Goal: Information Seeking & Learning: Learn about a topic

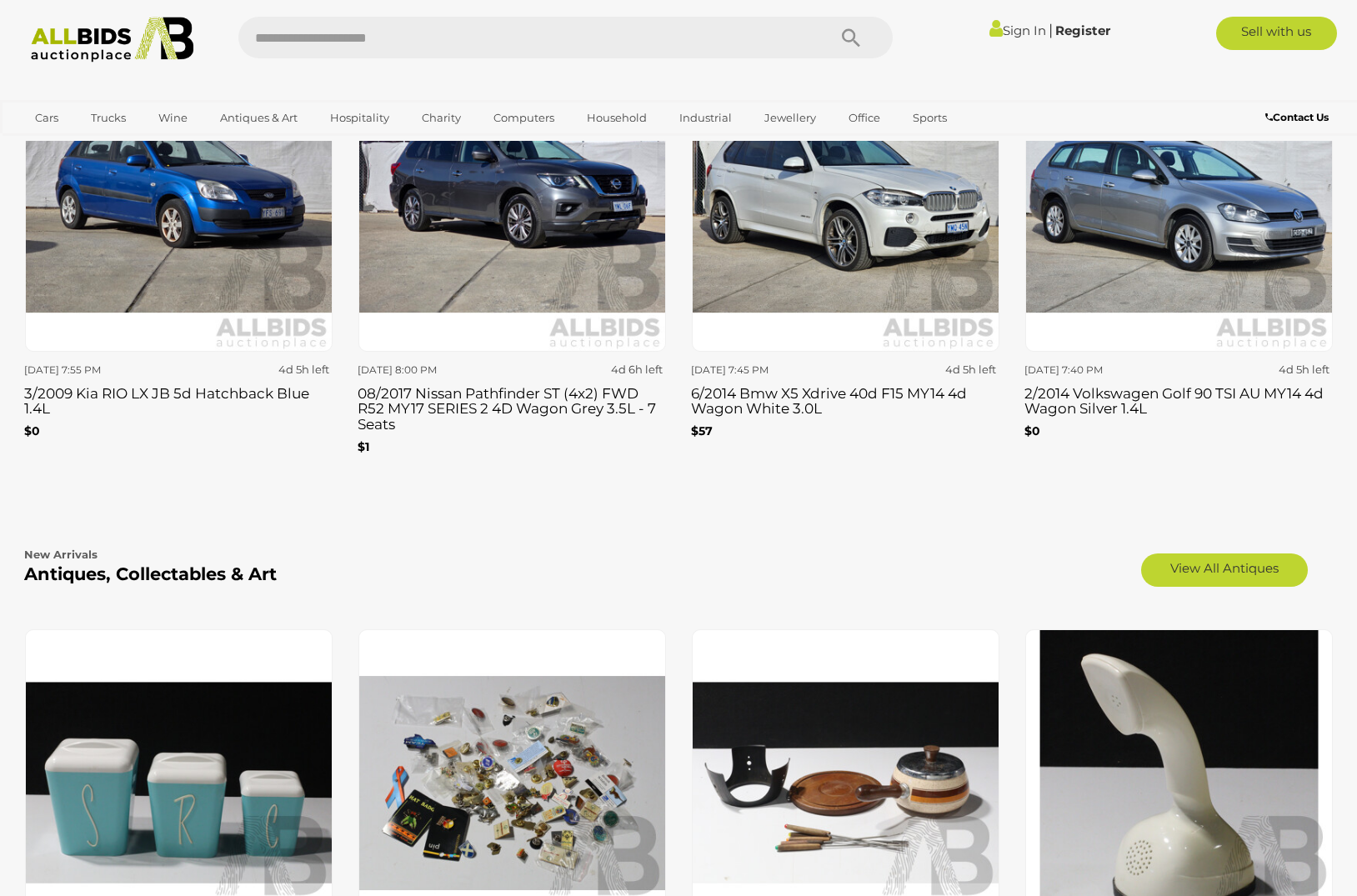
scroll to position [2343, 0]
click at [1211, 562] on link "View All Antiques" at bounding box center [1224, 571] width 167 height 34
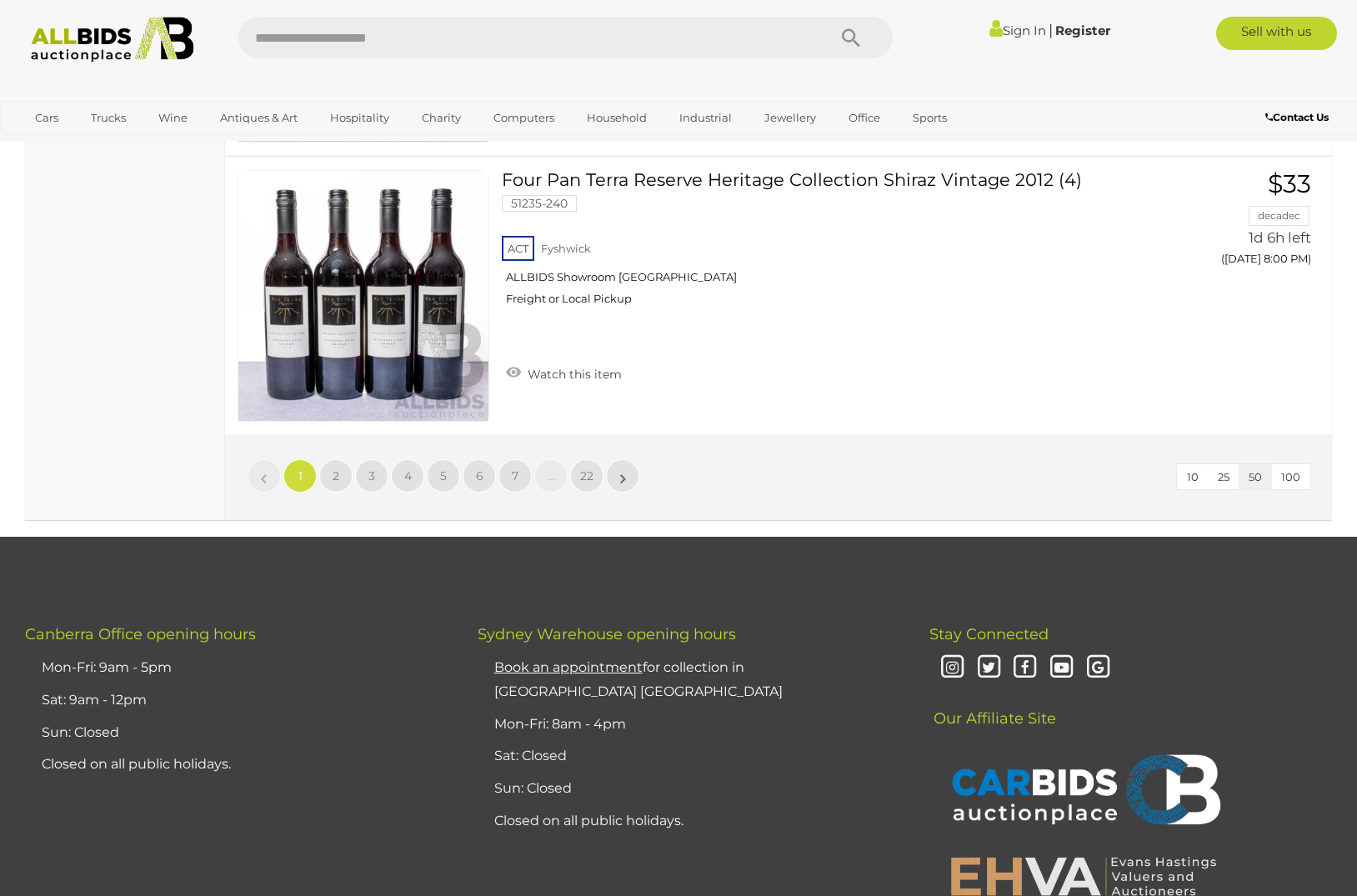
scroll to position [14015, 0]
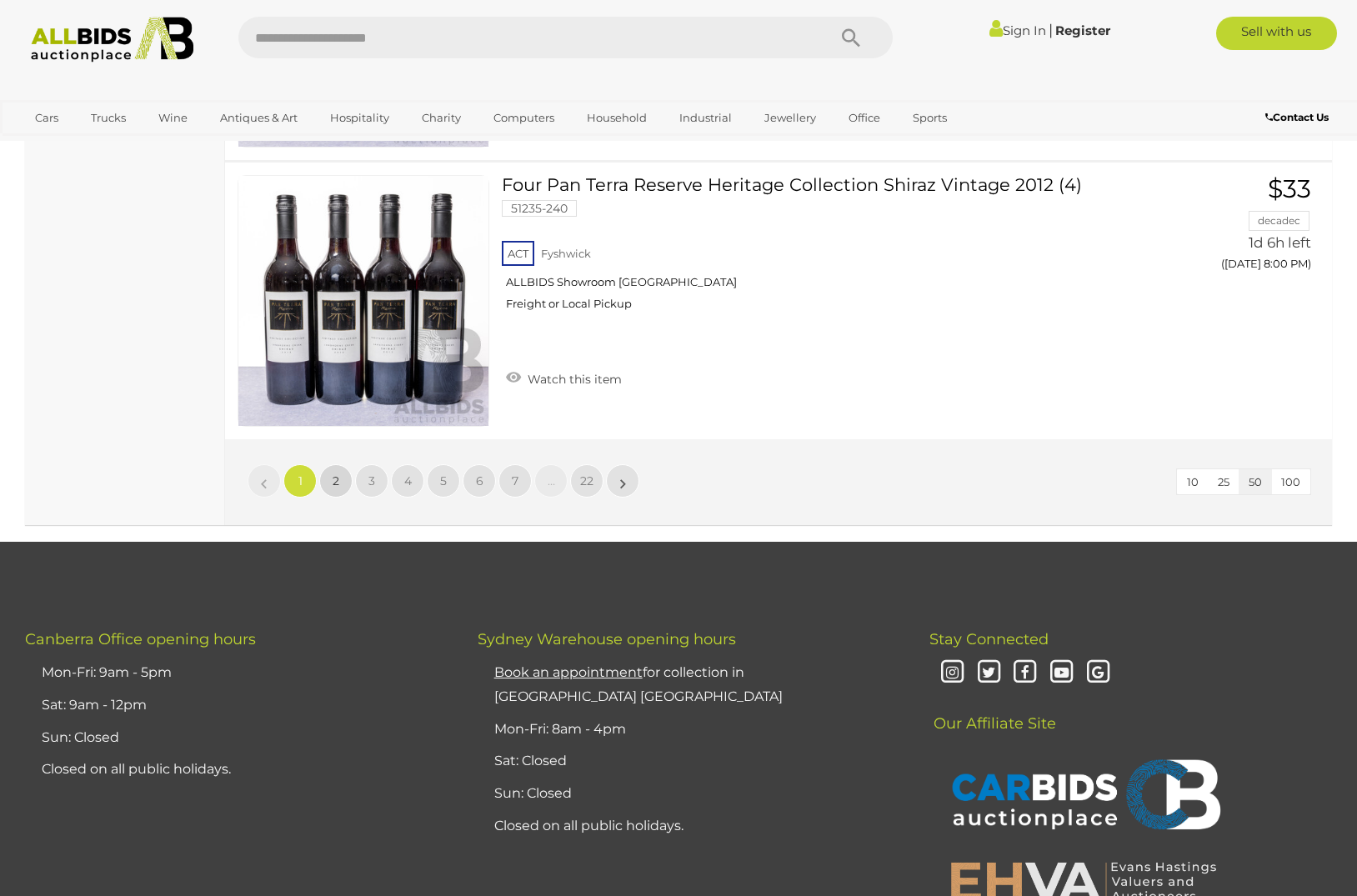
click at [337, 473] on span "2" at bounding box center [335, 481] width 7 height 15
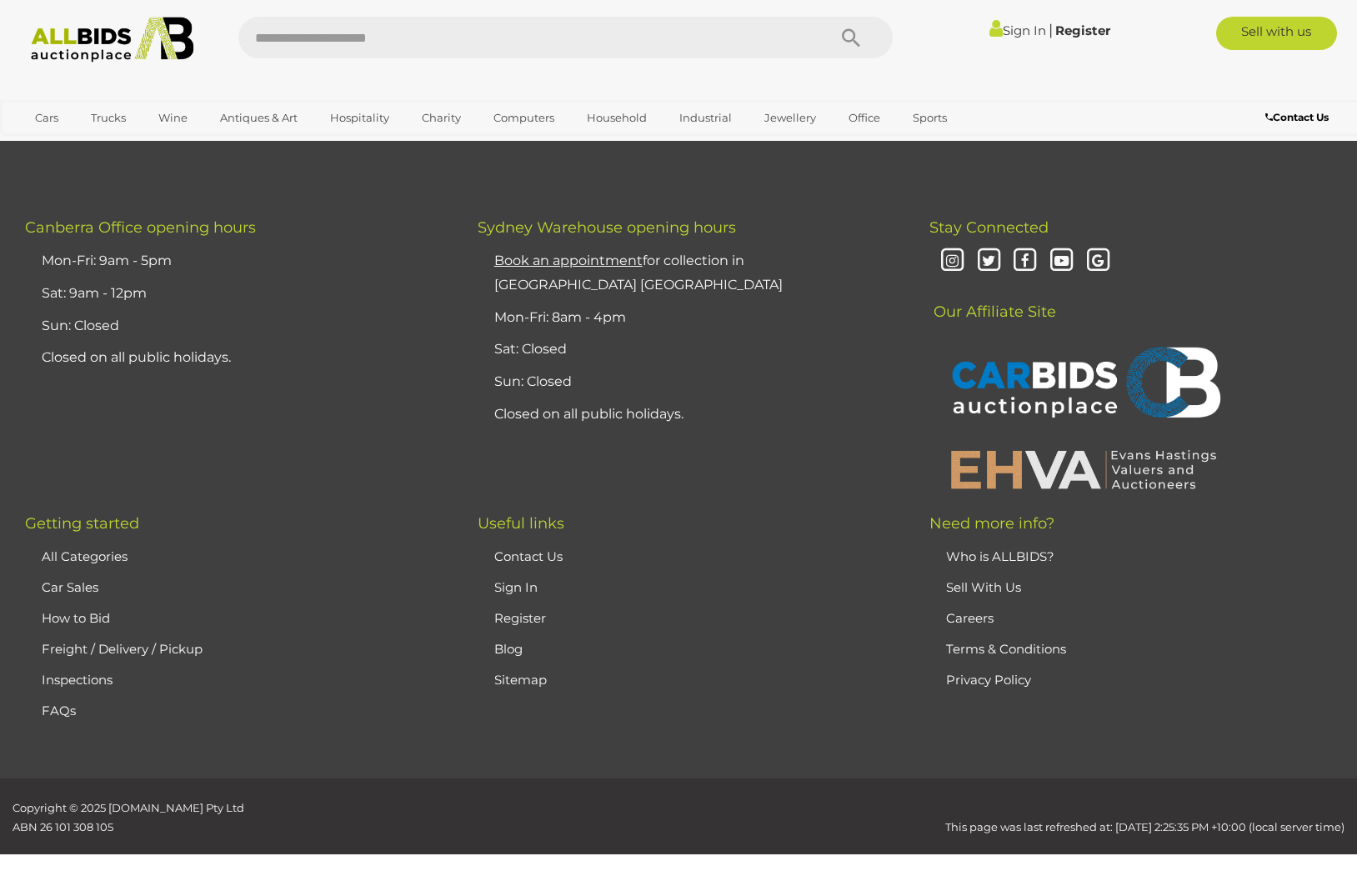
scroll to position [321, 0]
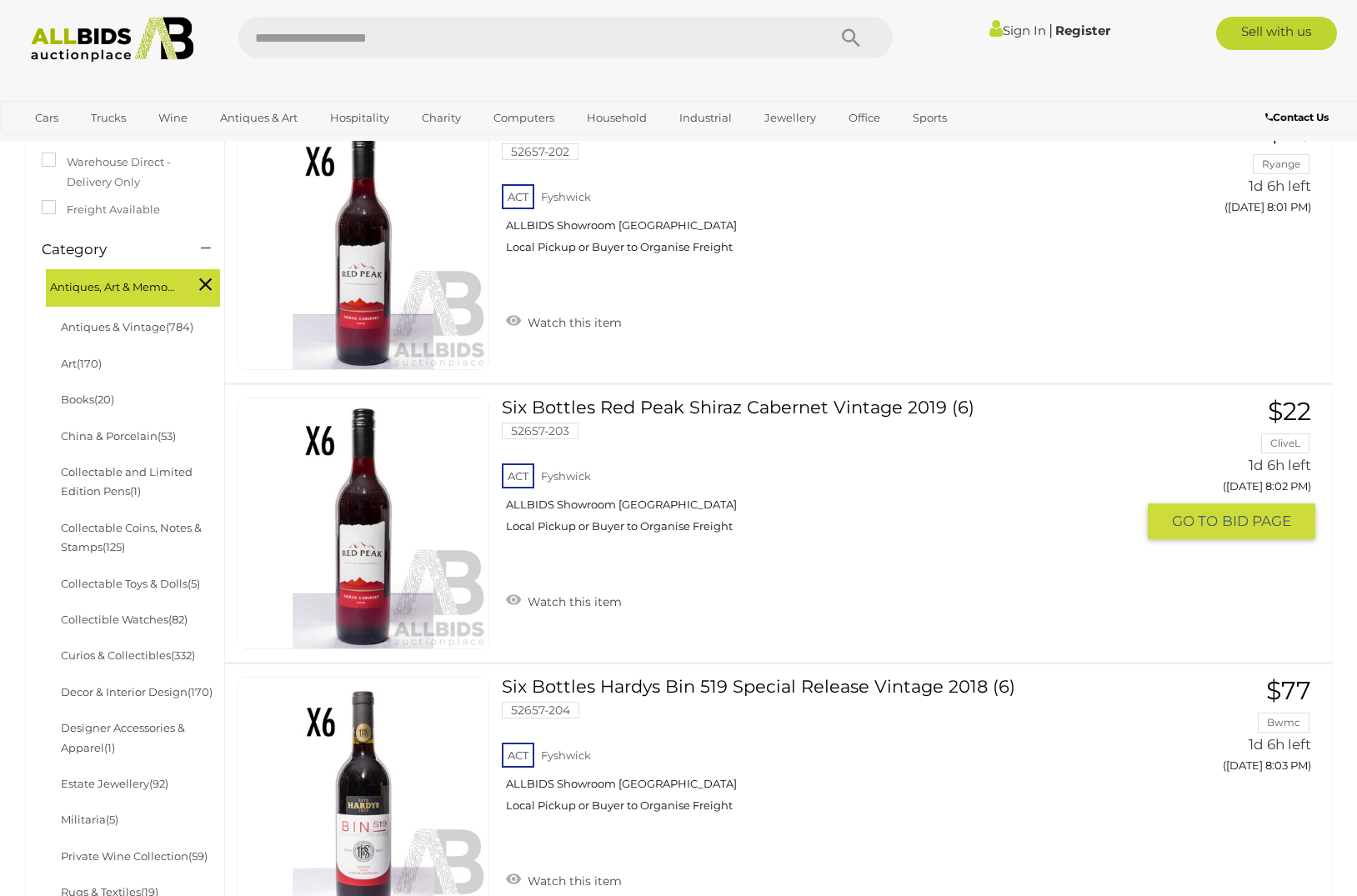
scroll to position [387, 0]
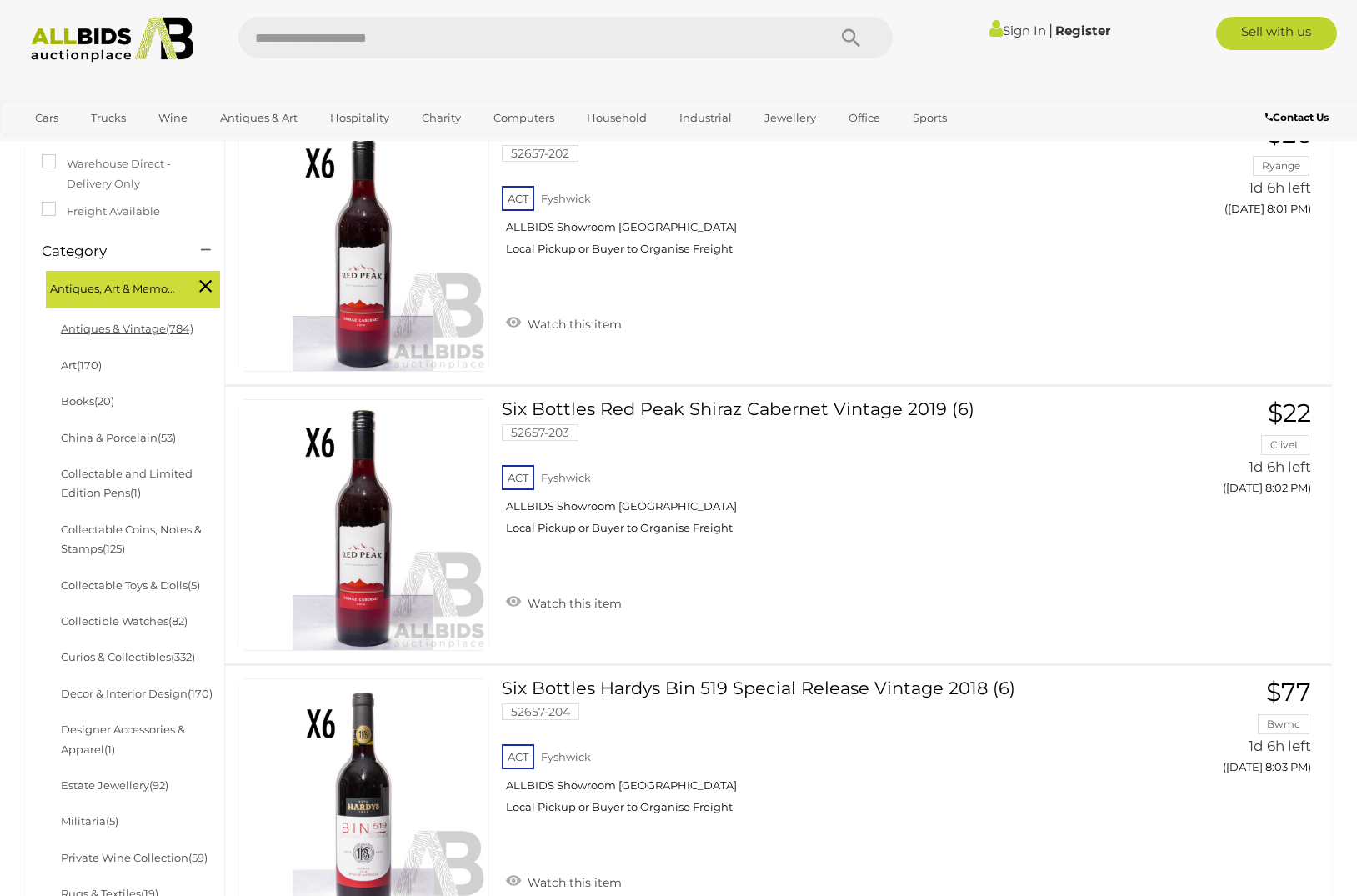
click at [115, 321] on link "Antiques & Vintage (784)" at bounding box center [127, 328] width 132 height 13
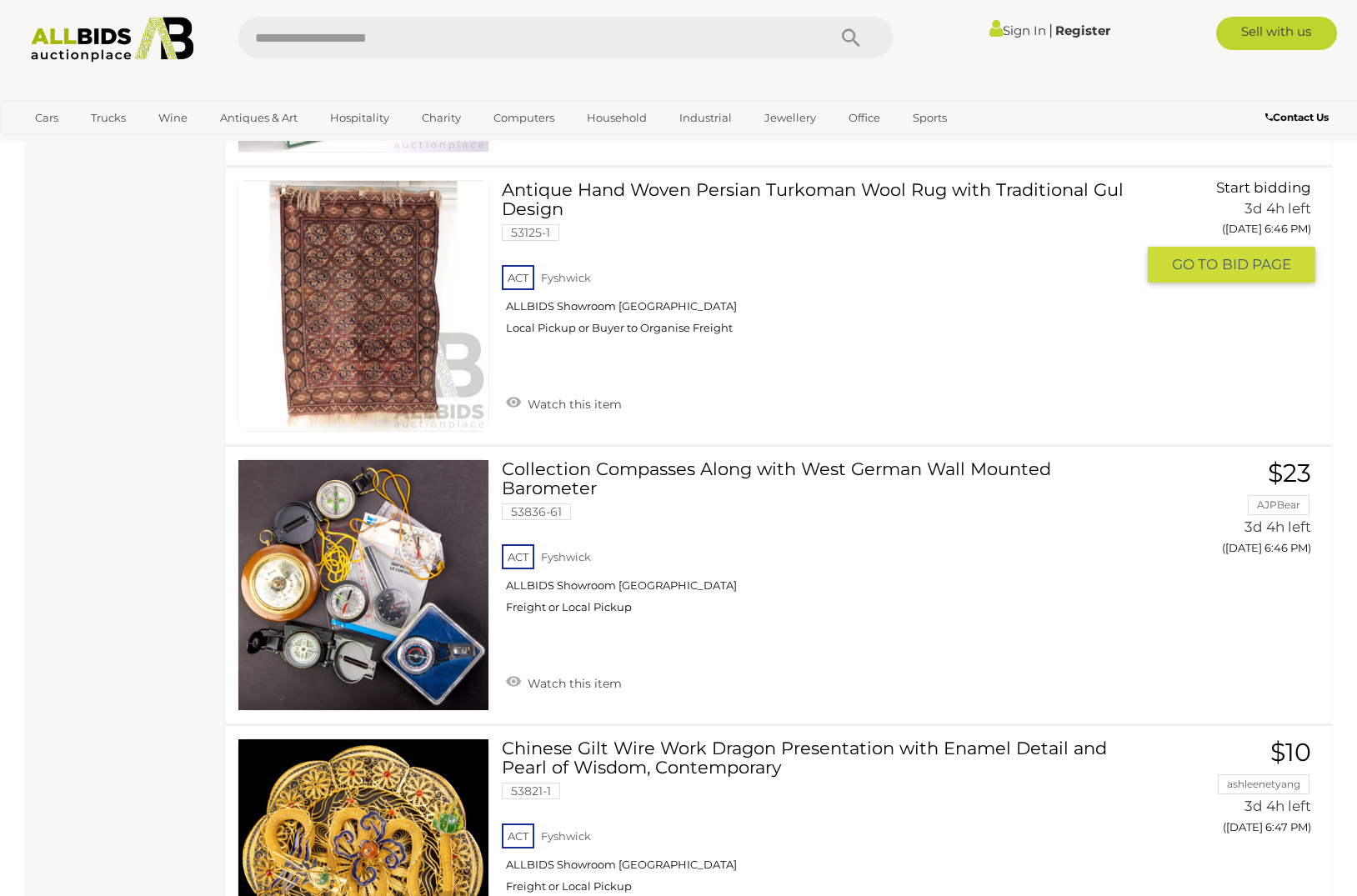
scroll to position [8580, 0]
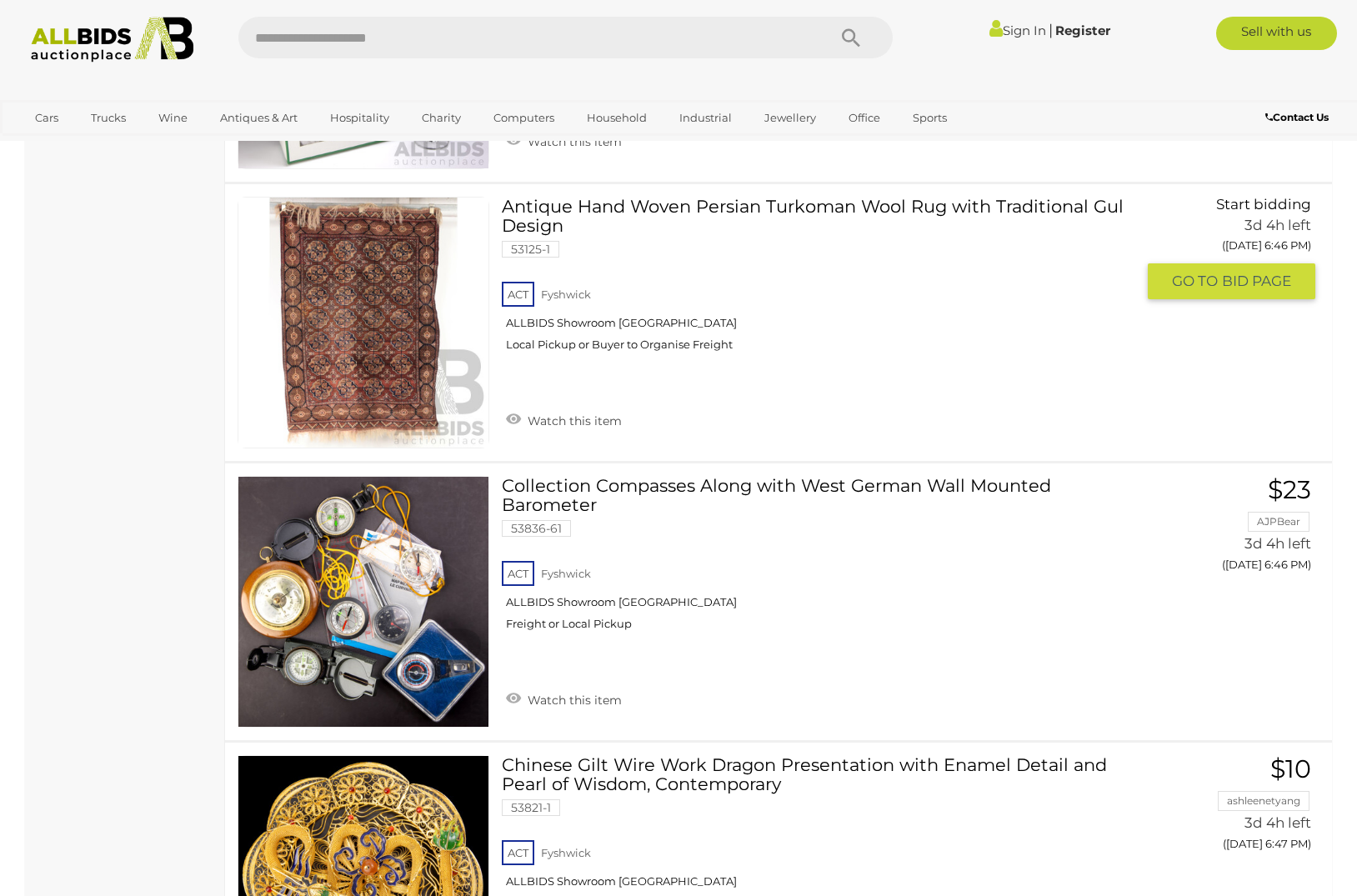
click at [395, 292] on link at bounding box center [363, 322] width 251 height 251
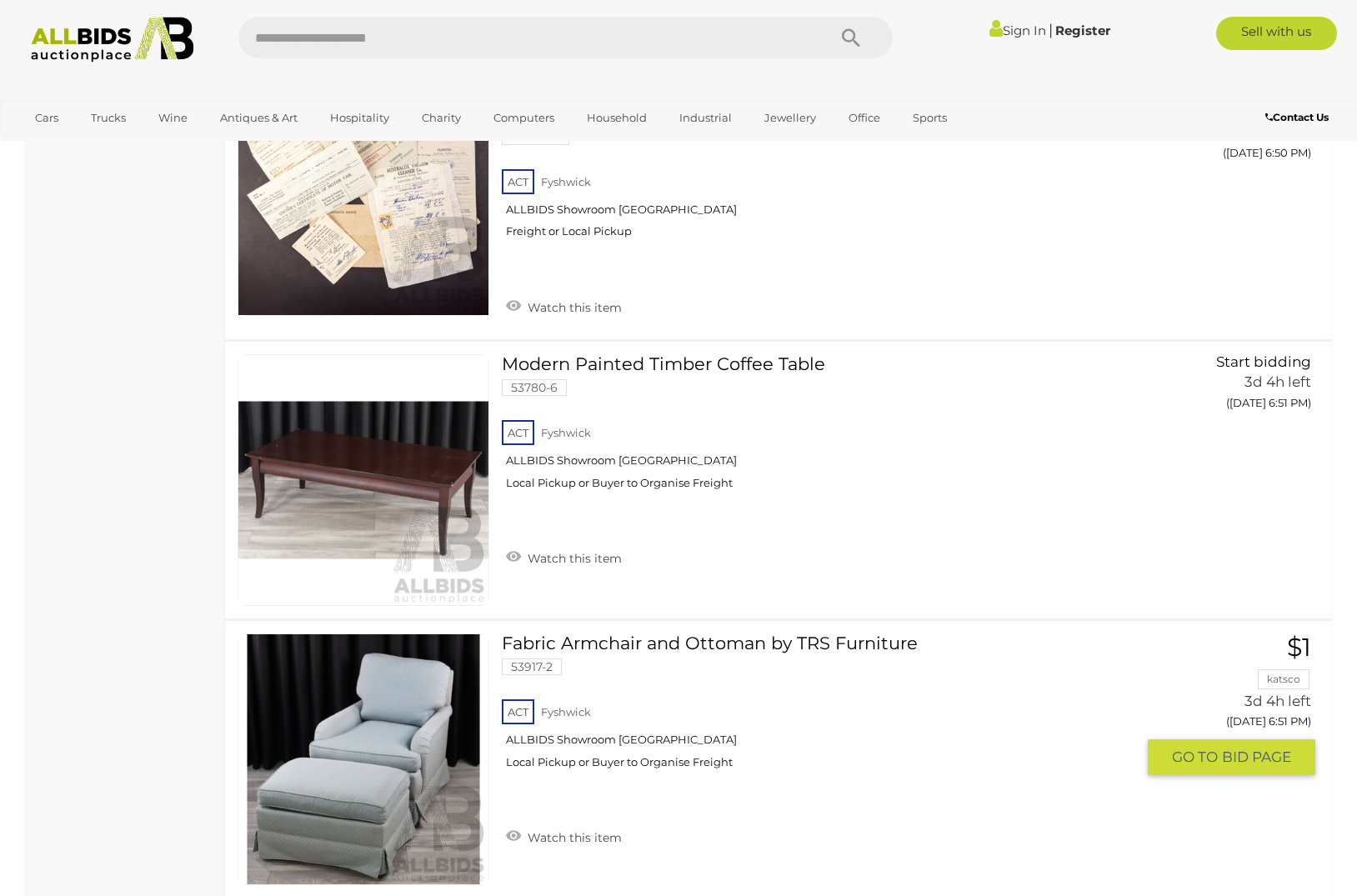
scroll to position [10944, 0]
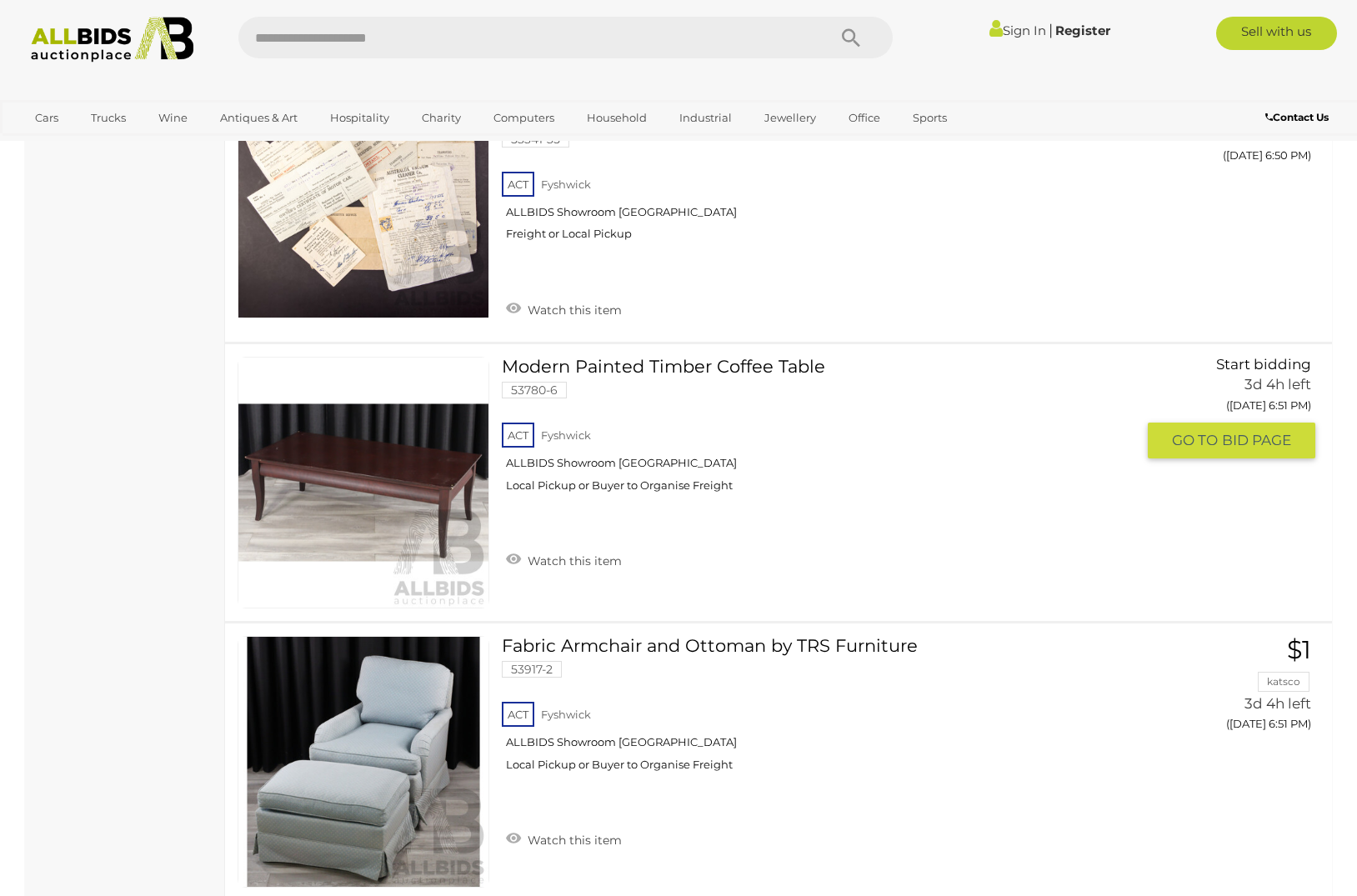
click at [398, 459] on link at bounding box center [363, 482] width 251 height 251
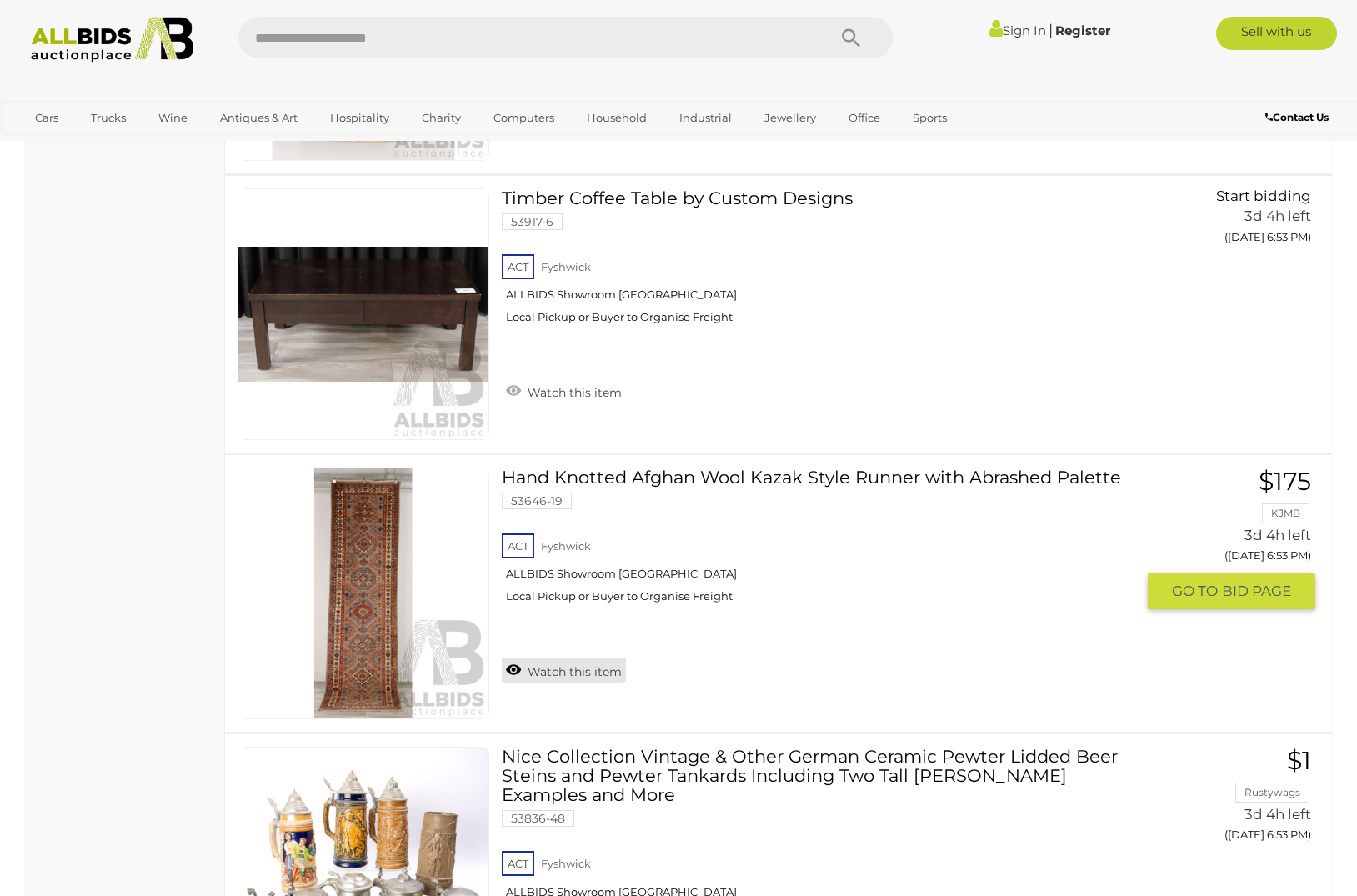
scroll to position [12519, 0]
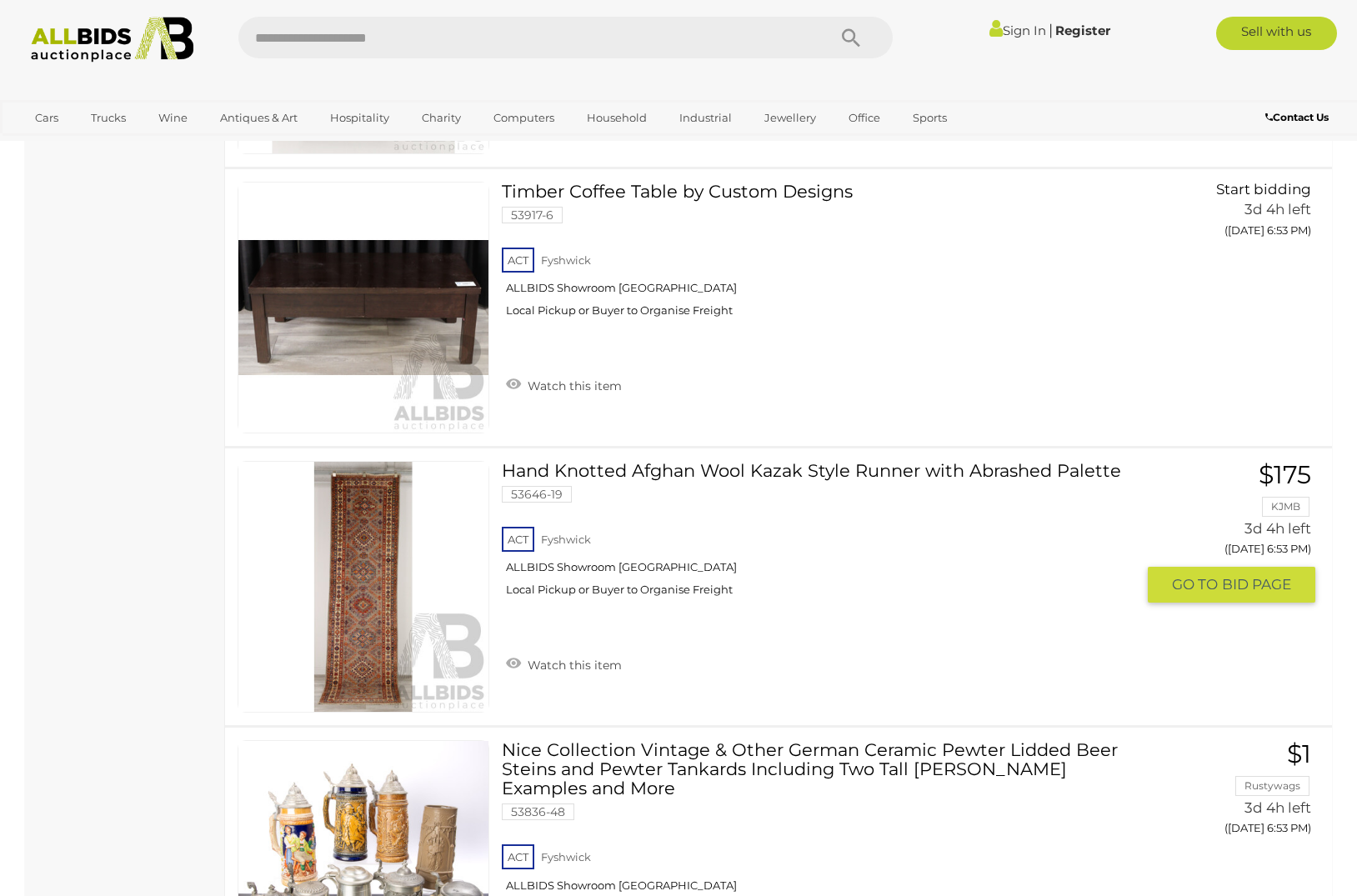
click at [385, 599] on img at bounding box center [363, 587] width 250 height 250
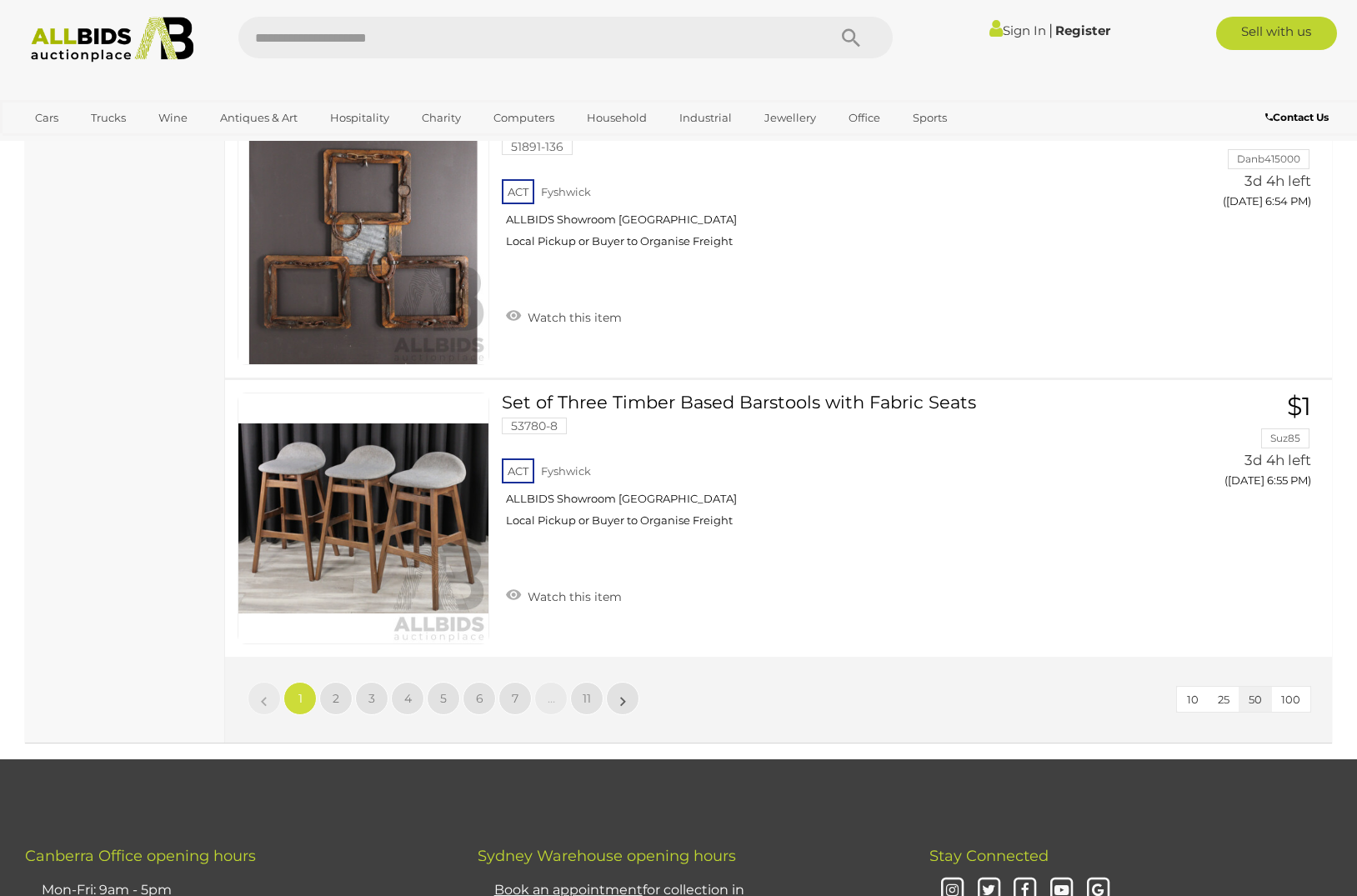
scroll to position [13737, 0]
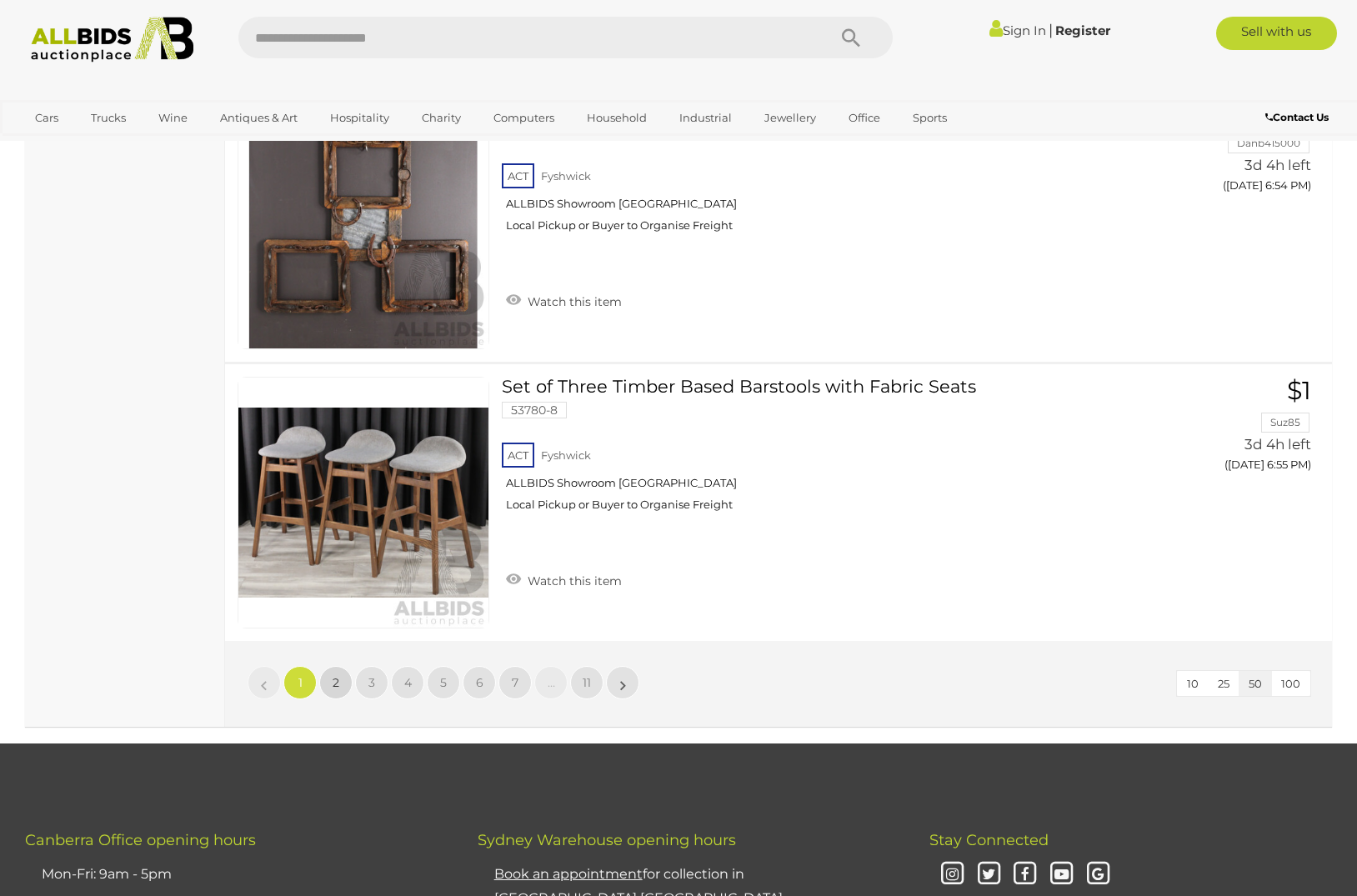
click at [331, 666] on link "2" at bounding box center [336, 683] width 34 height 34
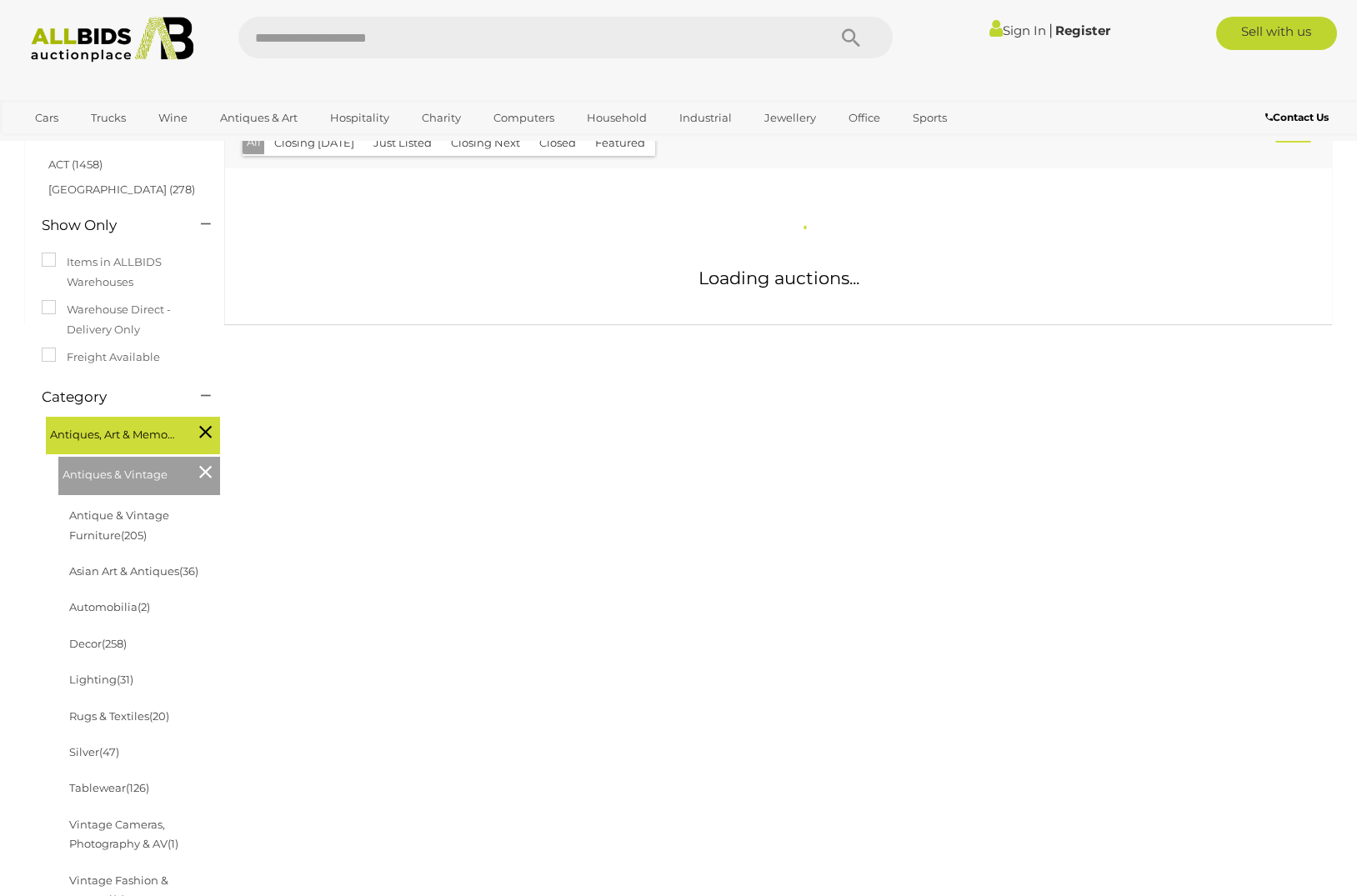
scroll to position [204, 0]
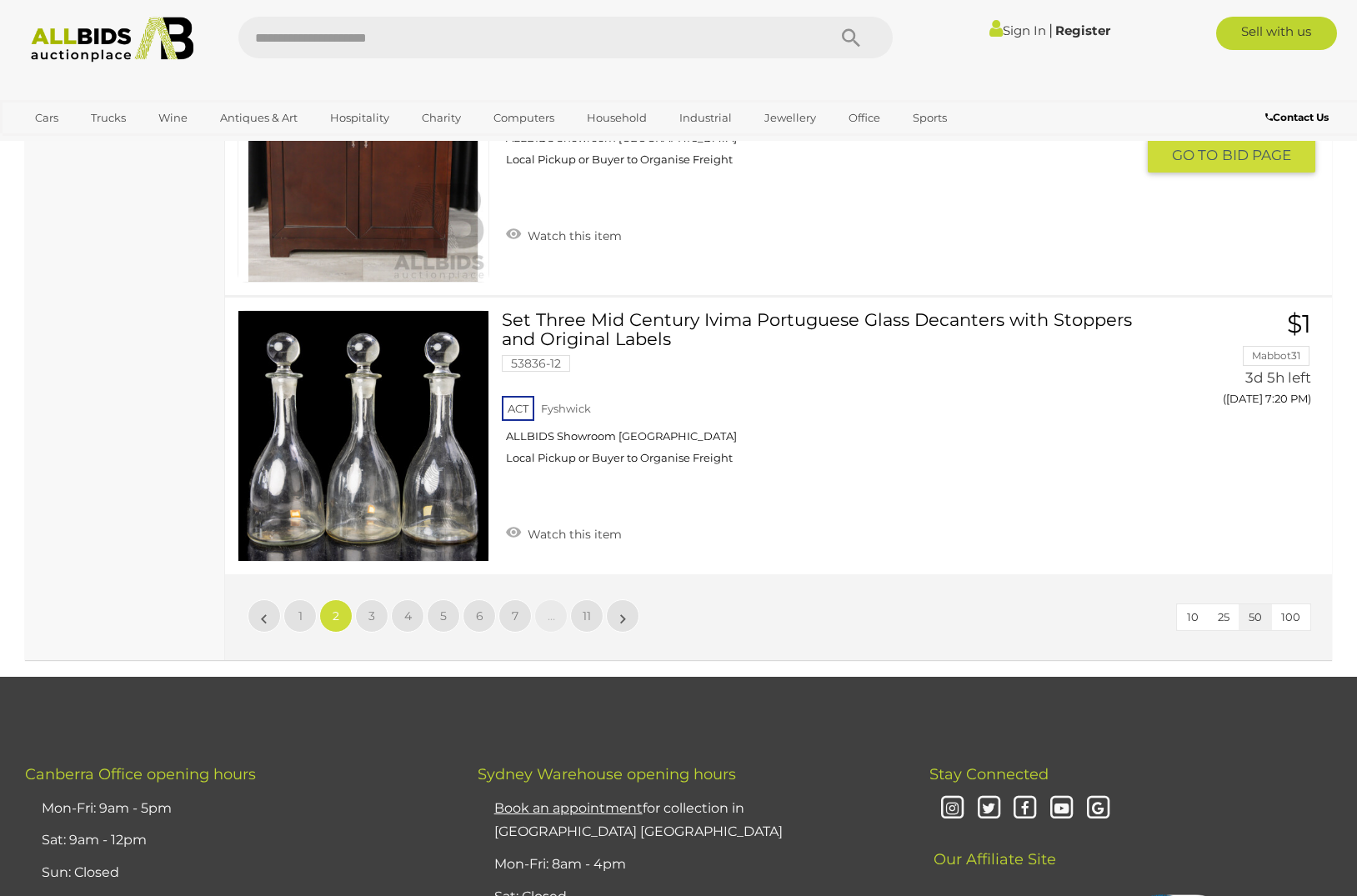
scroll to position [13781, 0]
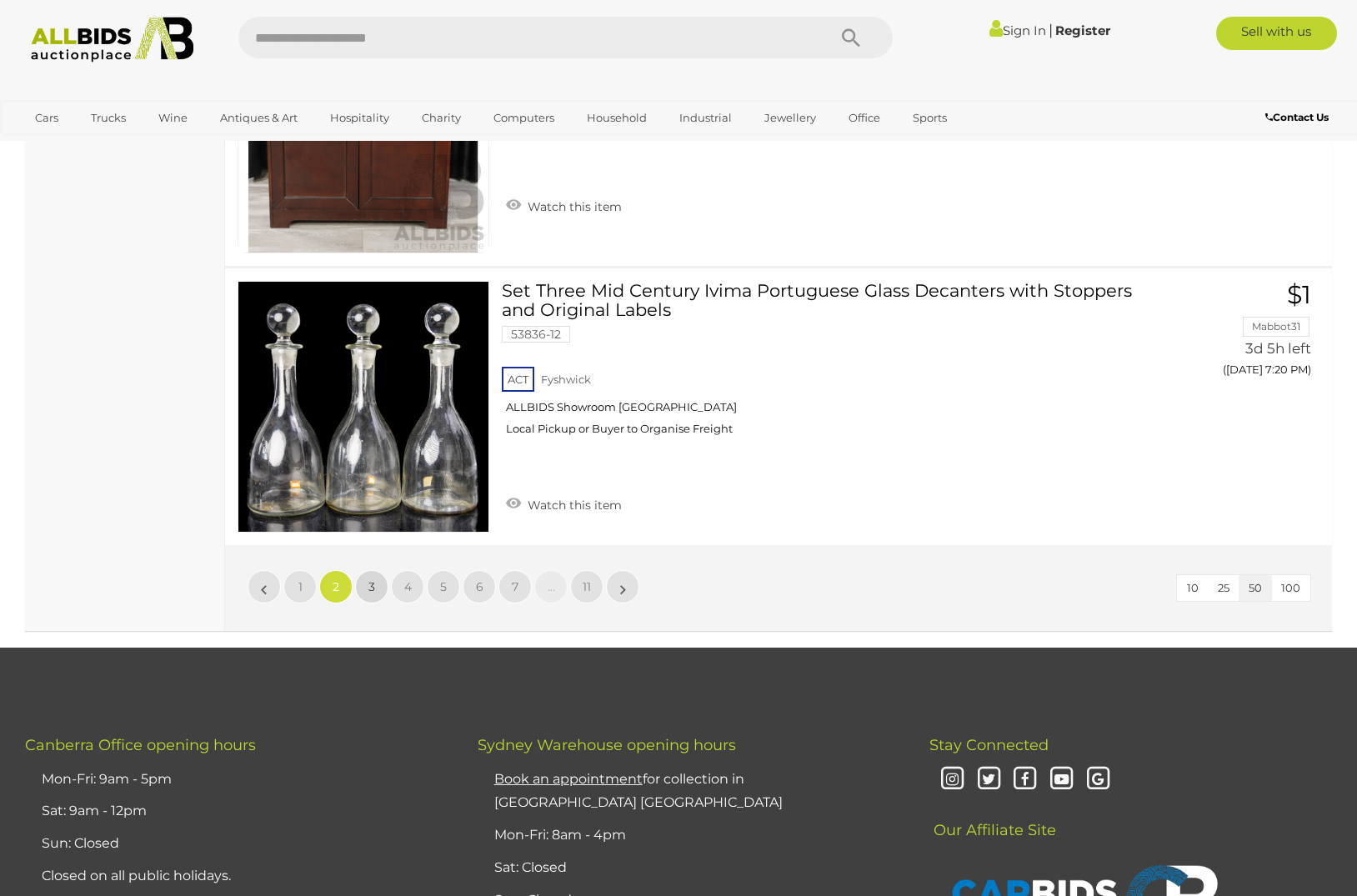
click at [371, 583] on span "3" at bounding box center [372, 587] width 7 height 15
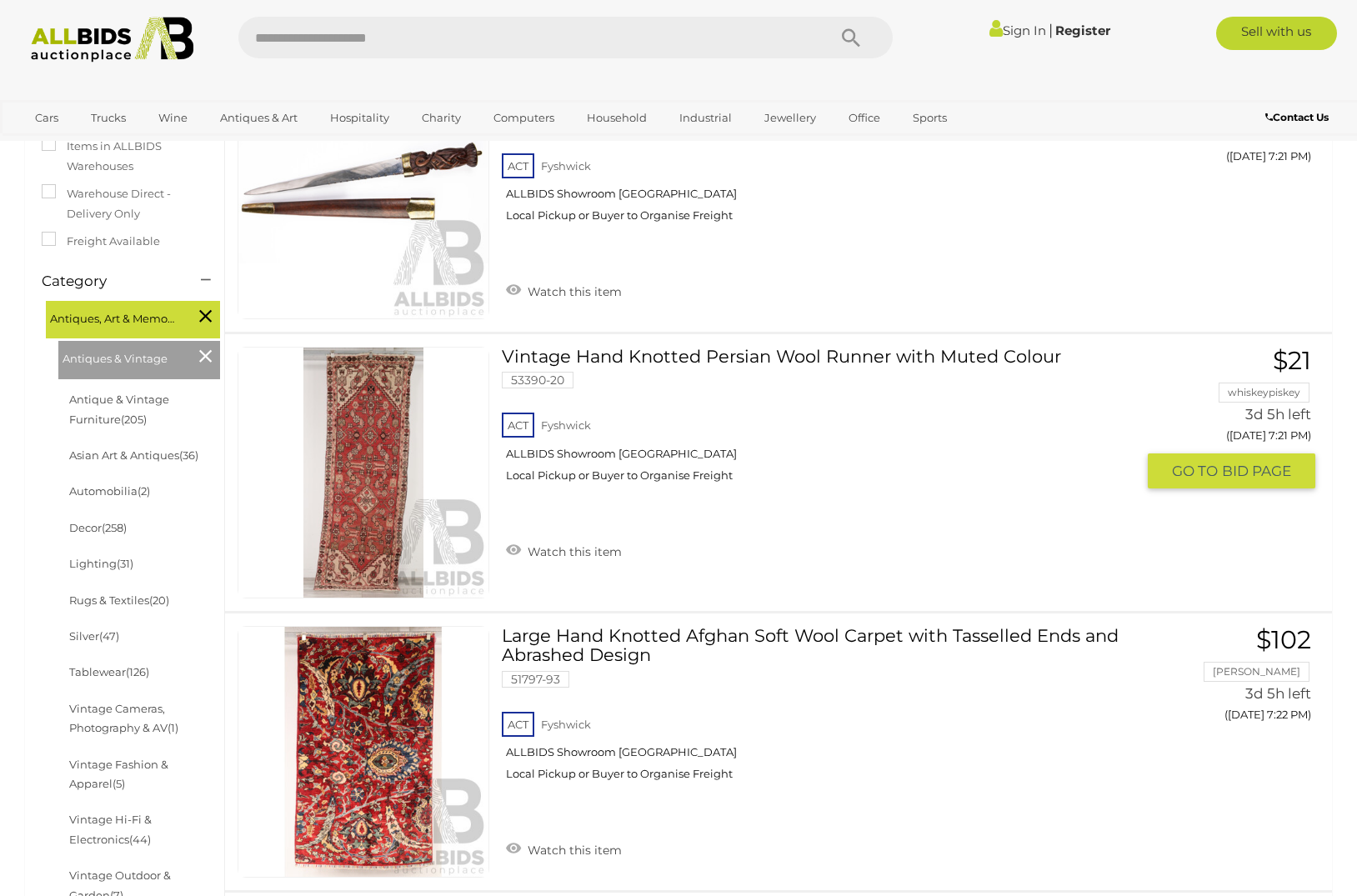
scroll to position [305, 0]
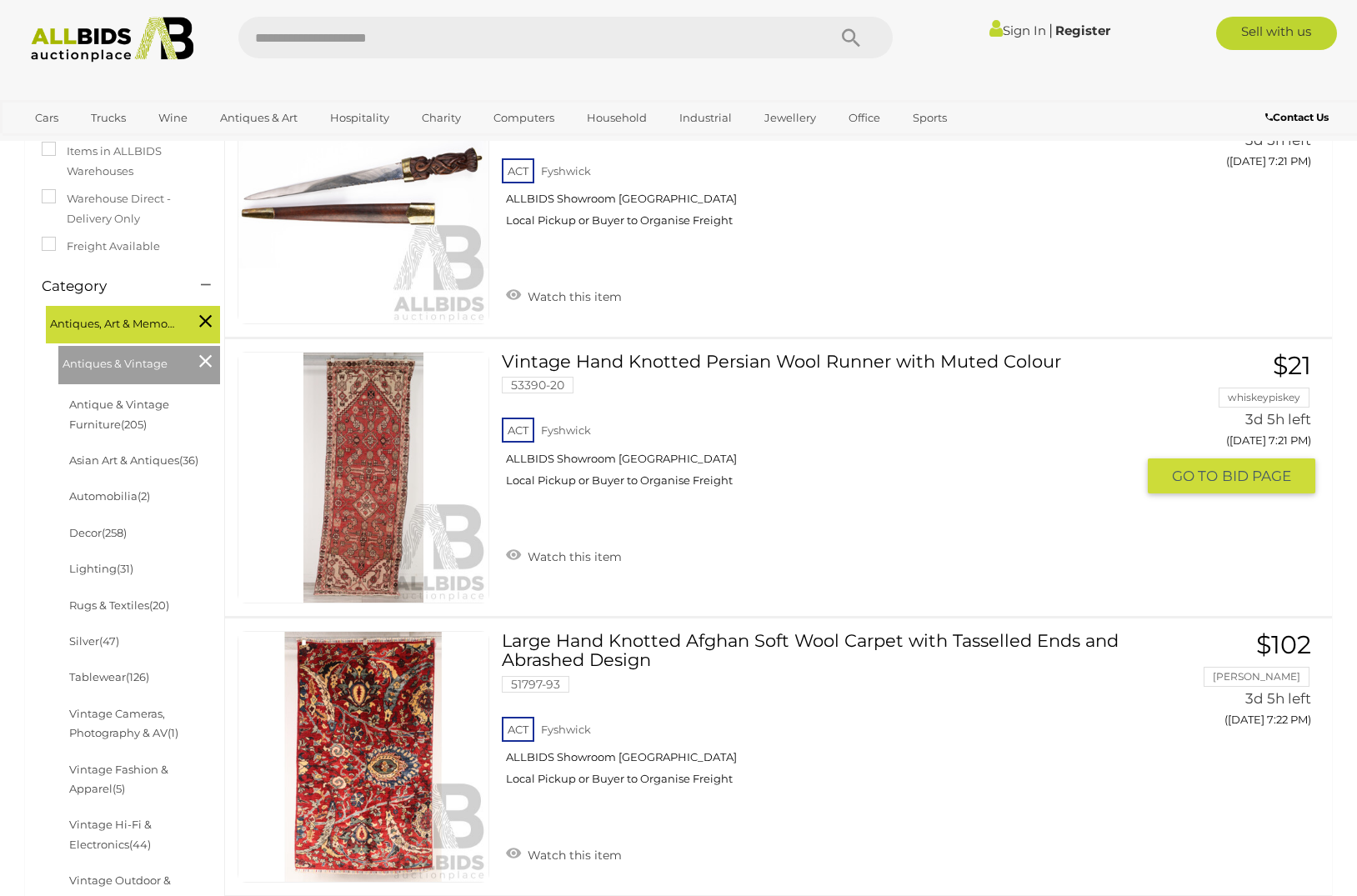
click at [377, 460] on link at bounding box center [363, 478] width 251 height 251
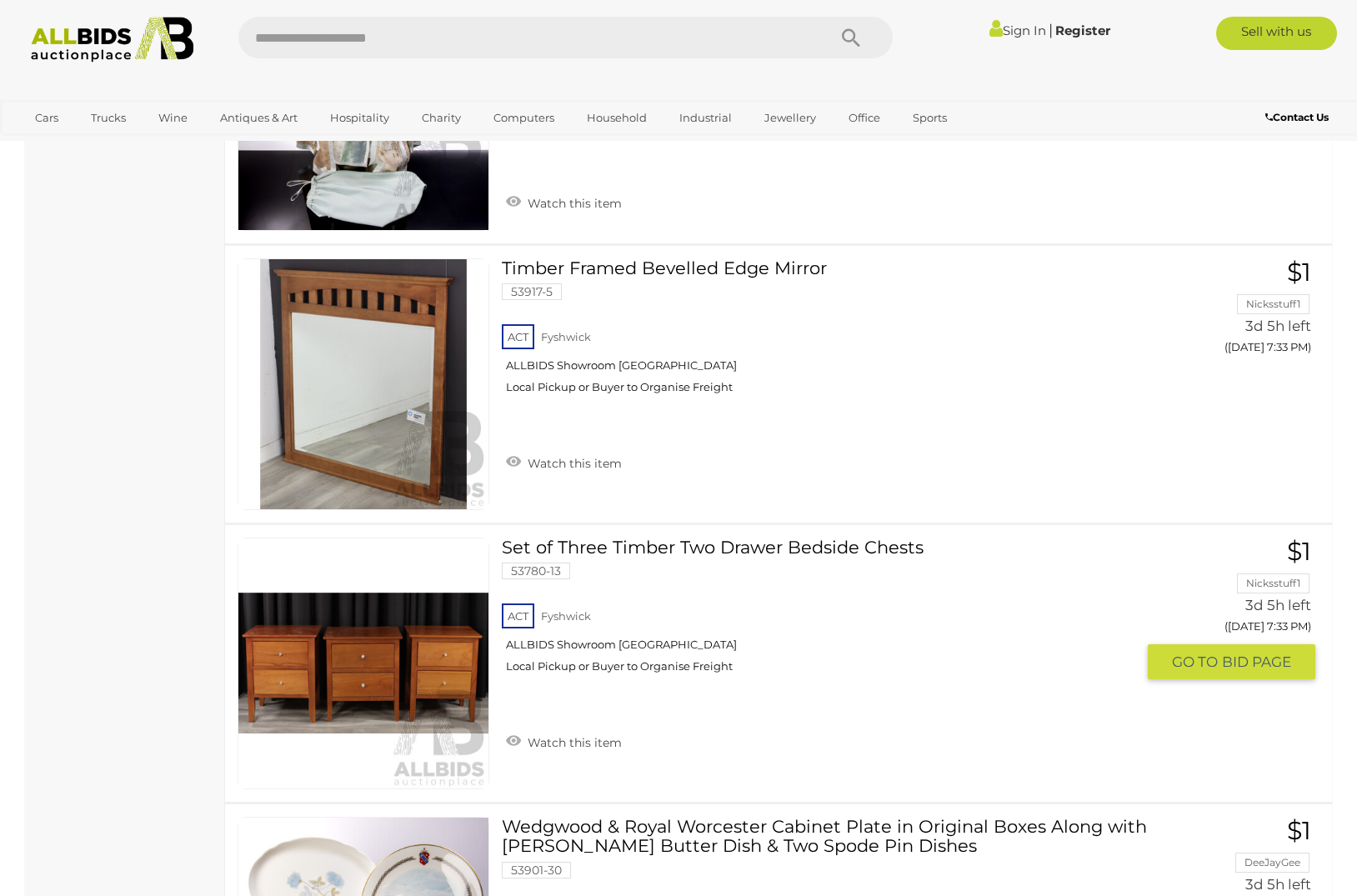
scroll to position [6818, 0]
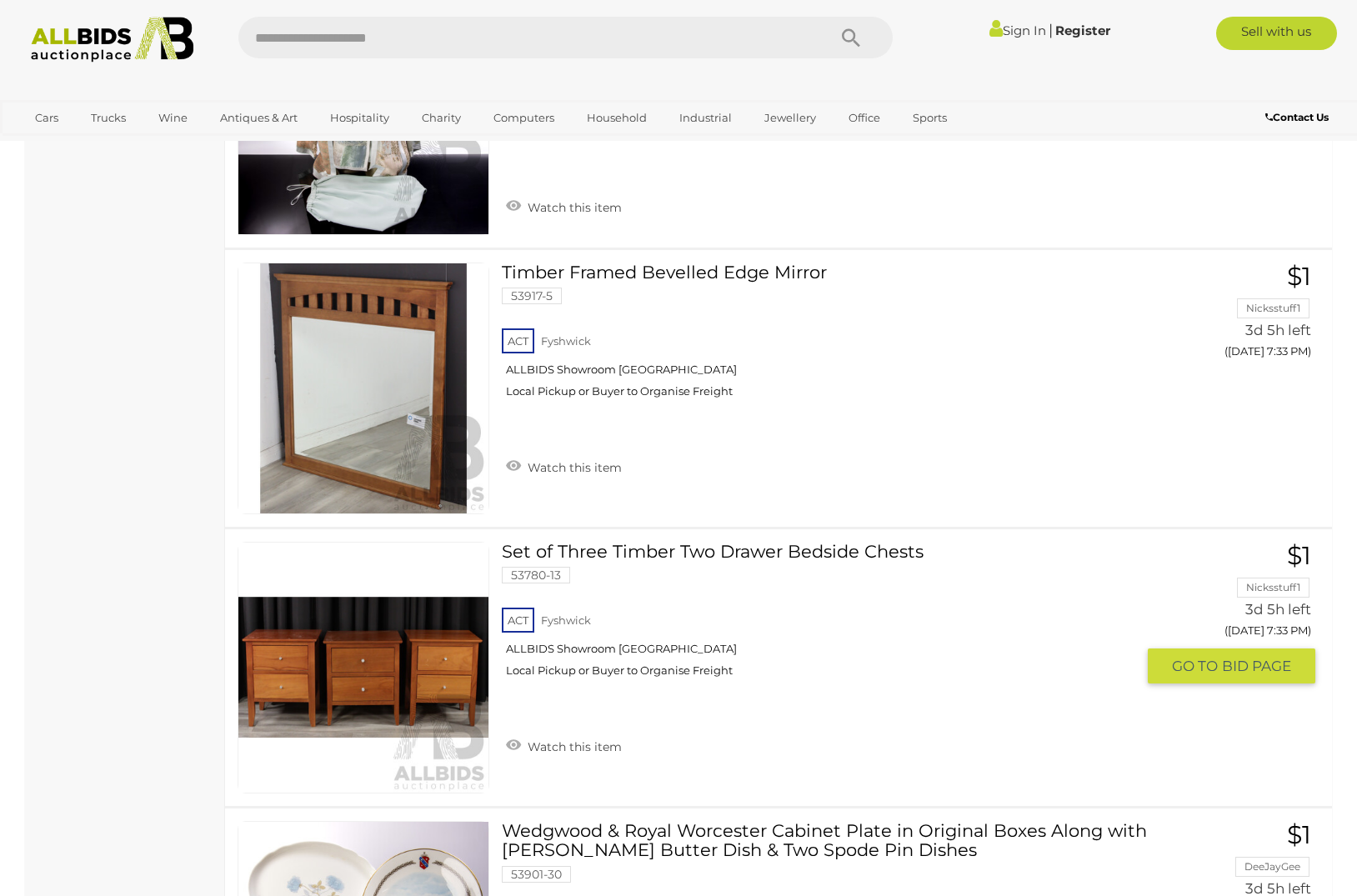
click at [440, 660] on link at bounding box center [363, 668] width 251 height 251
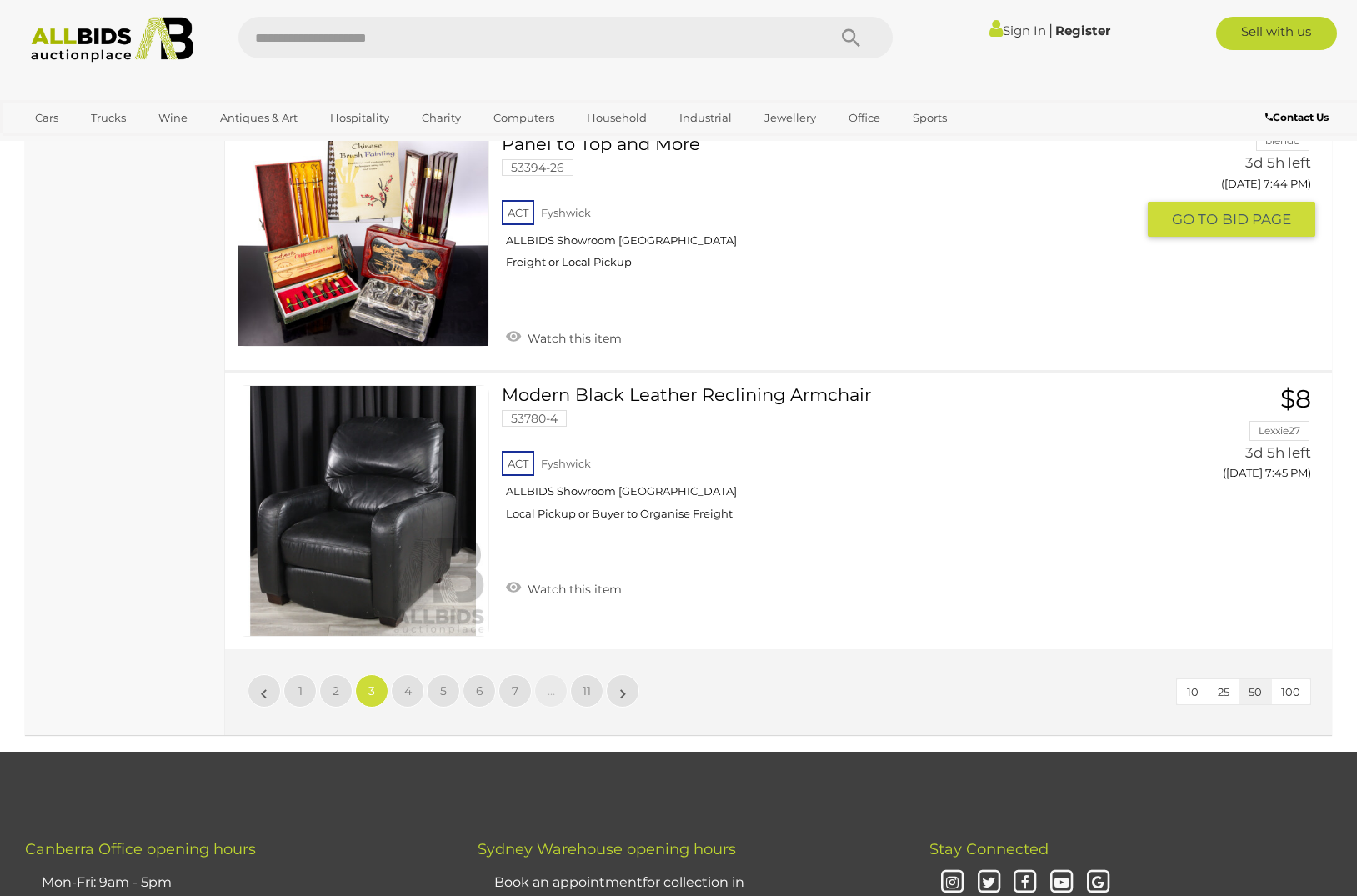
scroll to position [13694, 0]
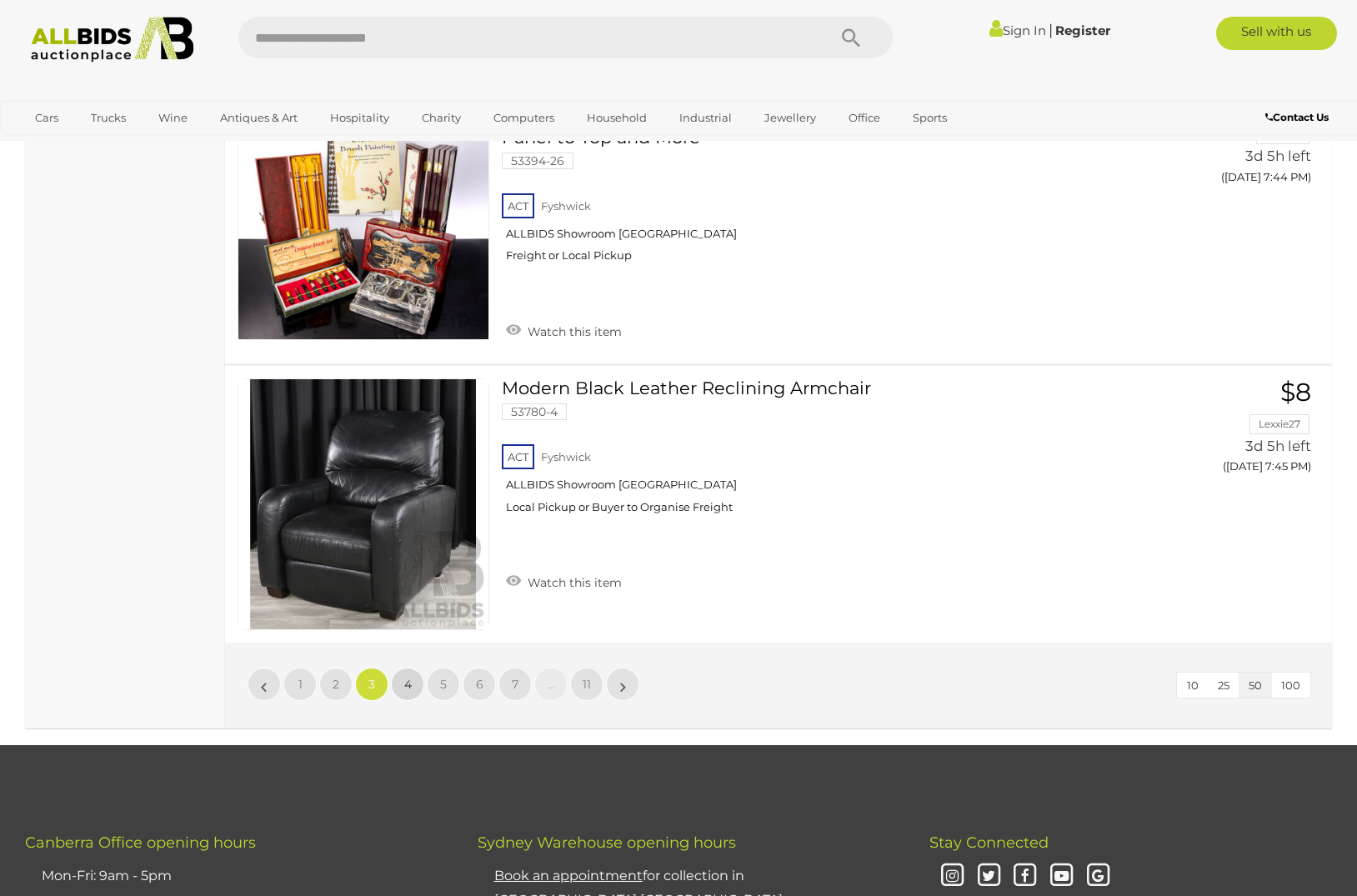
click at [407, 678] on span "4" at bounding box center [408, 685] width 7 height 15
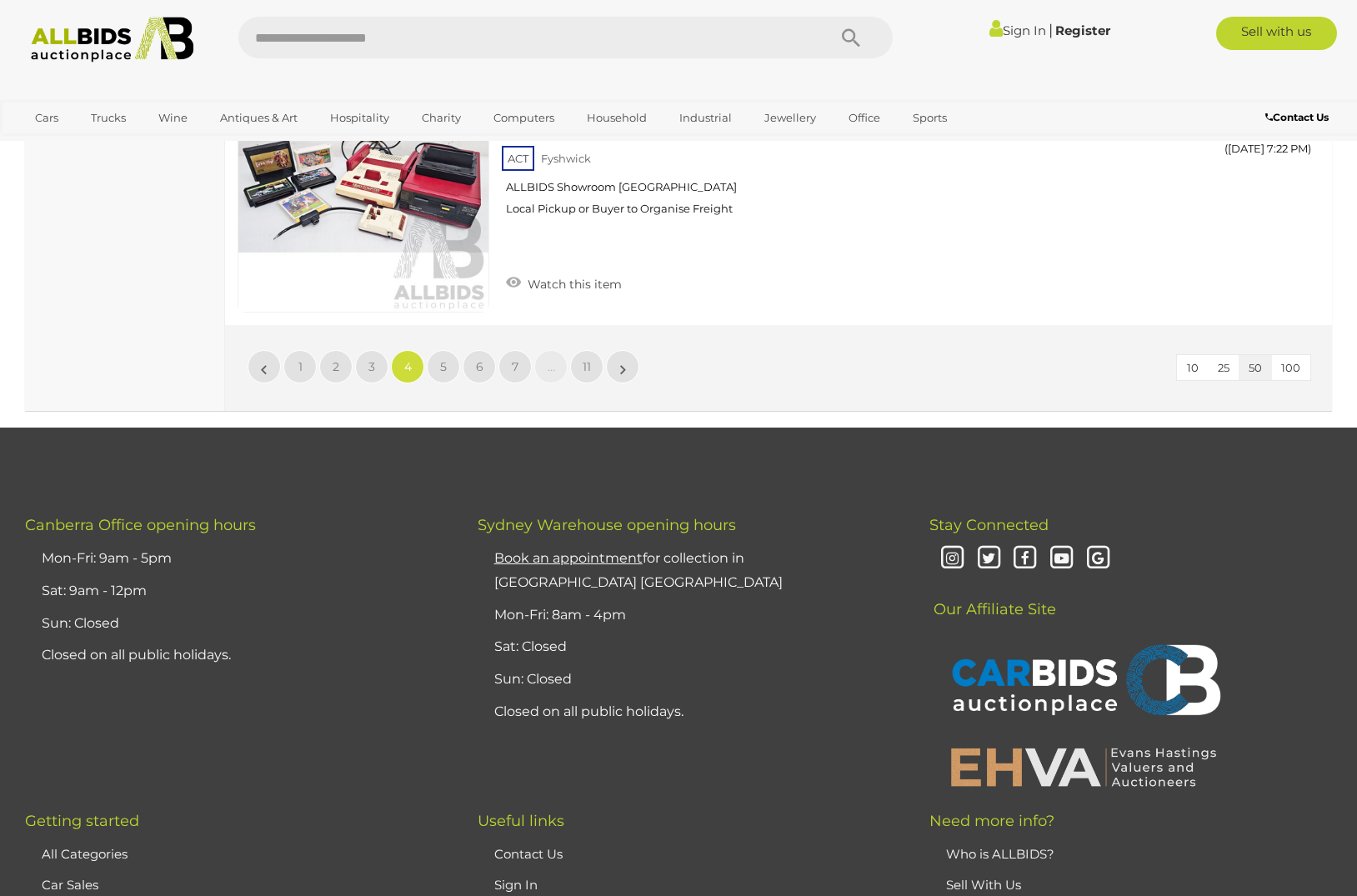
scroll to position [14019, 0]
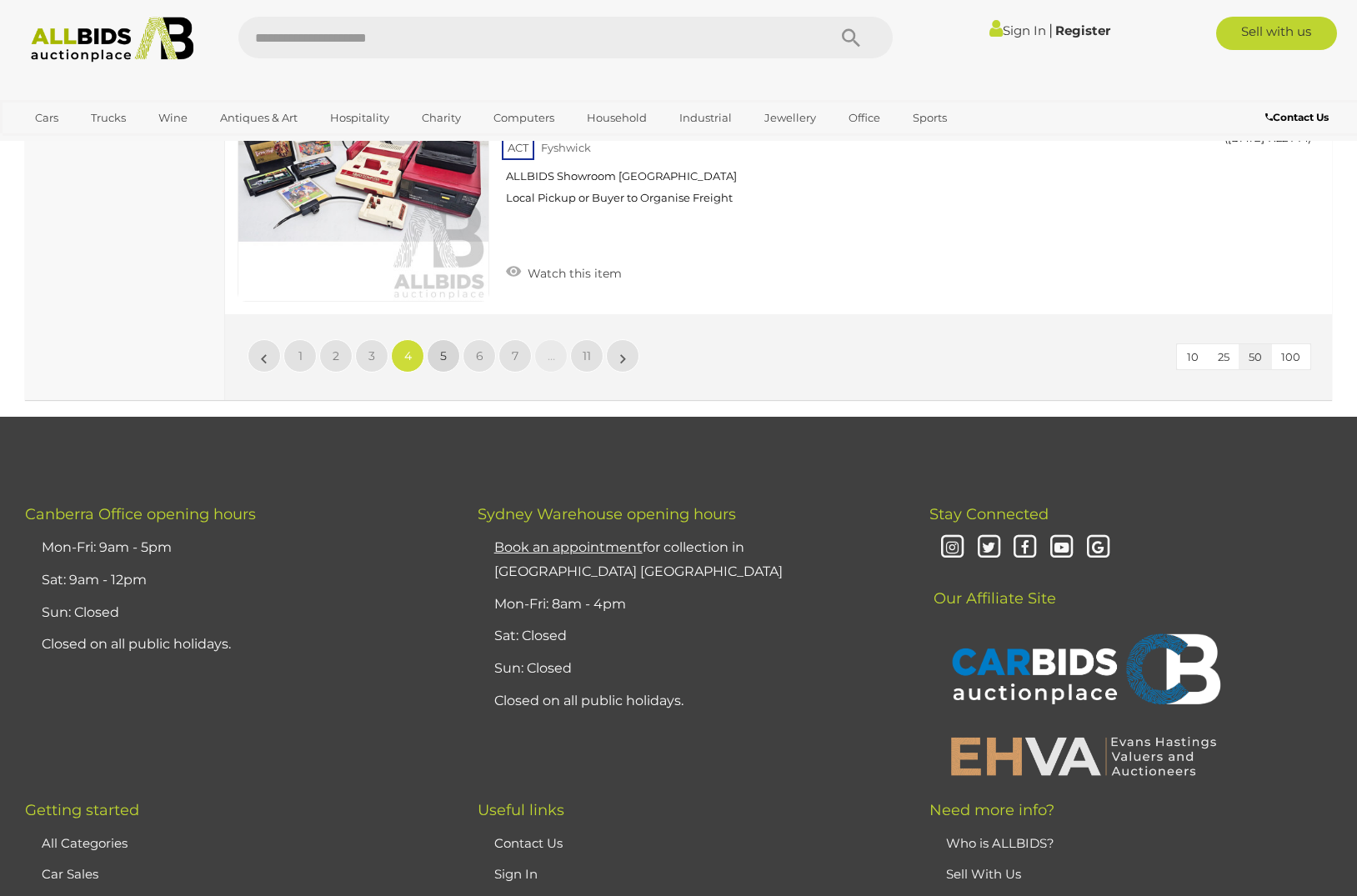
click at [445, 339] on link "5" at bounding box center [443, 356] width 34 height 34
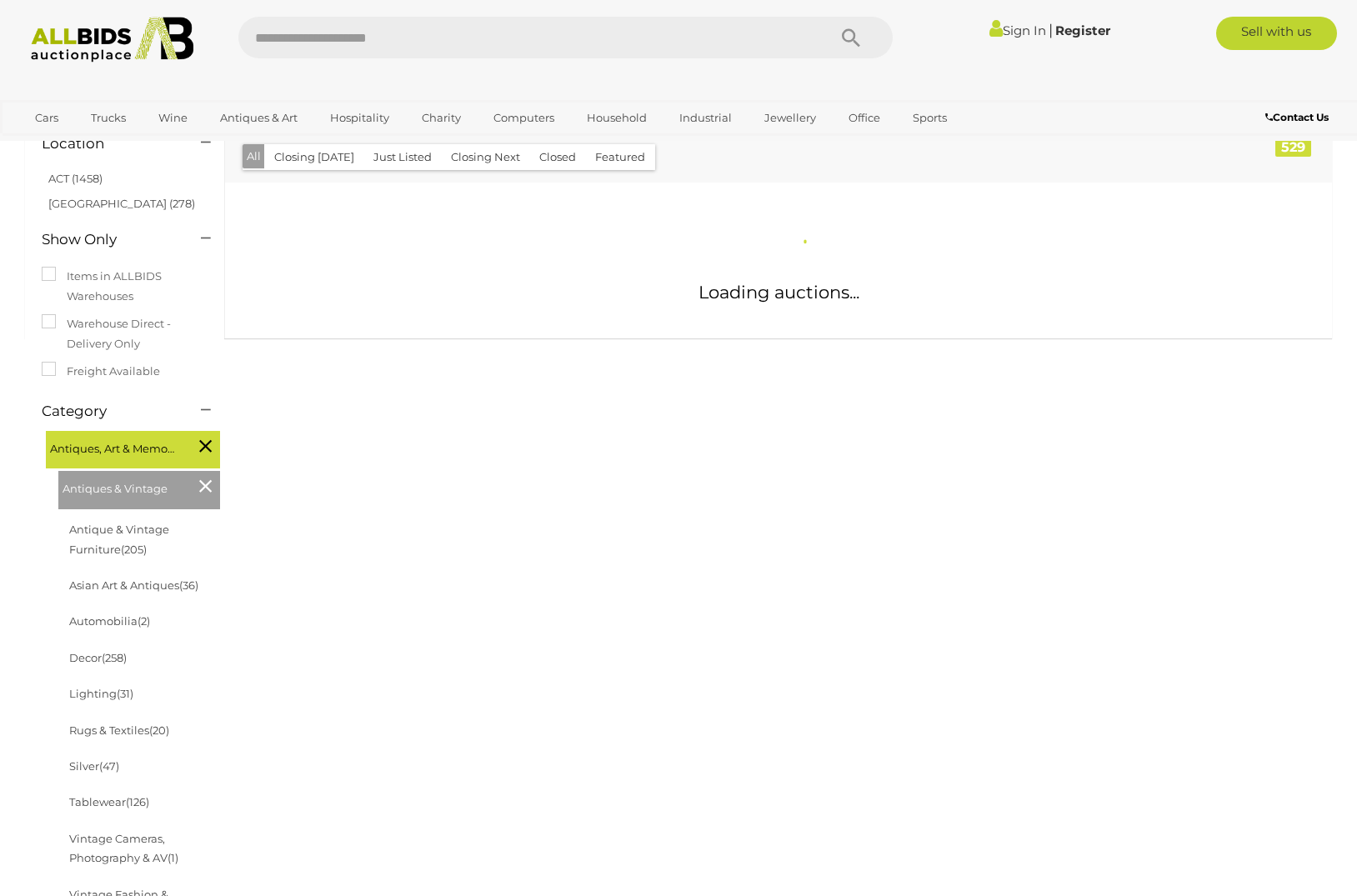
scroll to position [179, 0]
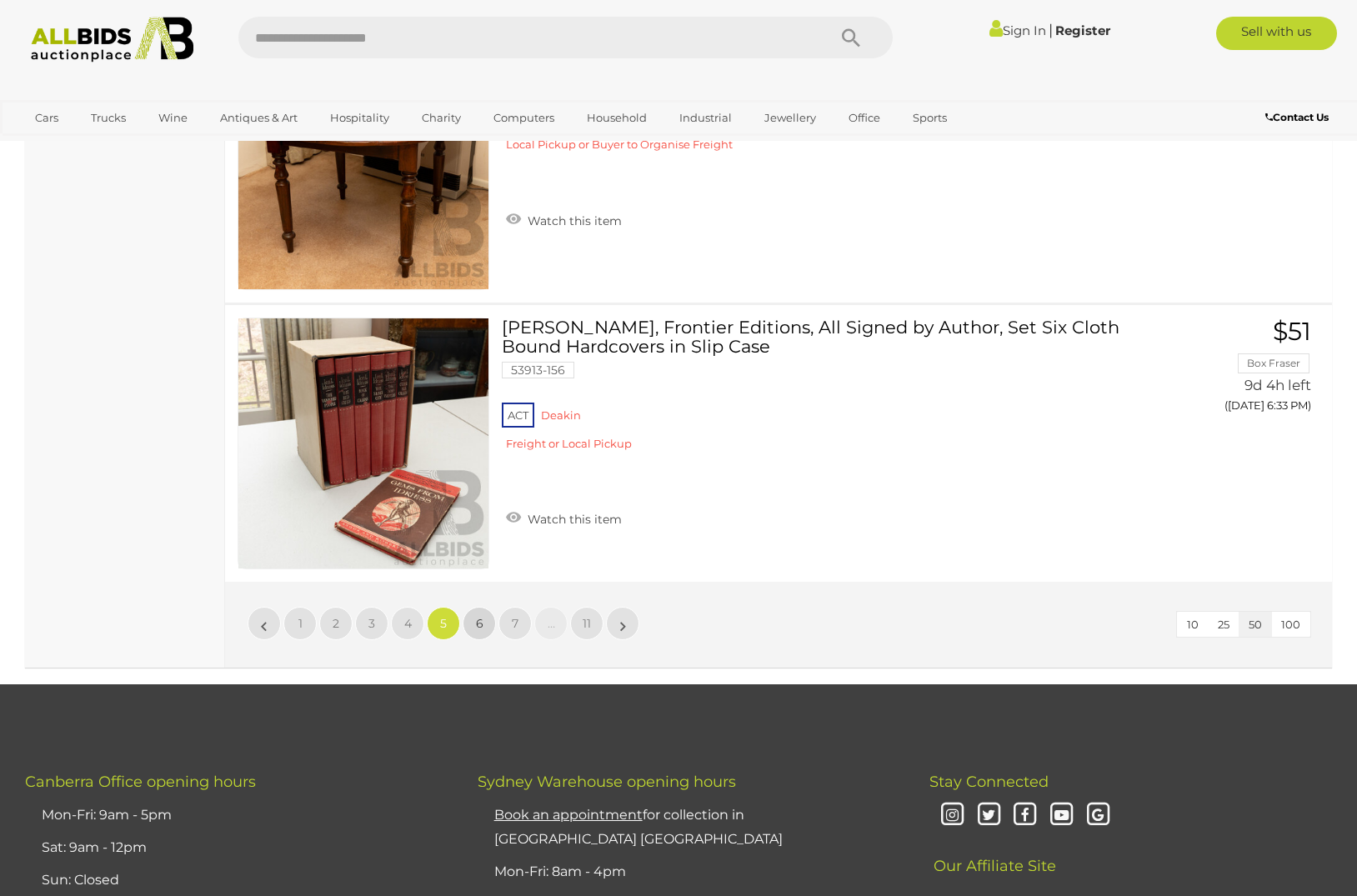
scroll to position [13754, 0]
click at [481, 614] on link "6" at bounding box center [480, 624] width 34 height 34
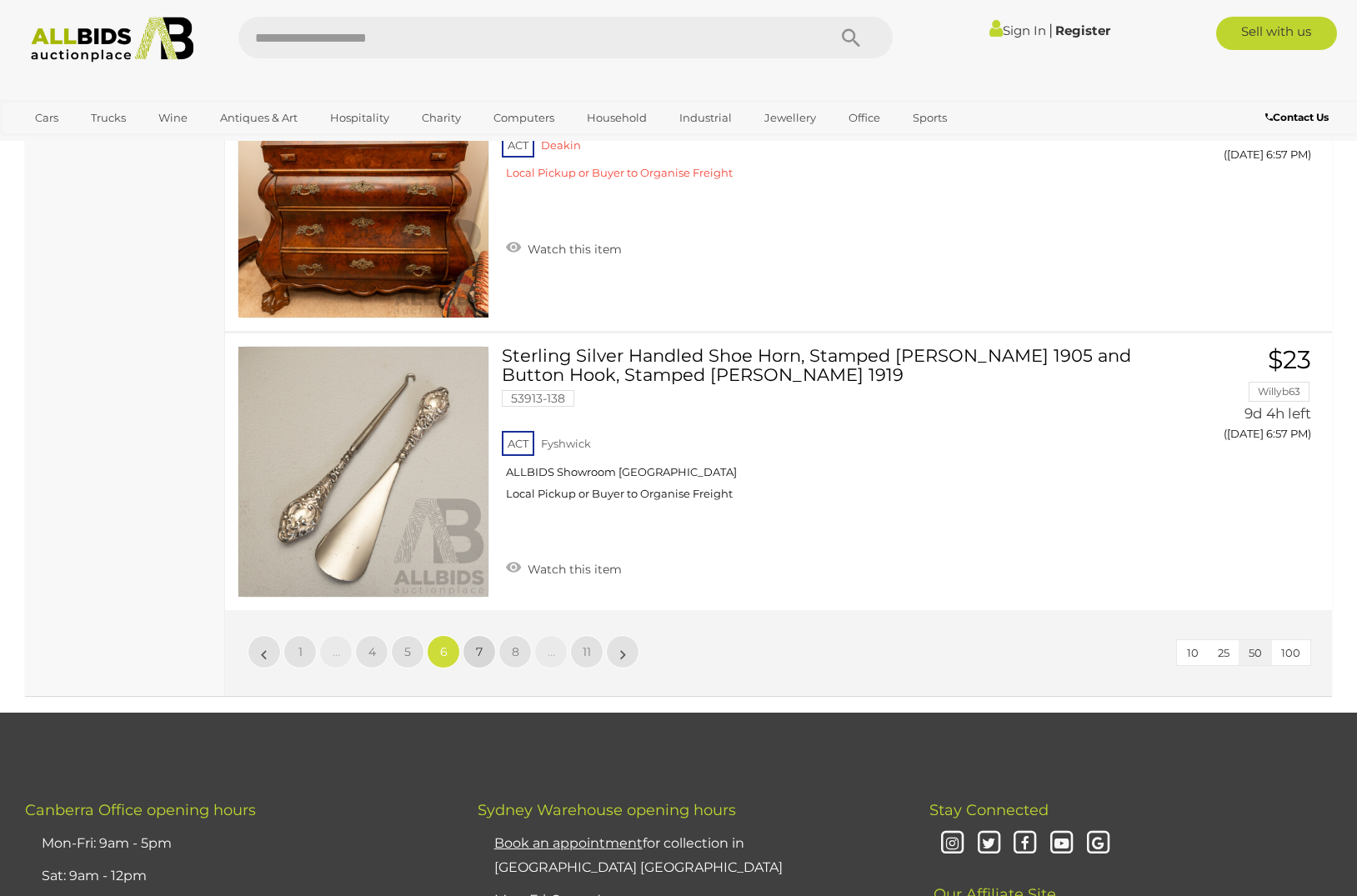
scroll to position [13724, 1]
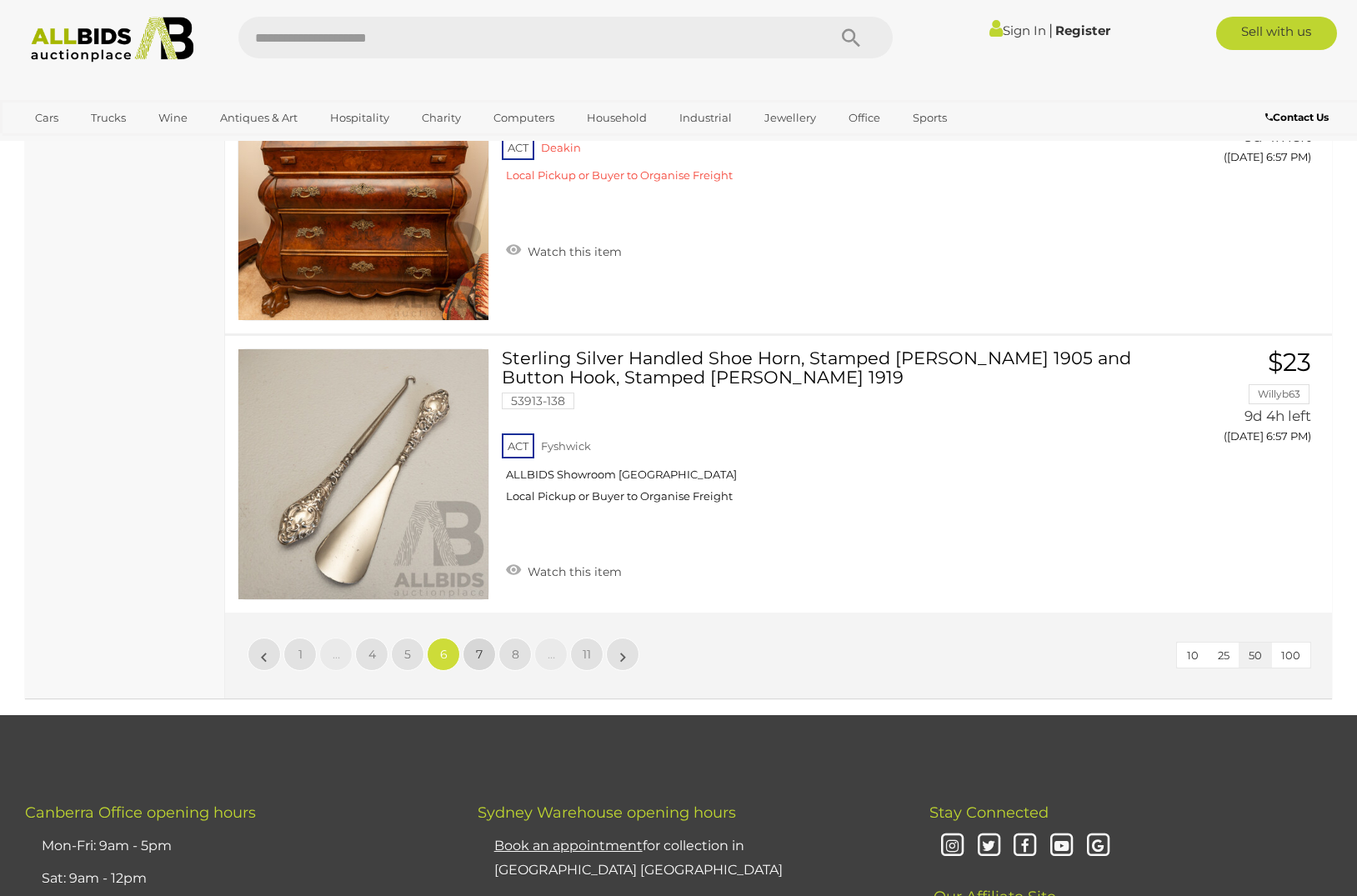
click at [476, 646] on span "7" at bounding box center [479, 654] width 7 height 15
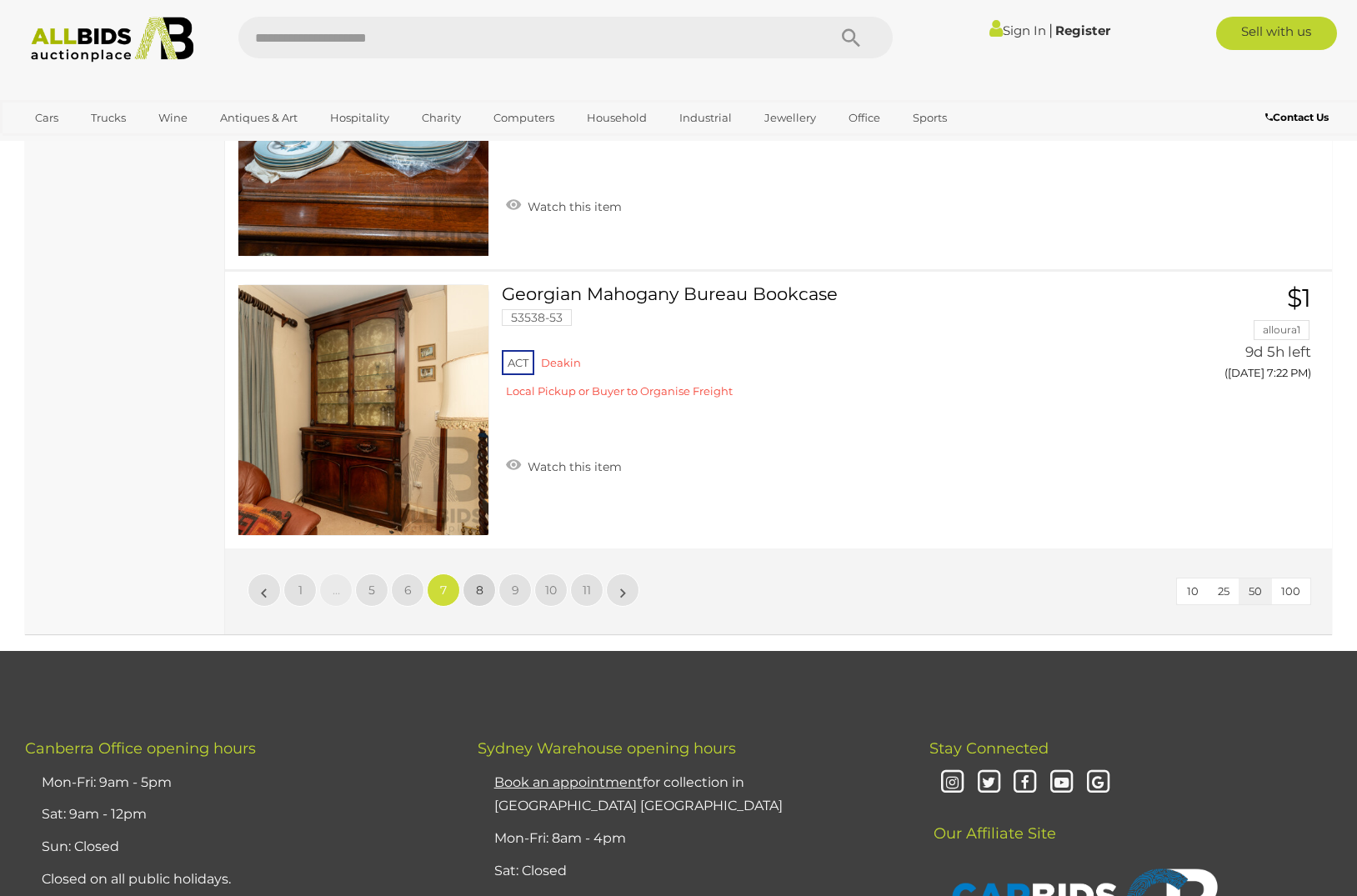
scroll to position [13773, 0]
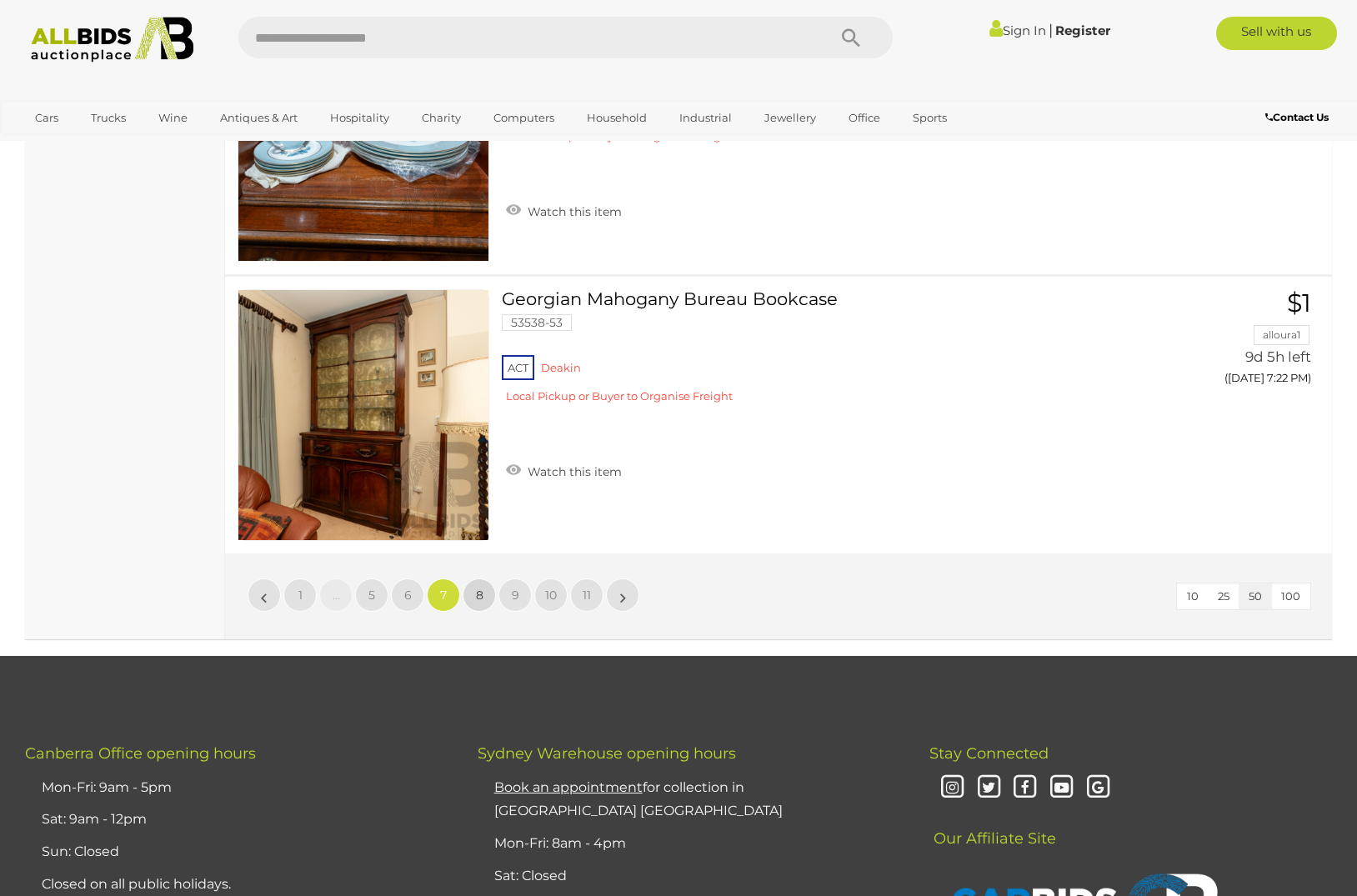
click at [480, 578] on link "8" at bounding box center [480, 595] width 34 height 34
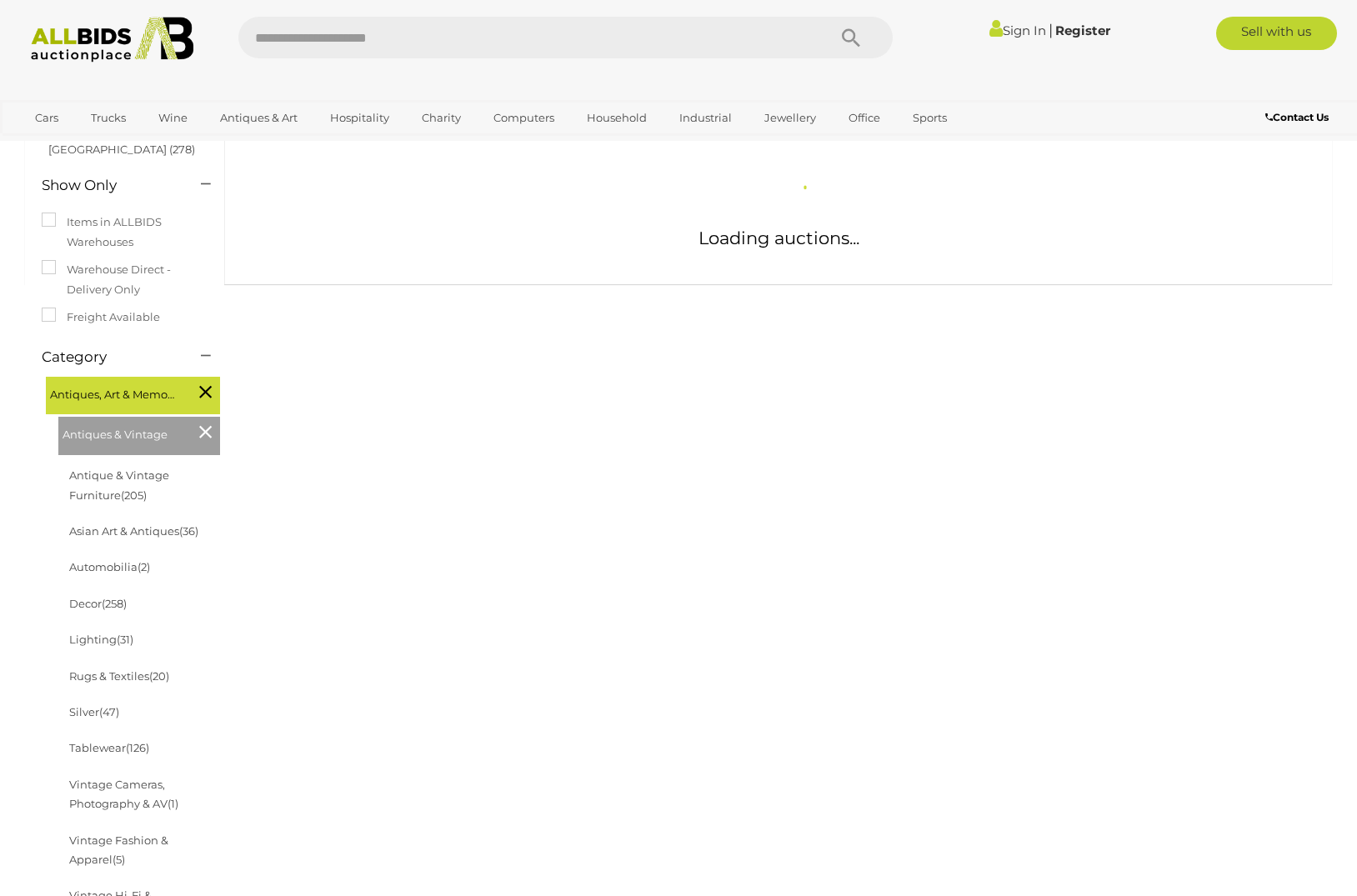
scroll to position [234, 3]
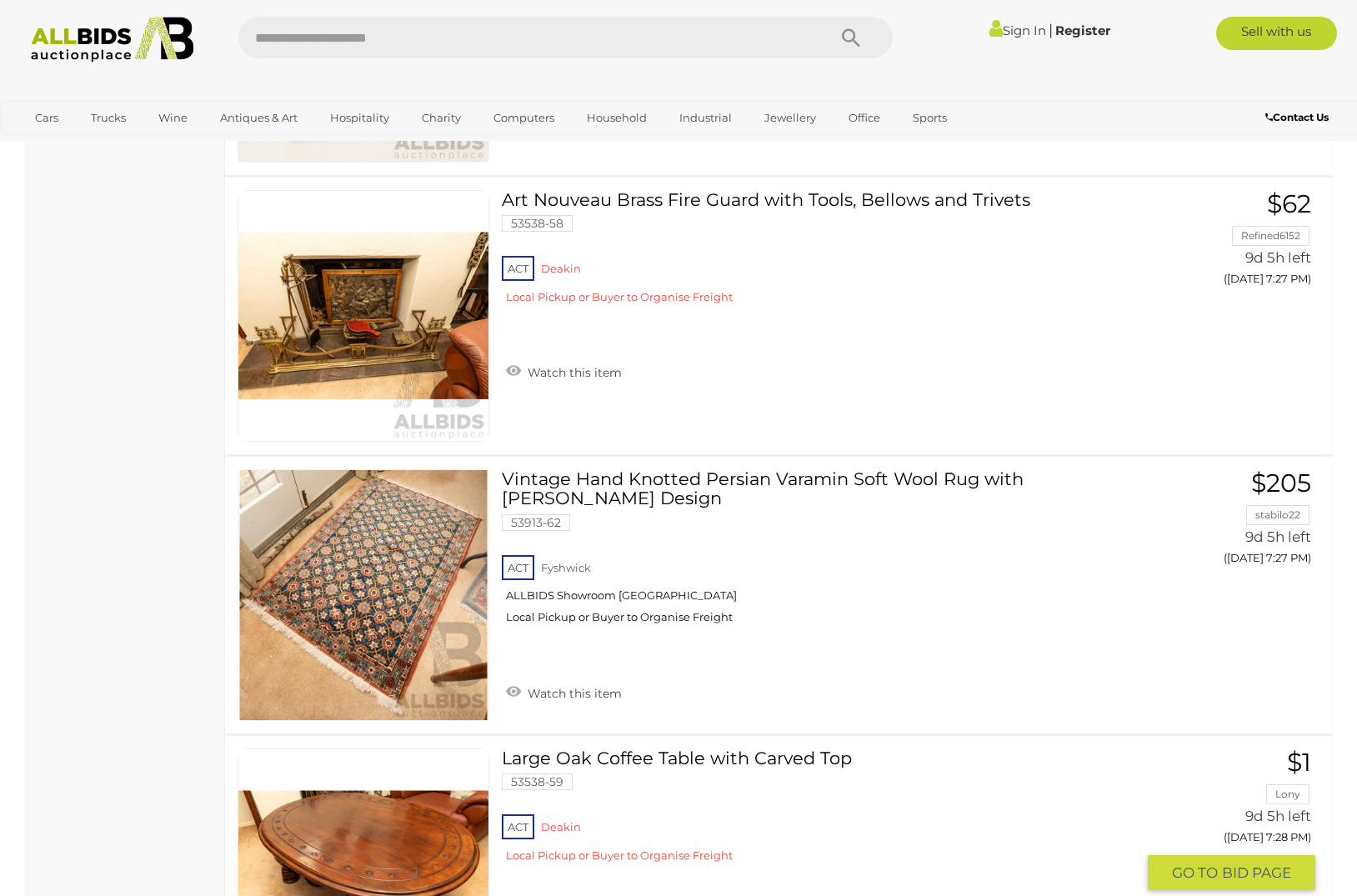
scroll to position [2701, 0]
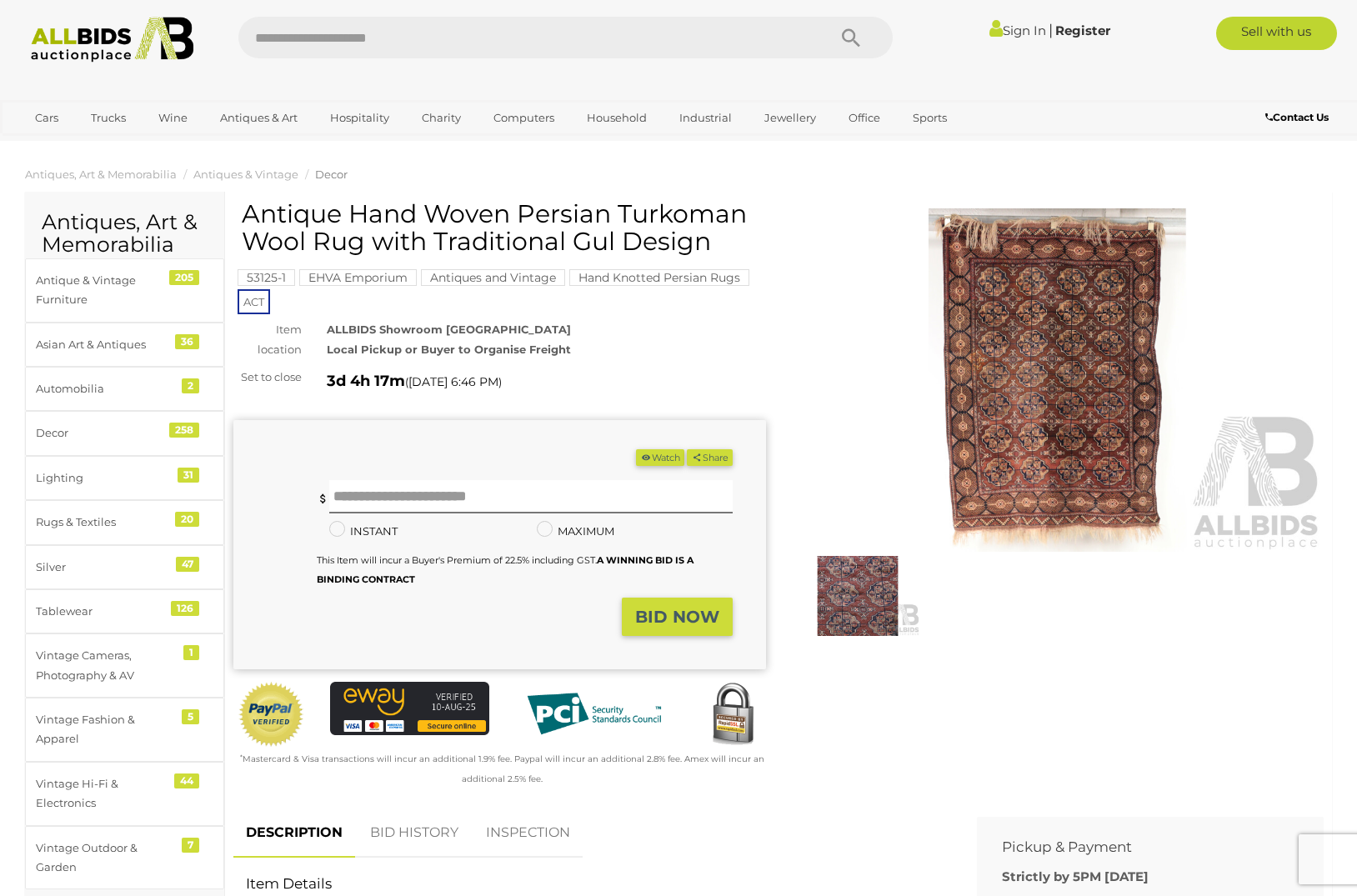
click at [1026, 366] on img at bounding box center [1057, 380] width 533 height 344
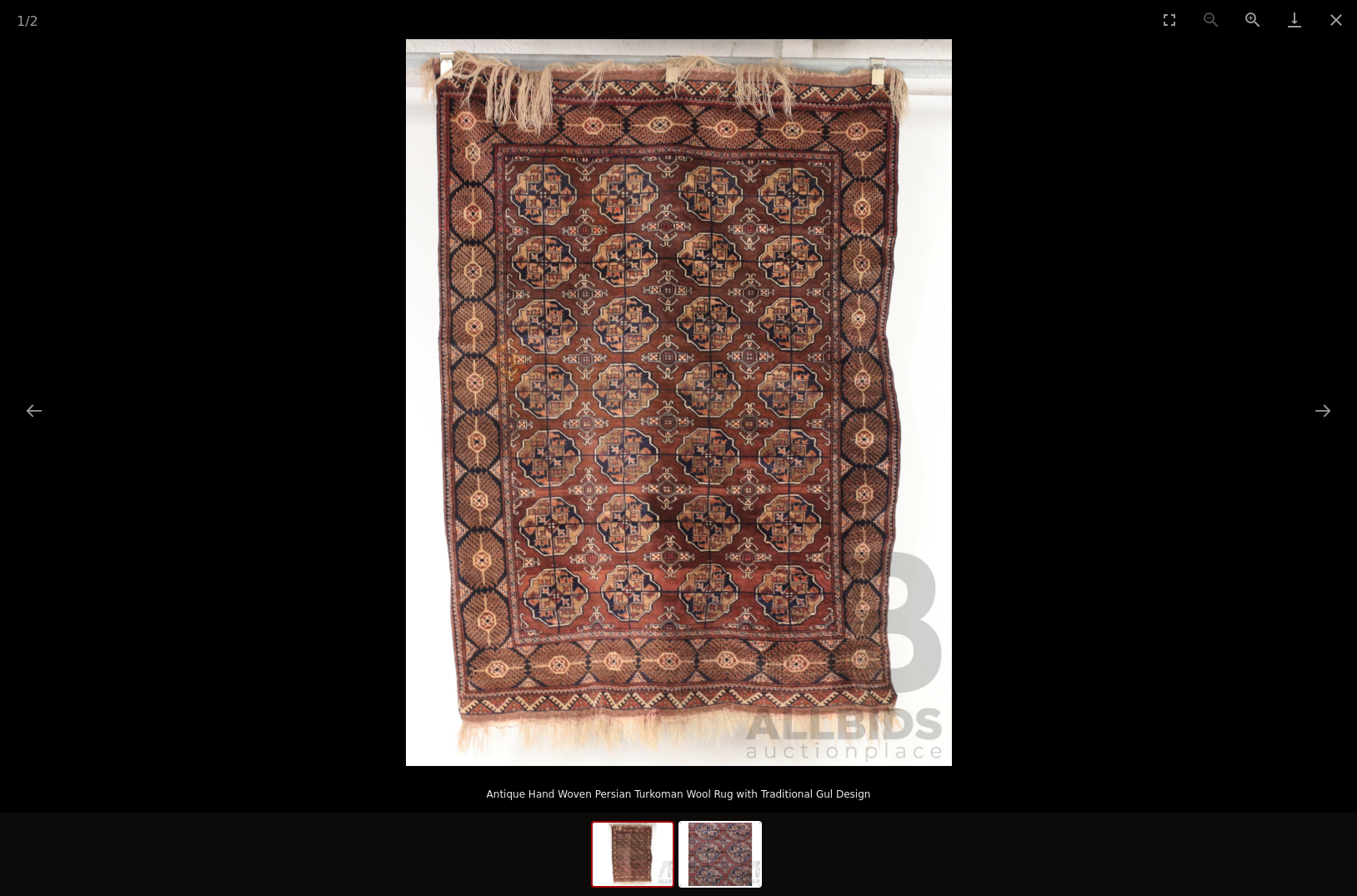
scroll to position [2, 0]
click at [1335, 18] on button "Close gallery" at bounding box center [1336, 20] width 42 height 39
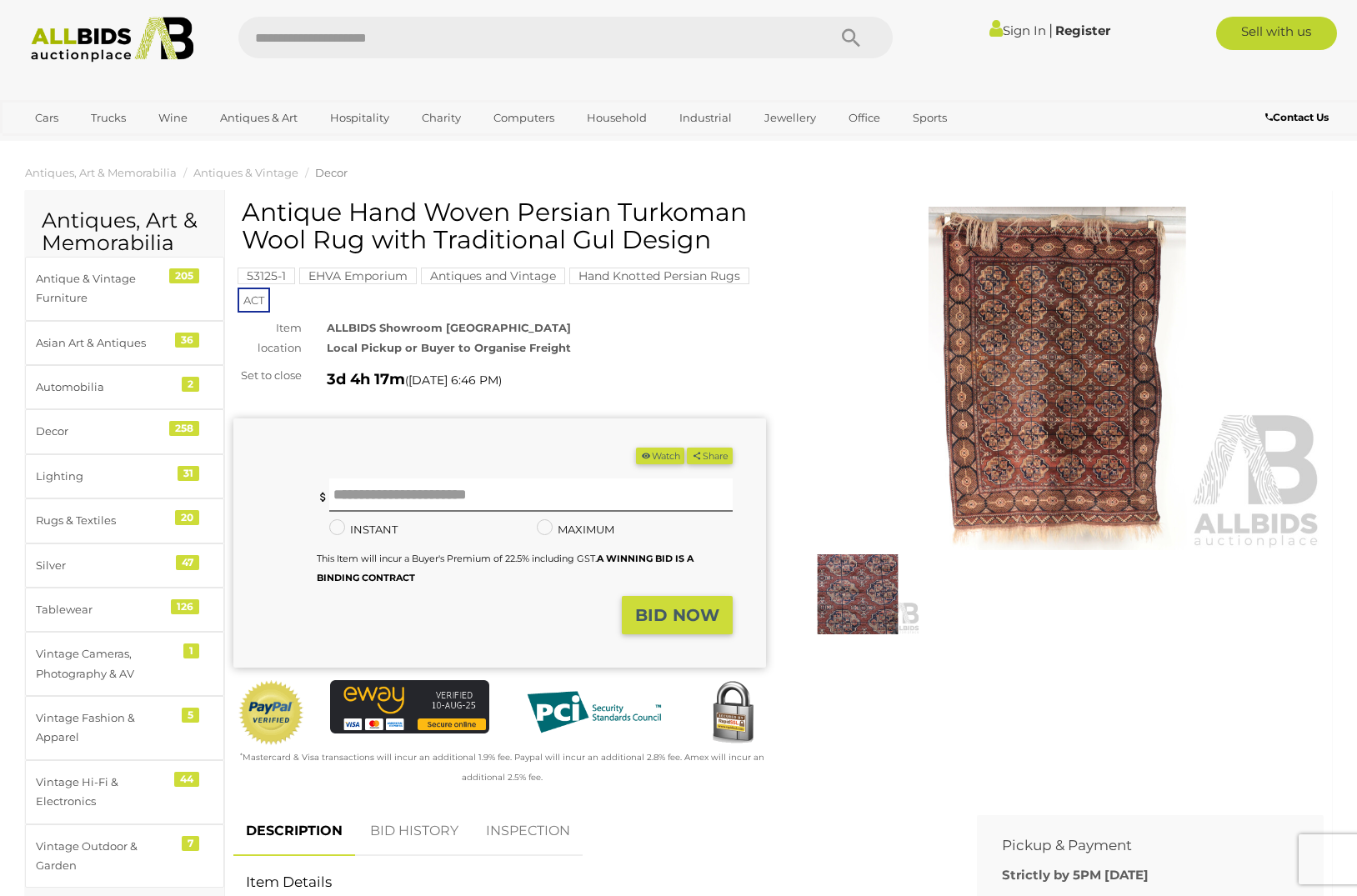
scroll to position [4, 0]
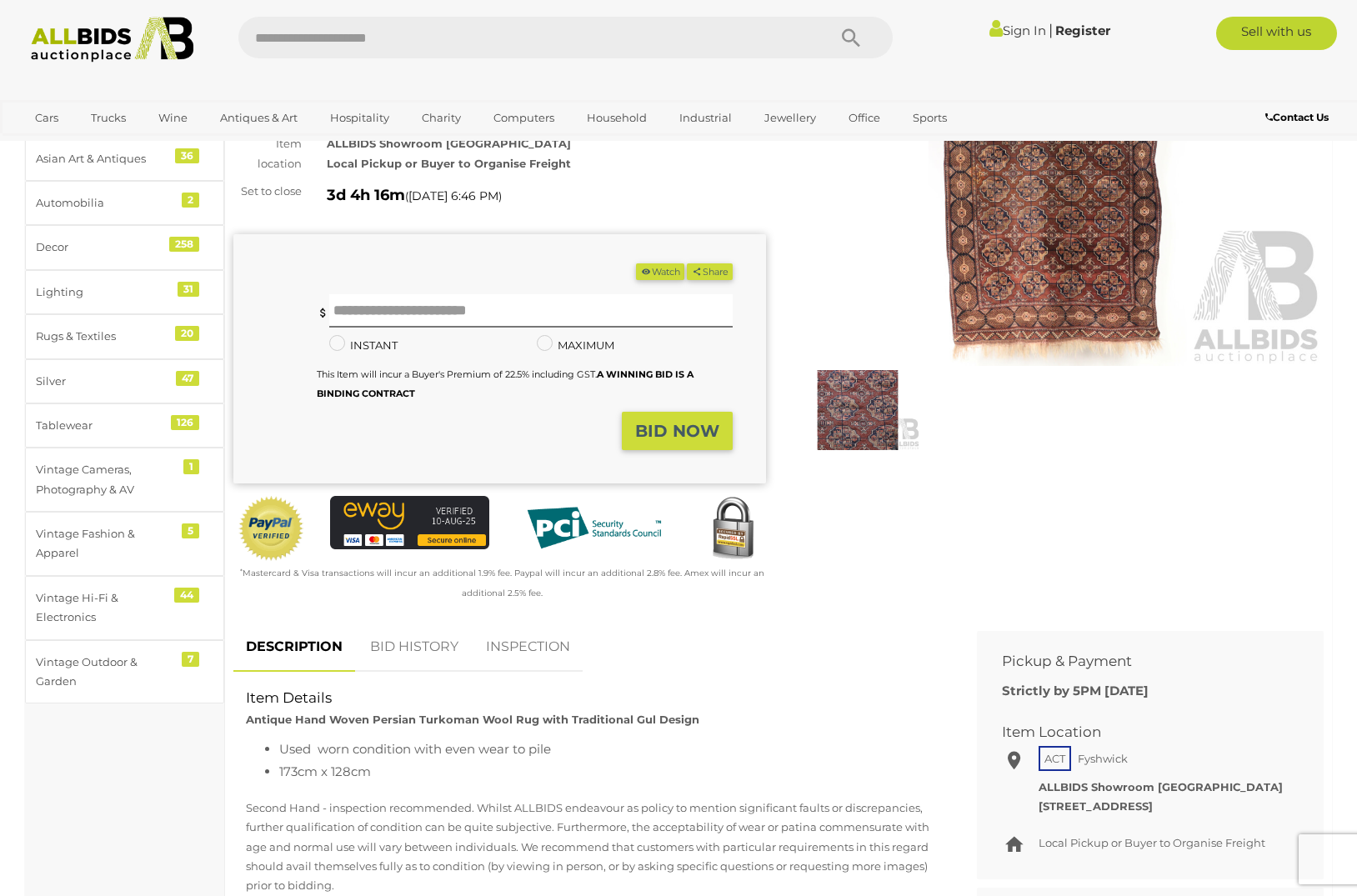
scroll to position [186, 0]
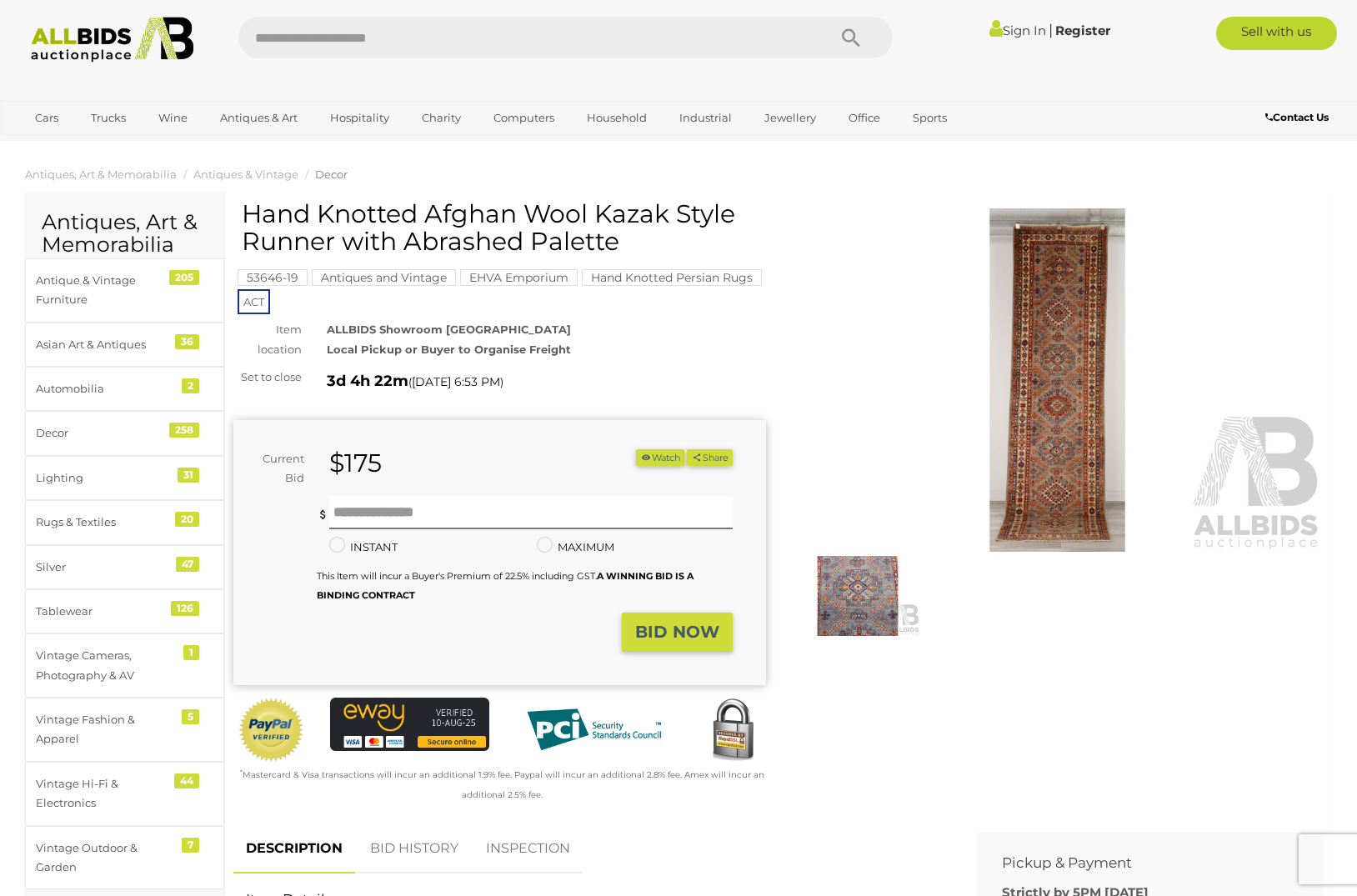
click at [860, 598] on img at bounding box center [858, 596] width 125 height 81
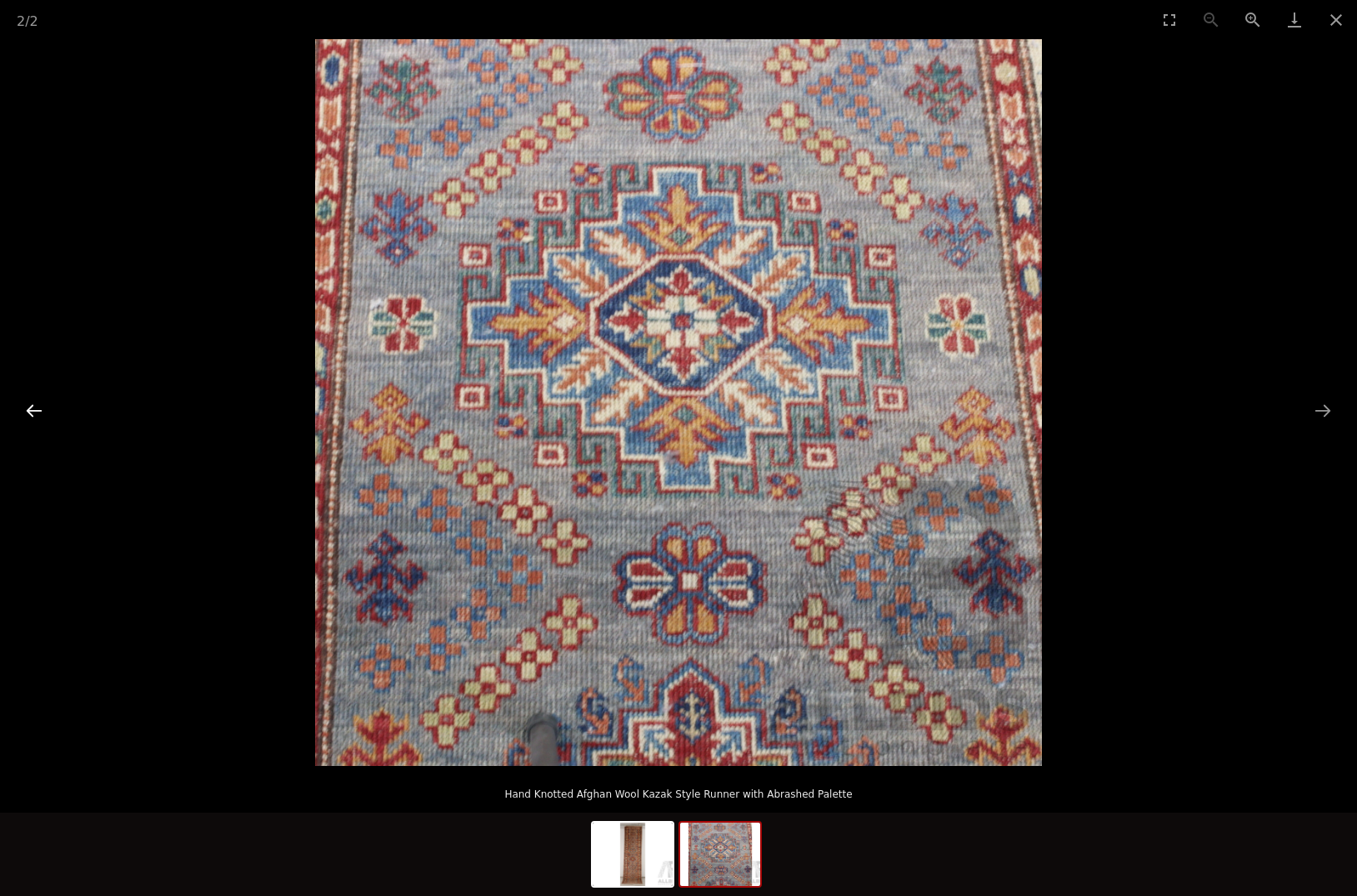
click at [35, 406] on button "Previous slide" at bounding box center [34, 410] width 35 height 33
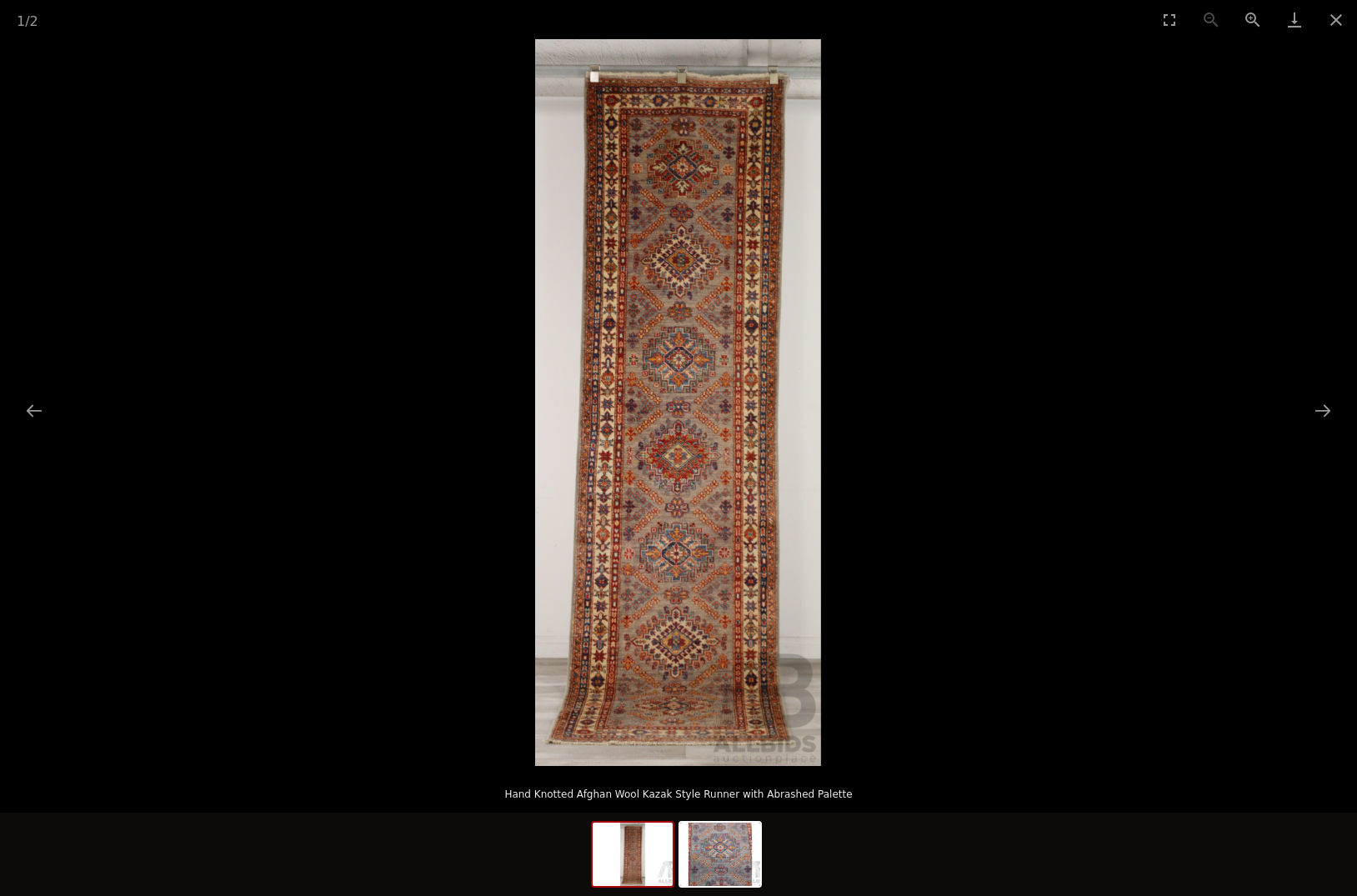
click at [709, 513] on img at bounding box center [678, 402] width 286 height 726
click at [1334, 16] on button "Close gallery" at bounding box center [1336, 20] width 42 height 39
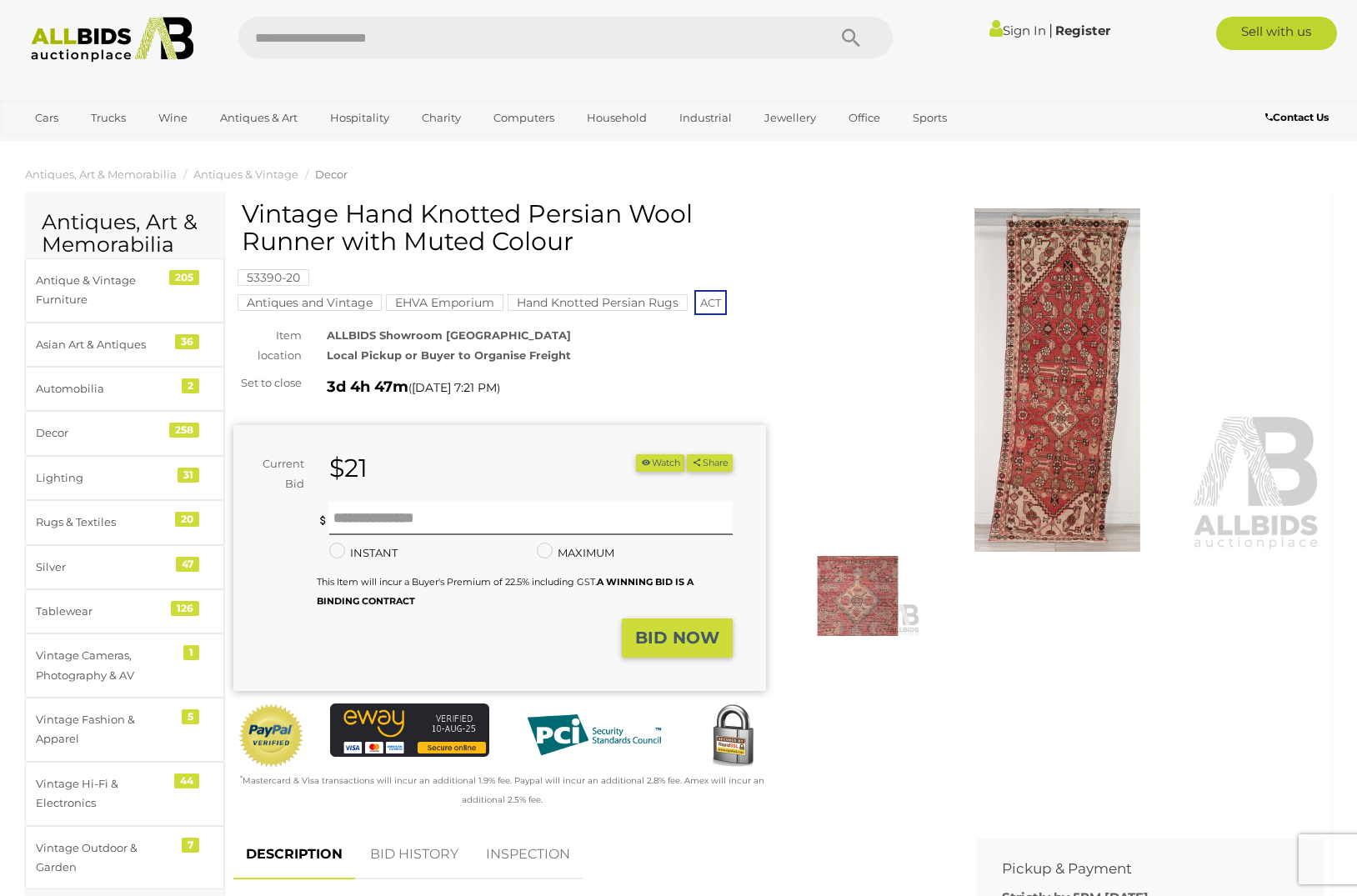
click at [1067, 401] on img at bounding box center [1057, 380] width 533 height 344
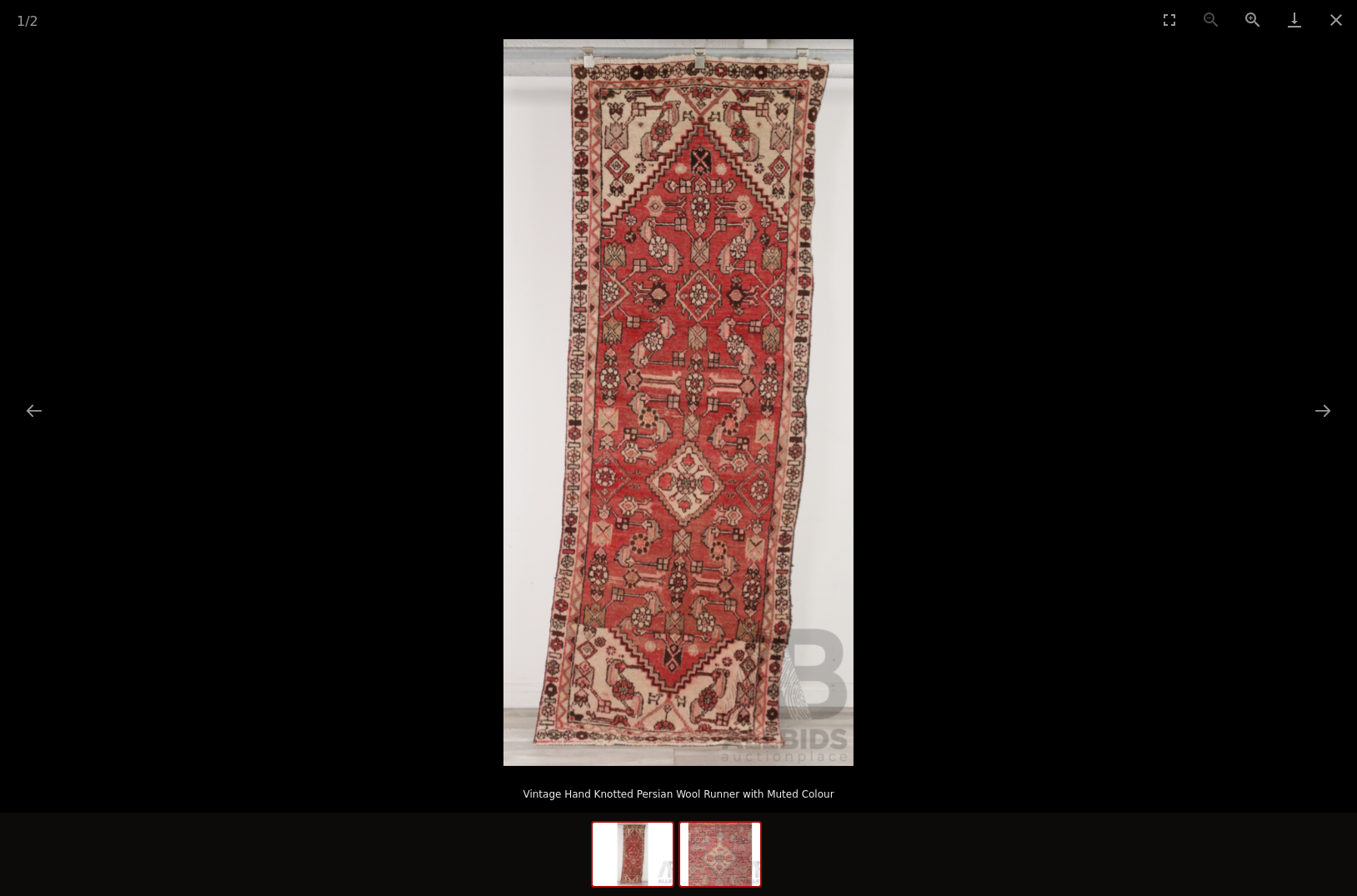
scroll to position [58, 1]
click at [717, 861] on img at bounding box center [720, 854] width 80 height 63
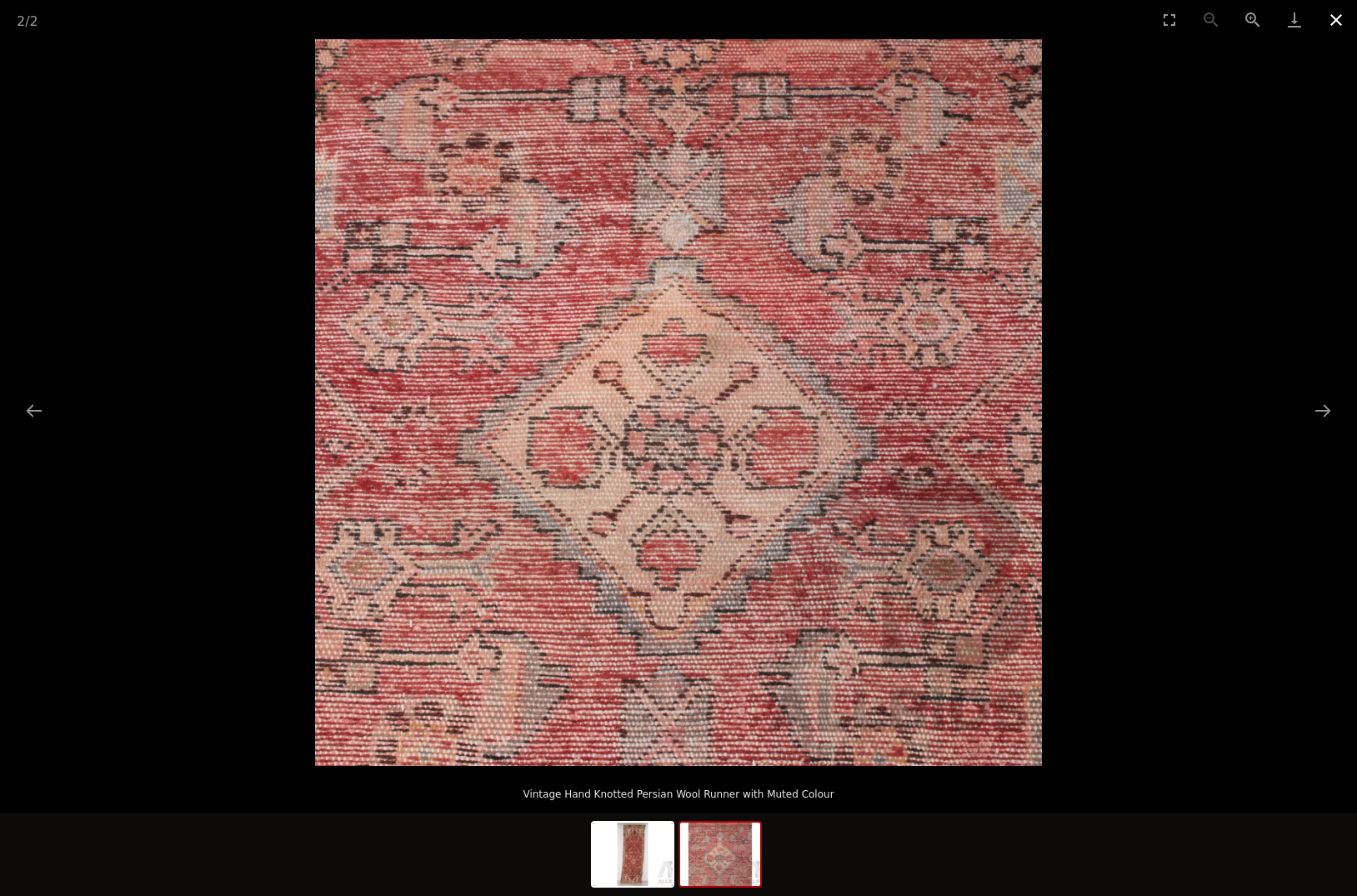
click at [1340, 16] on button "Close gallery" at bounding box center [1336, 20] width 42 height 39
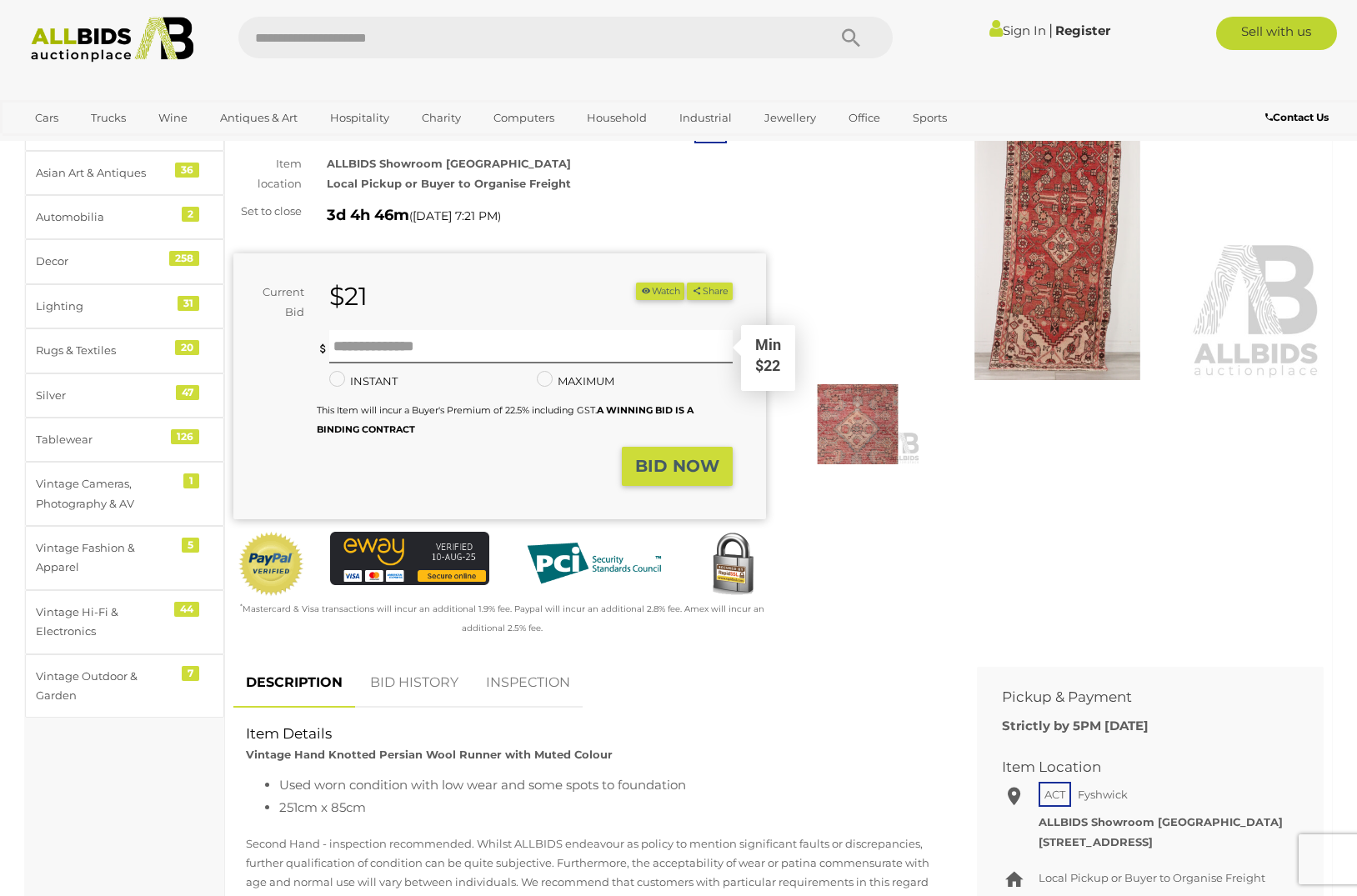
scroll to position [149, 0]
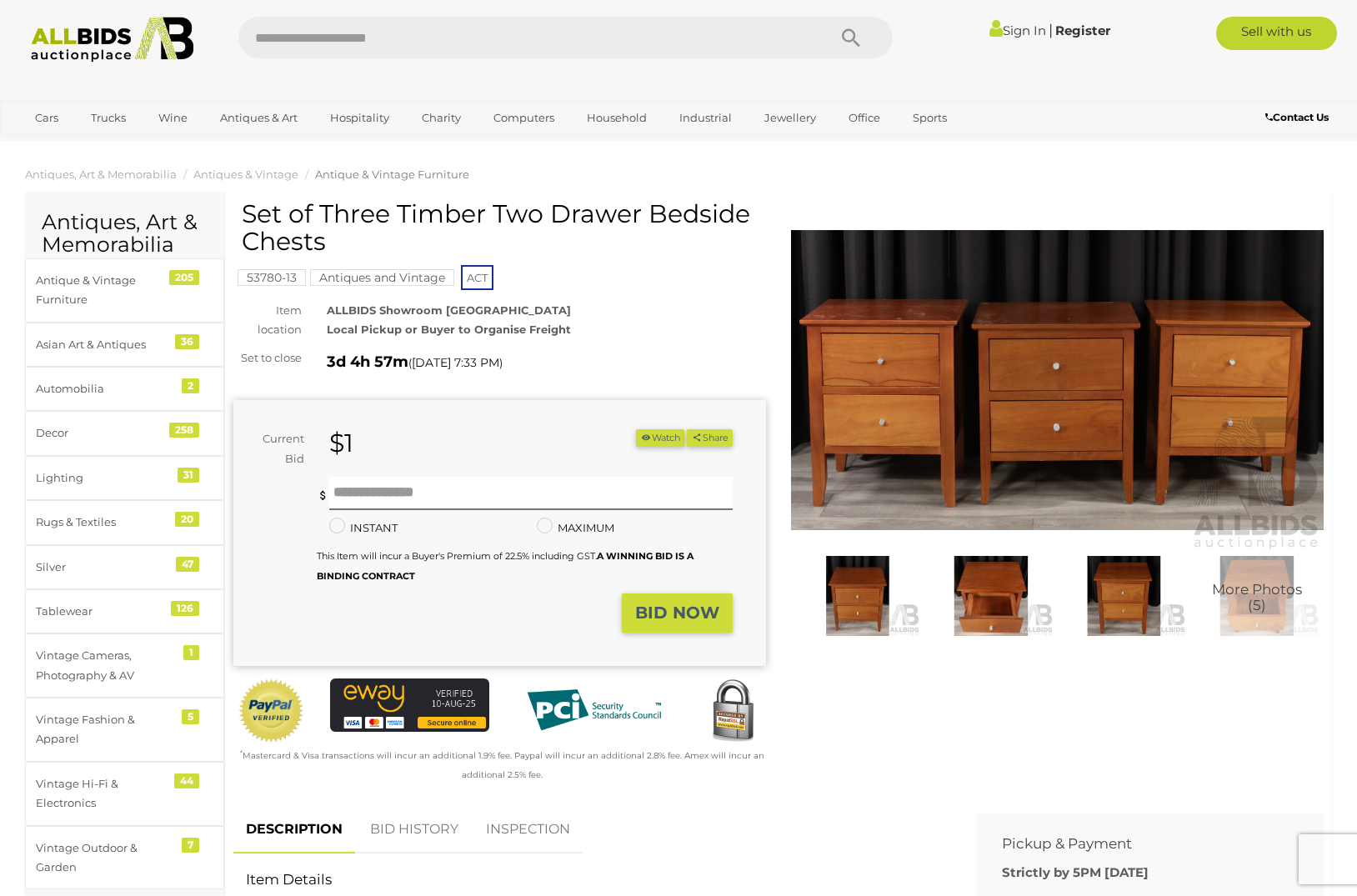
click at [1254, 596] on span "More Photos (5)" at bounding box center [1256, 597] width 90 height 31
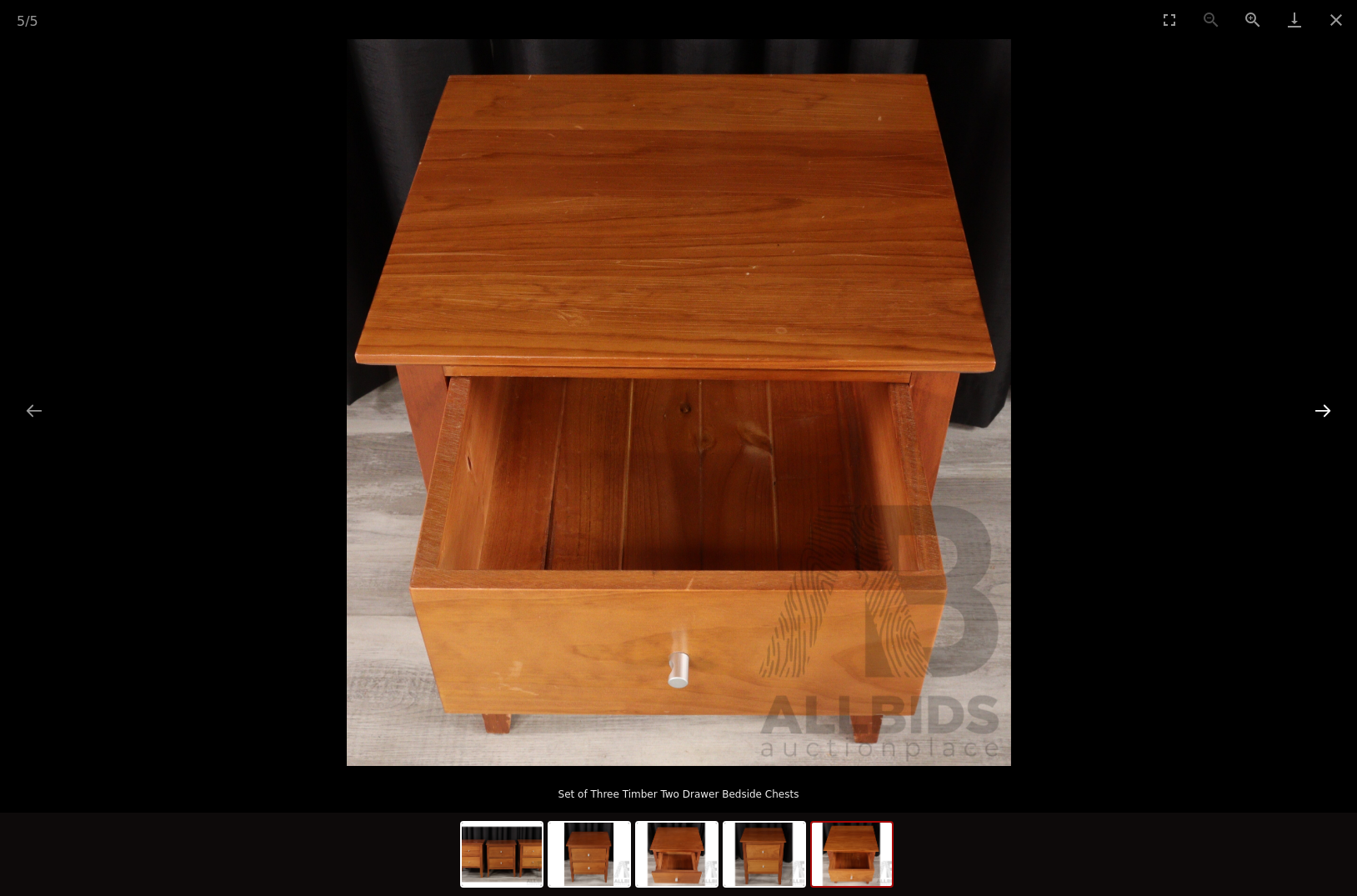
click at [1322, 411] on button "Next slide" at bounding box center [1323, 410] width 35 height 33
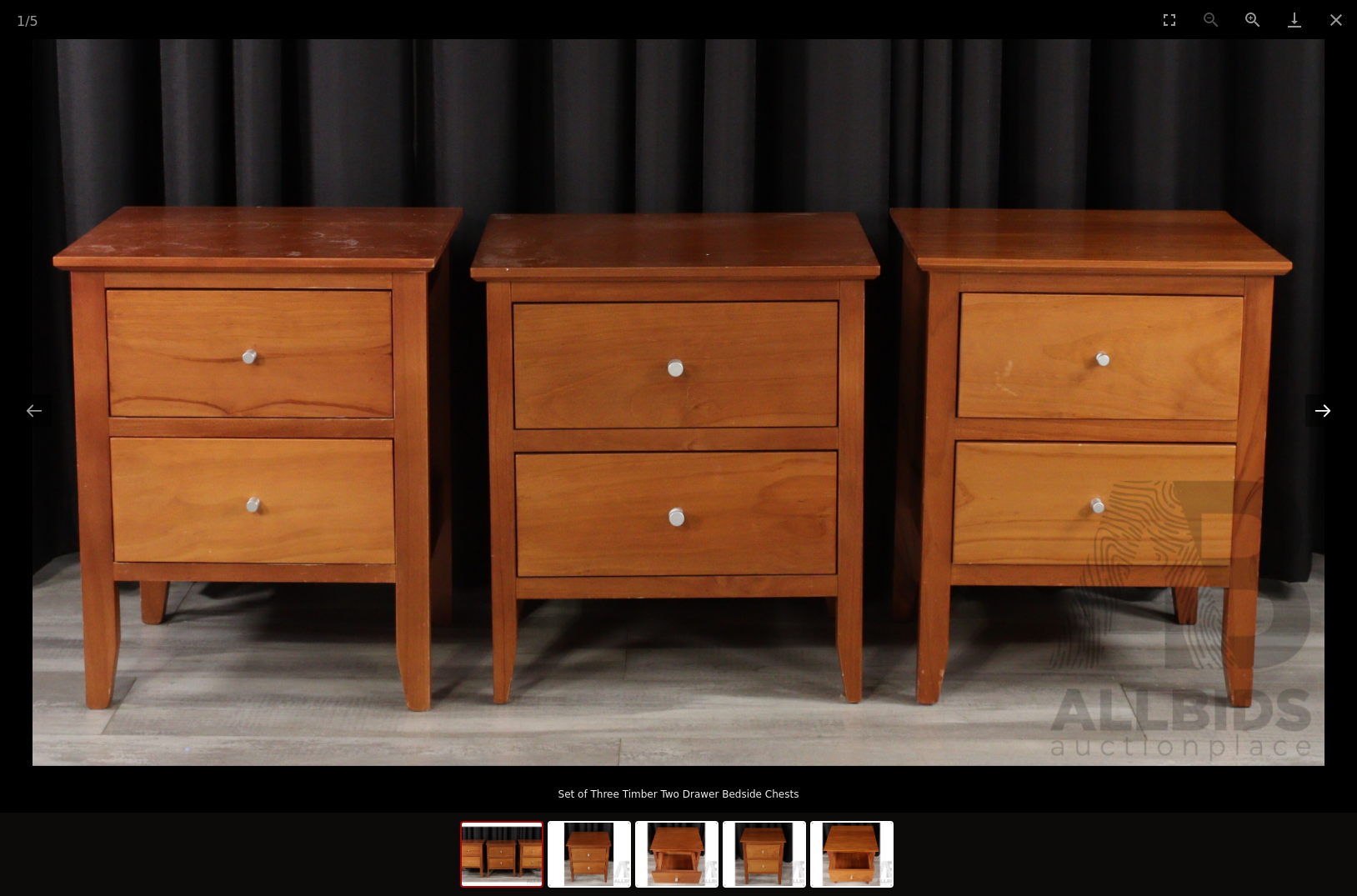
click at [1322, 411] on button "Next slide" at bounding box center [1323, 410] width 35 height 33
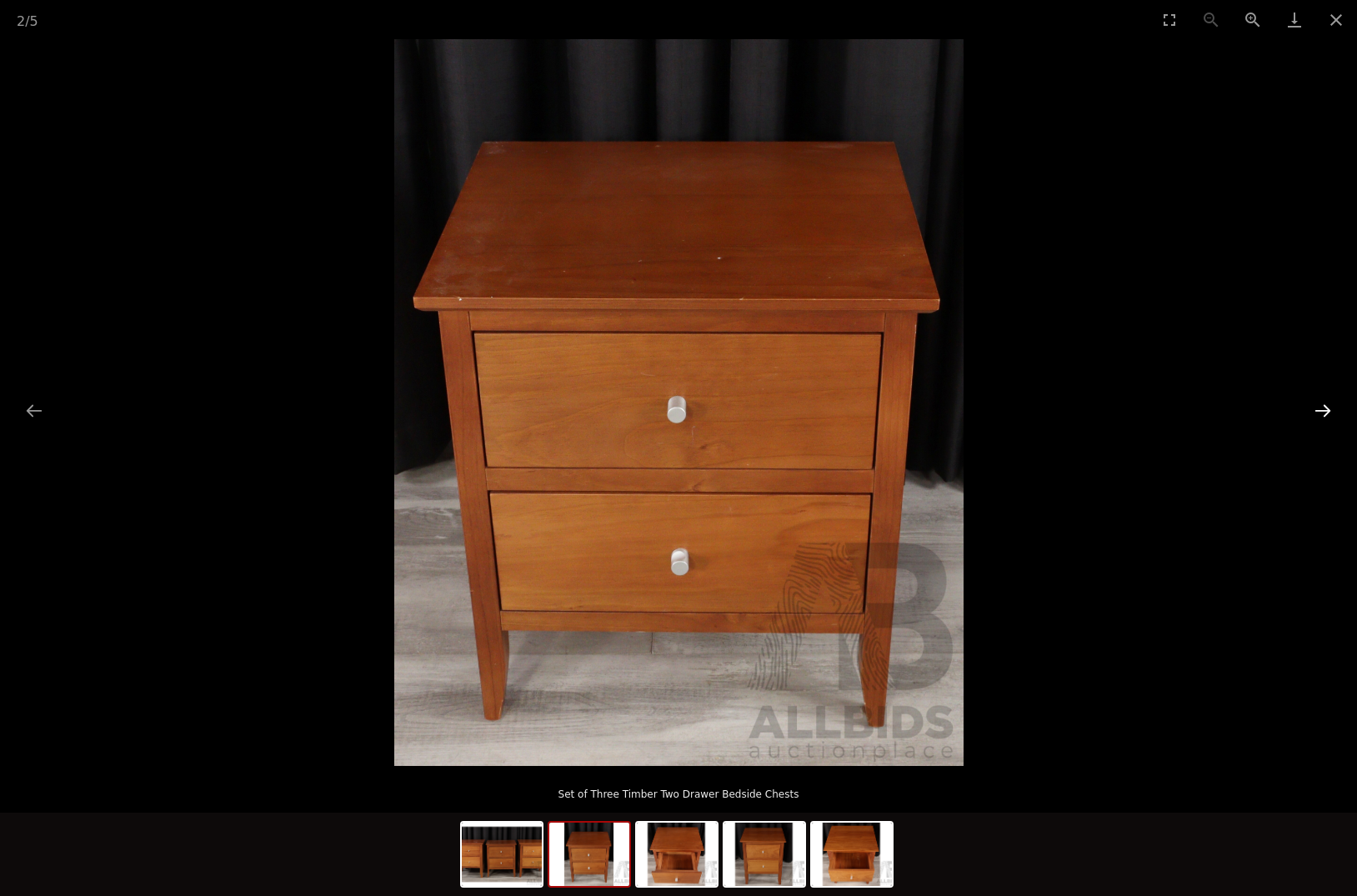
click at [1322, 411] on button "Next slide" at bounding box center [1323, 410] width 35 height 33
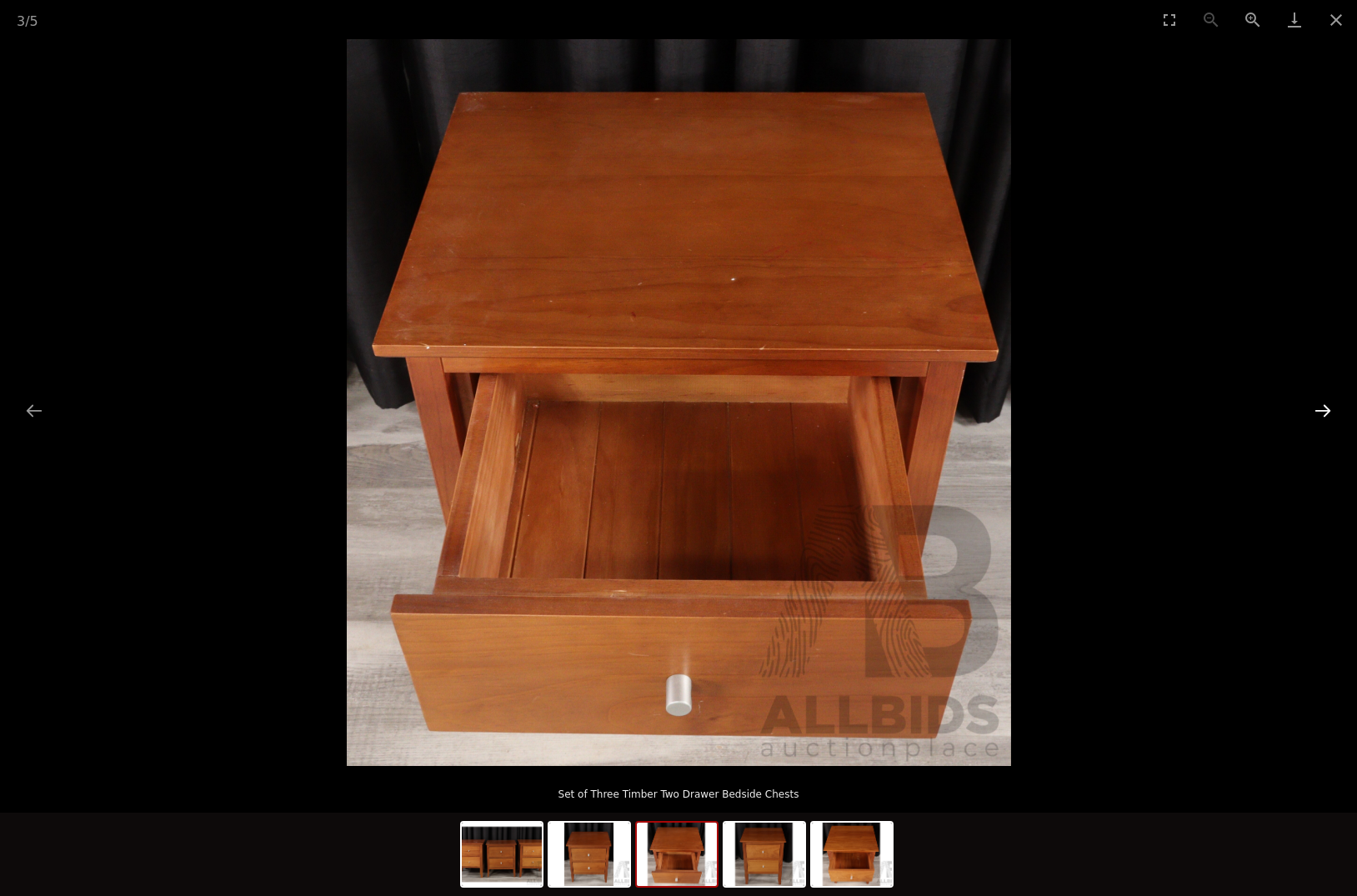
click at [1322, 411] on button "Next slide" at bounding box center [1323, 410] width 35 height 33
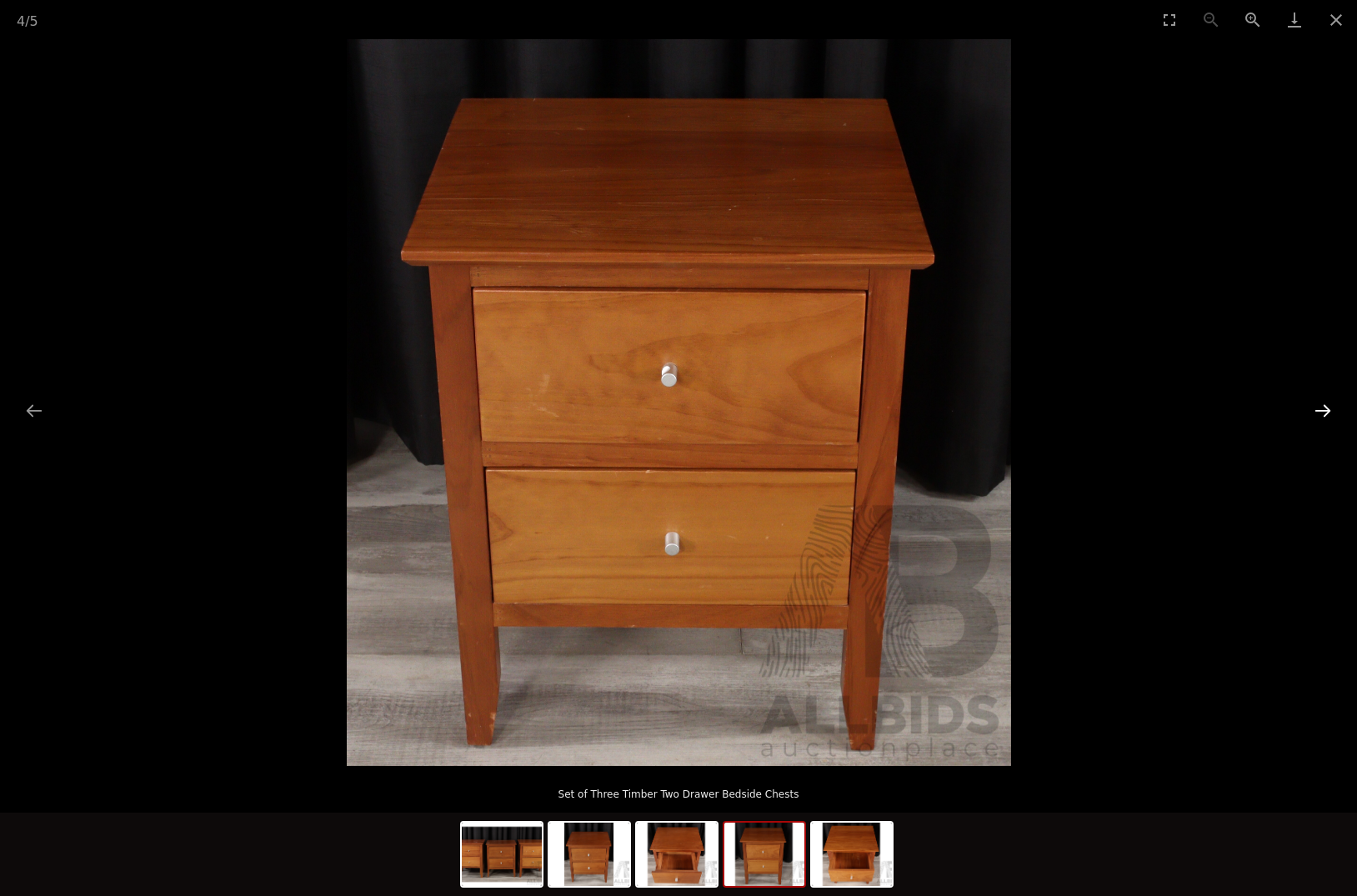
click at [1322, 411] on button "Next slide" at bounding box center [1323, 410] width 35 height 33
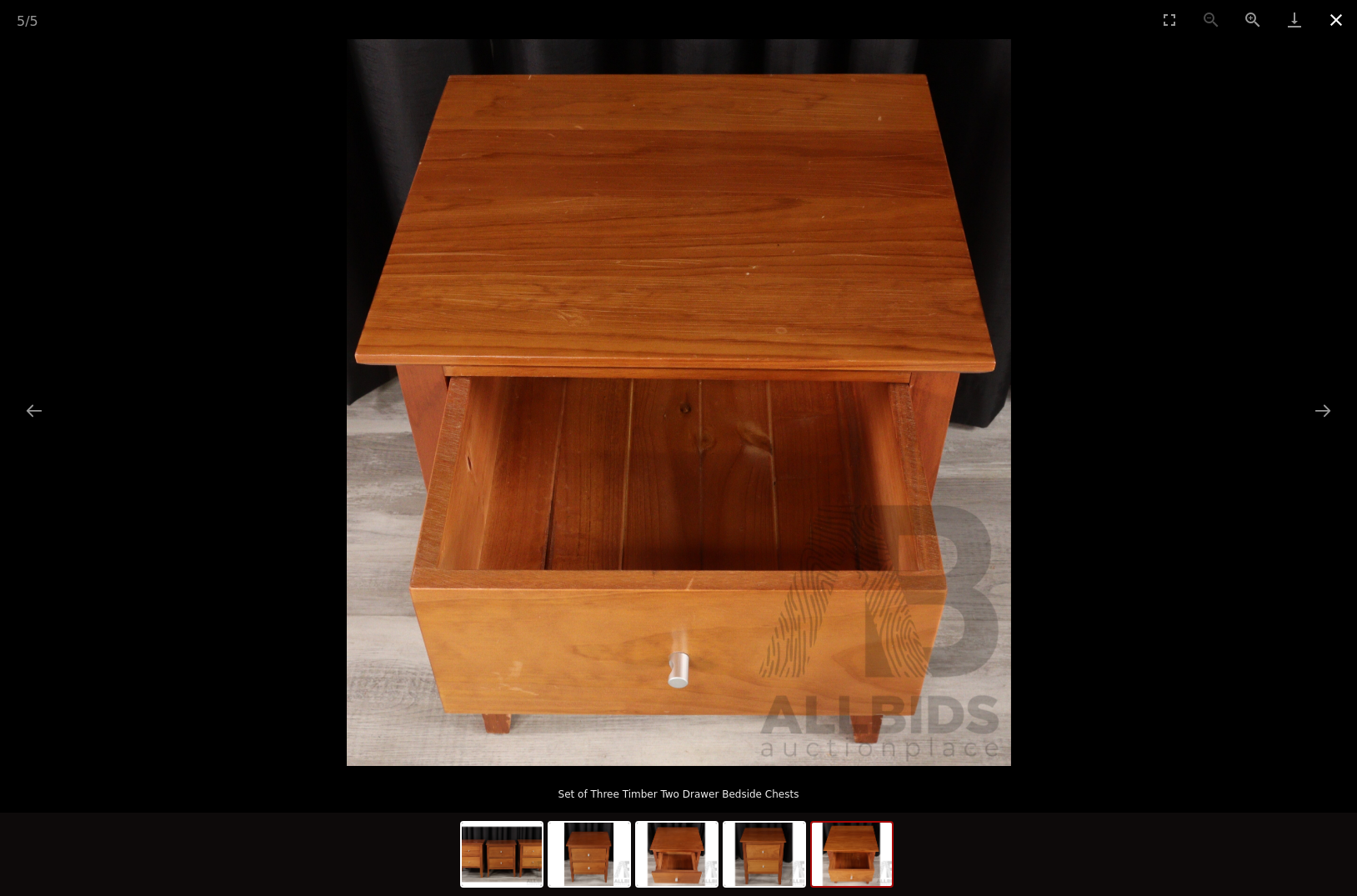
click at [1333, 20] on button "Close gallery" at bounding box center [1336, 20] width 42 height 39
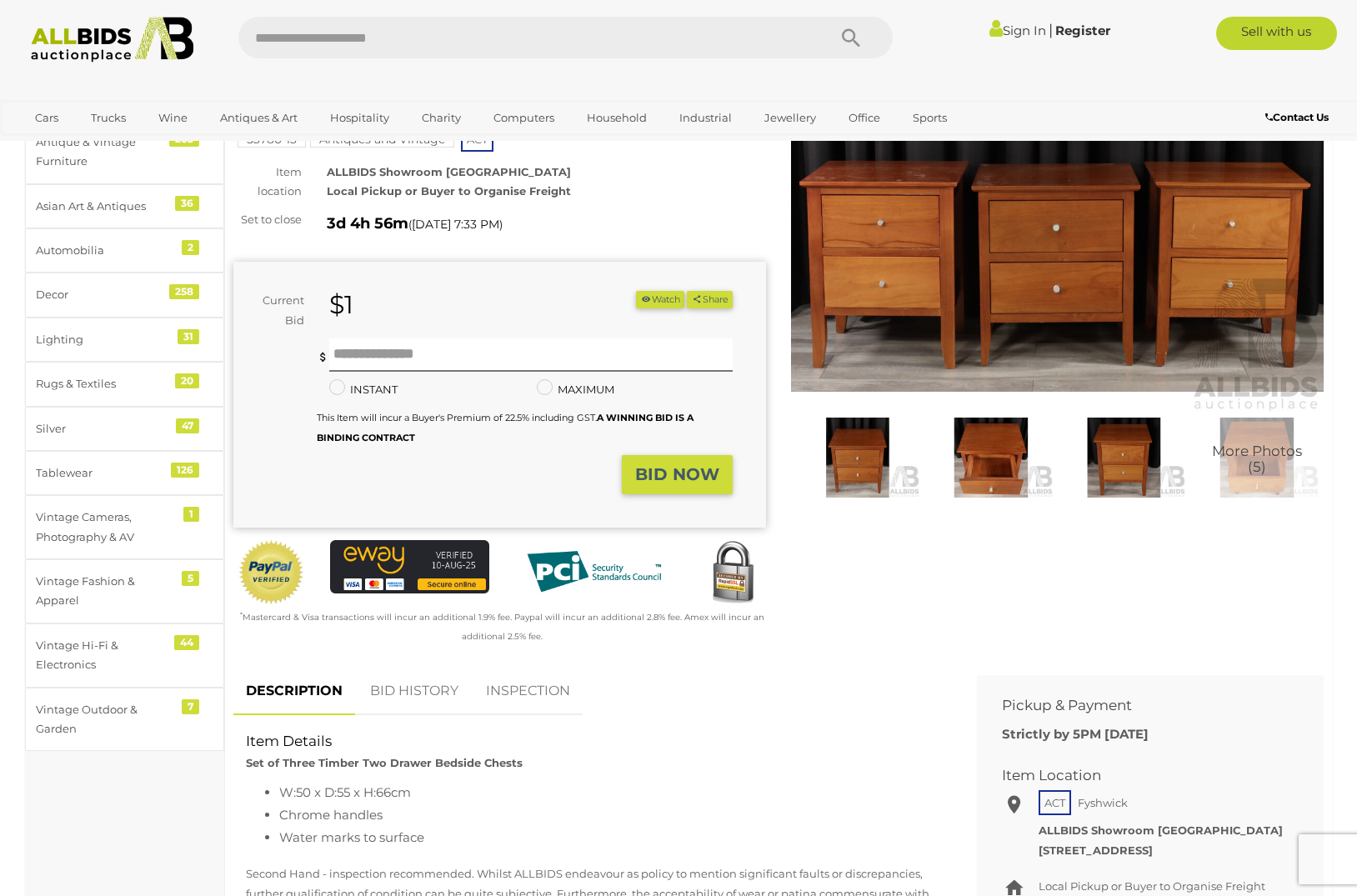
scroll to position [140, 0]
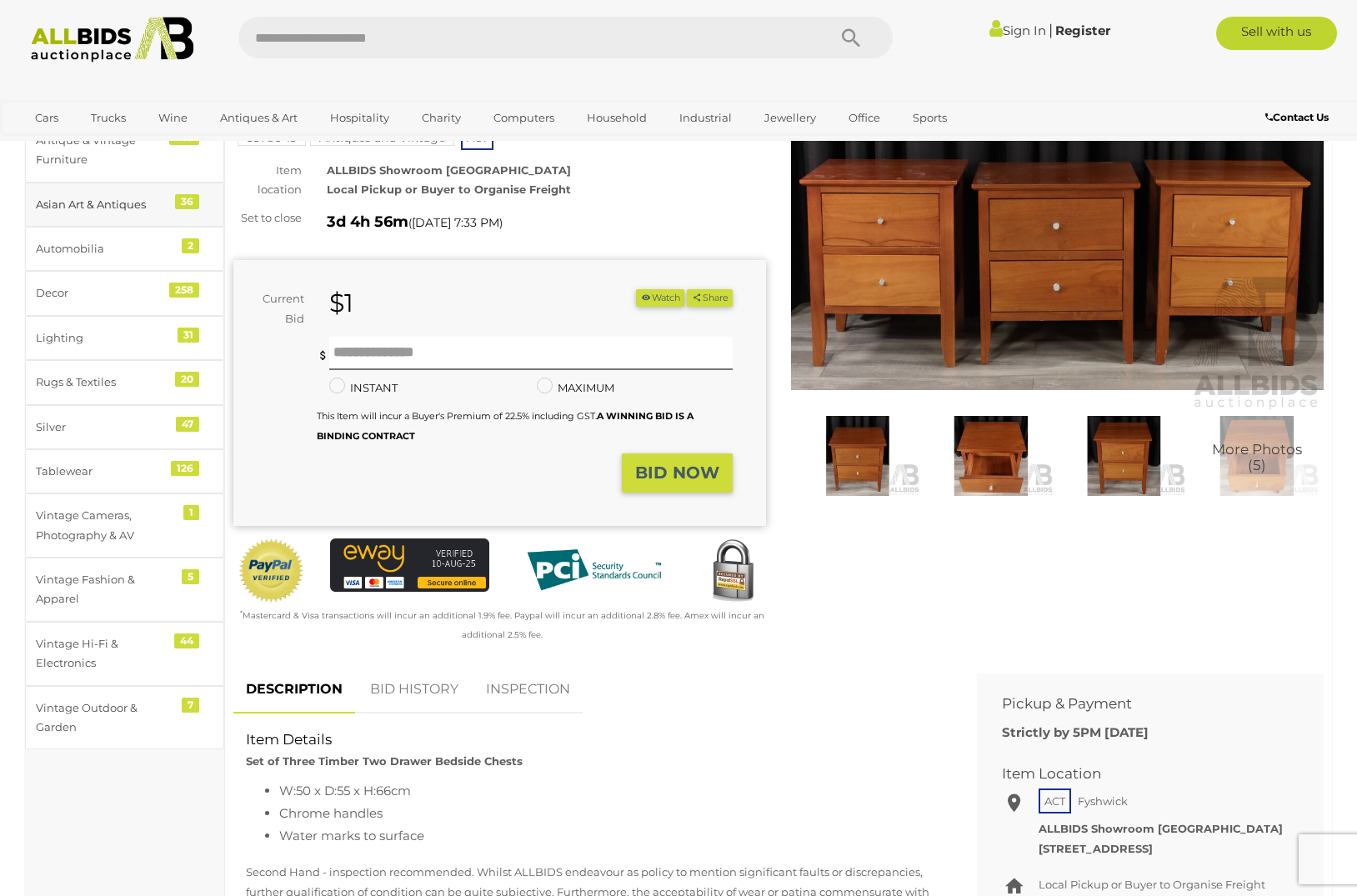
drag, startPoint x: 195, startPoint y: 175, endPoint x: 201, endPoint y: 193, distance: 19.0
click at [201, 189] on ul "Antique & Vintage Furniture 205 Asian Art & Antiques 36 Automobilia 2 Decor 258…" at bounding box center [125, 434] width 199 height 631
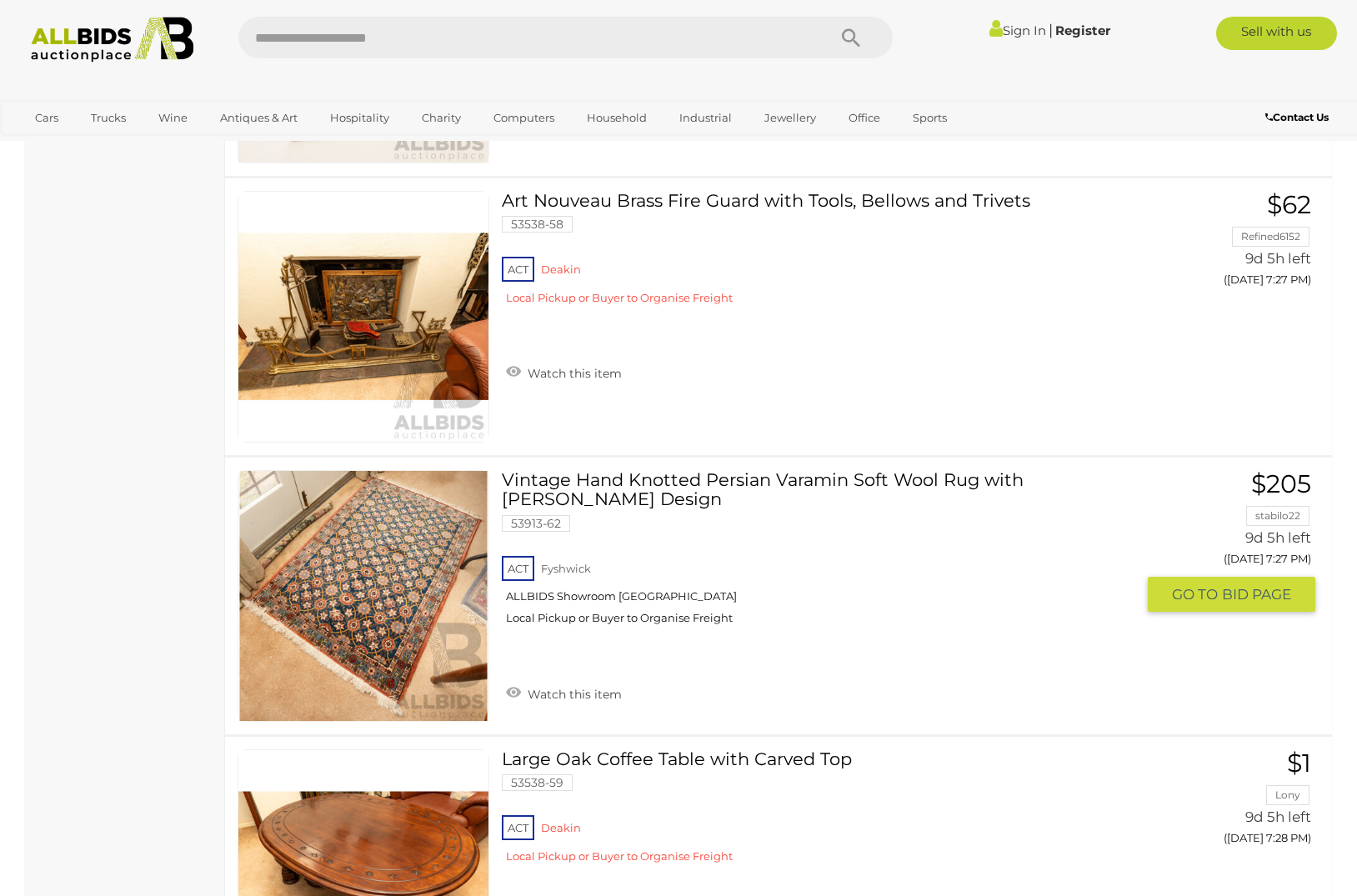
scroll to position [2701, 0]
click at [393, 579] on link at bounding box center [363, 596] width 251 height 251
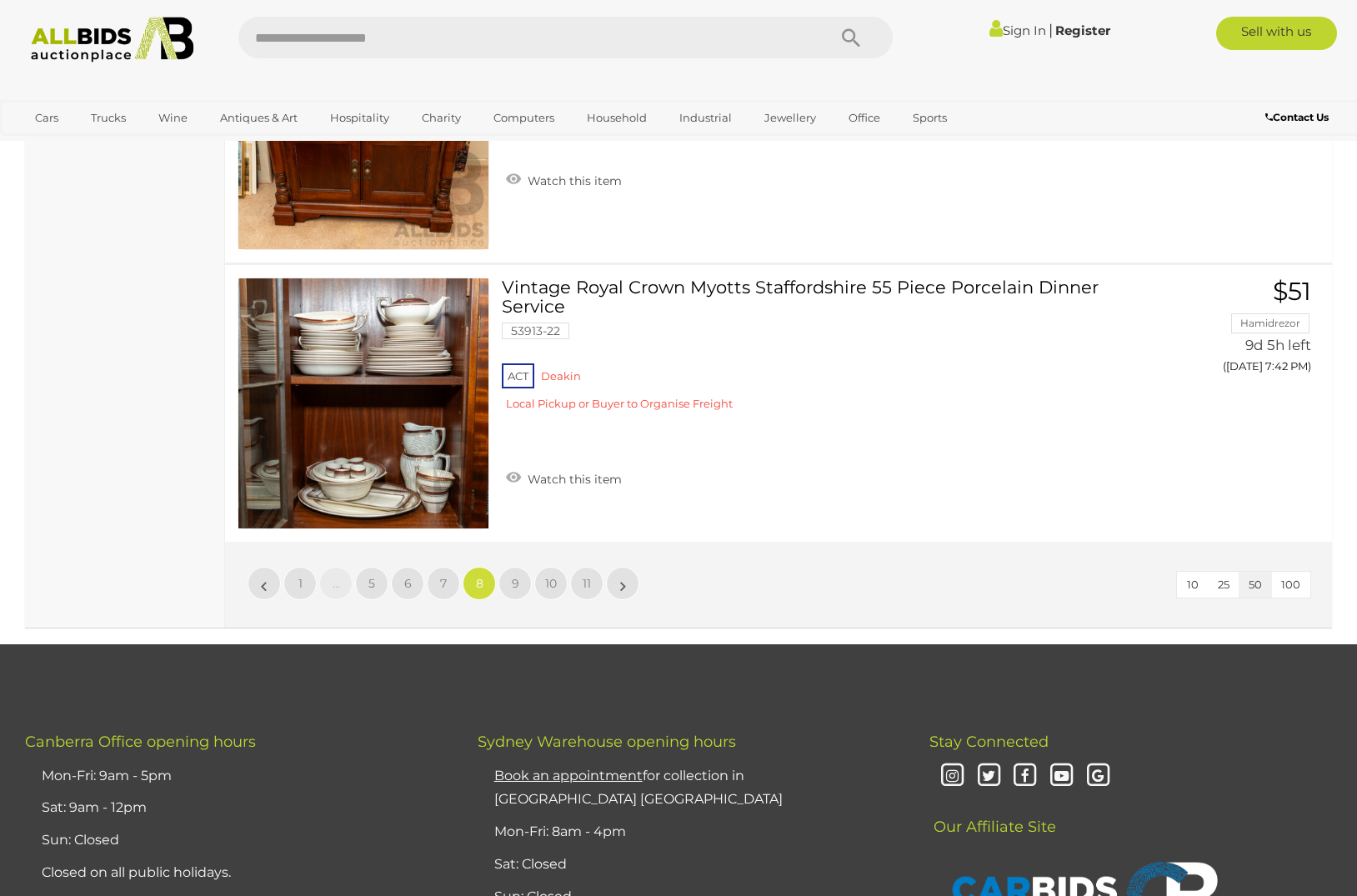
scroll to position [13752, 0]
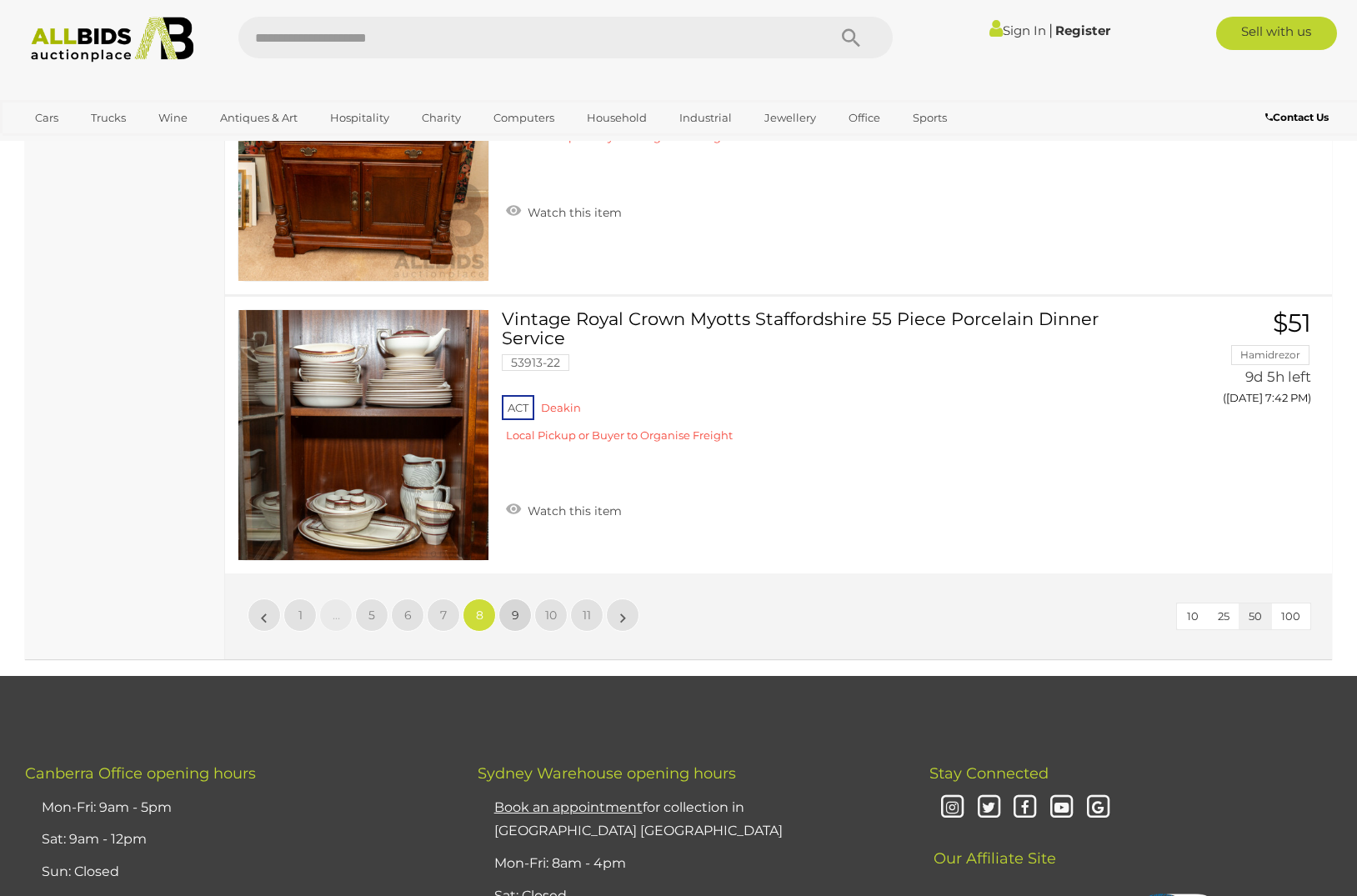
click at [522, 607] on link "9" at bounding box center [515, 616] width 34 height 34
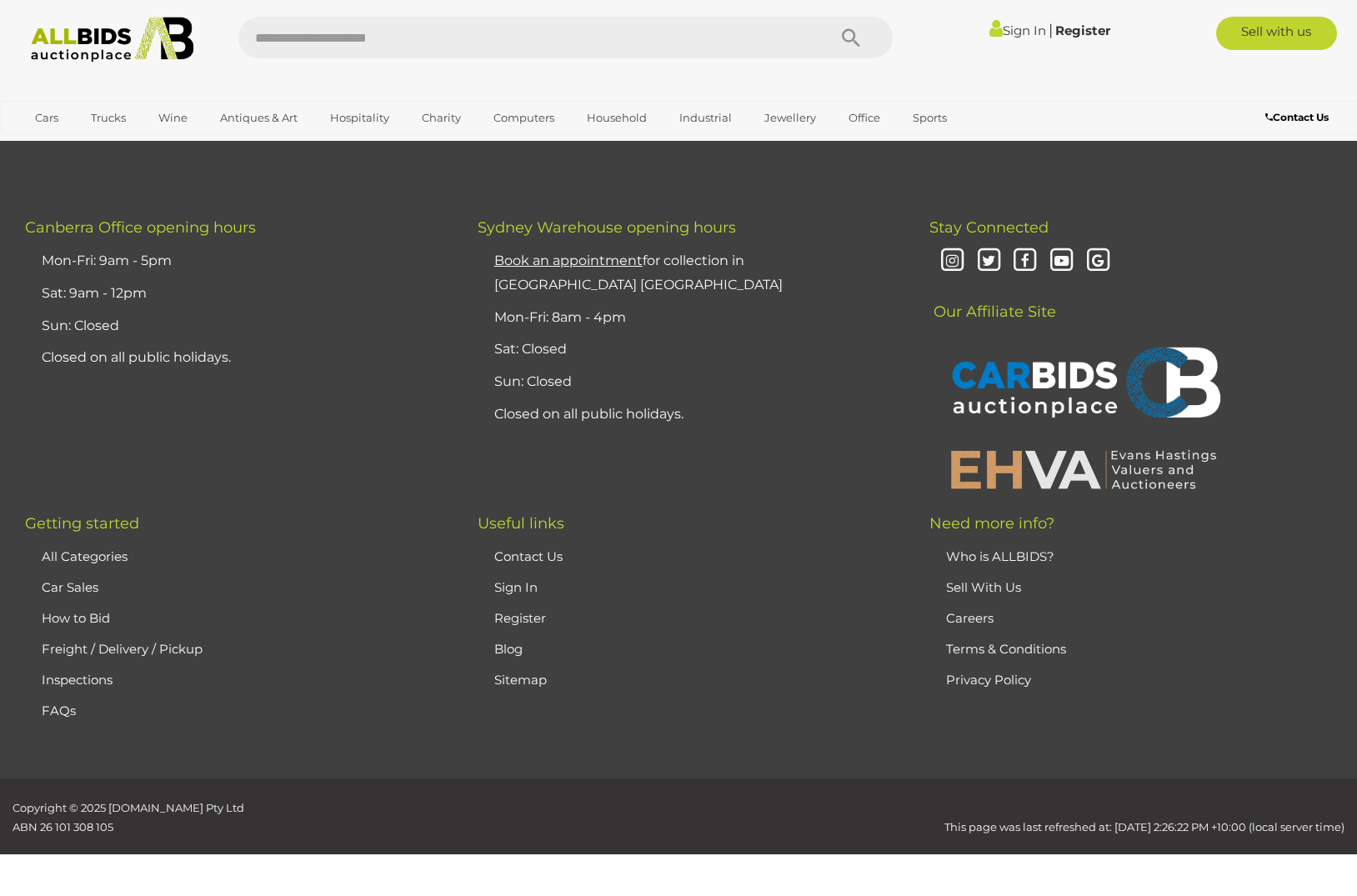
scroll to position [195, 0]
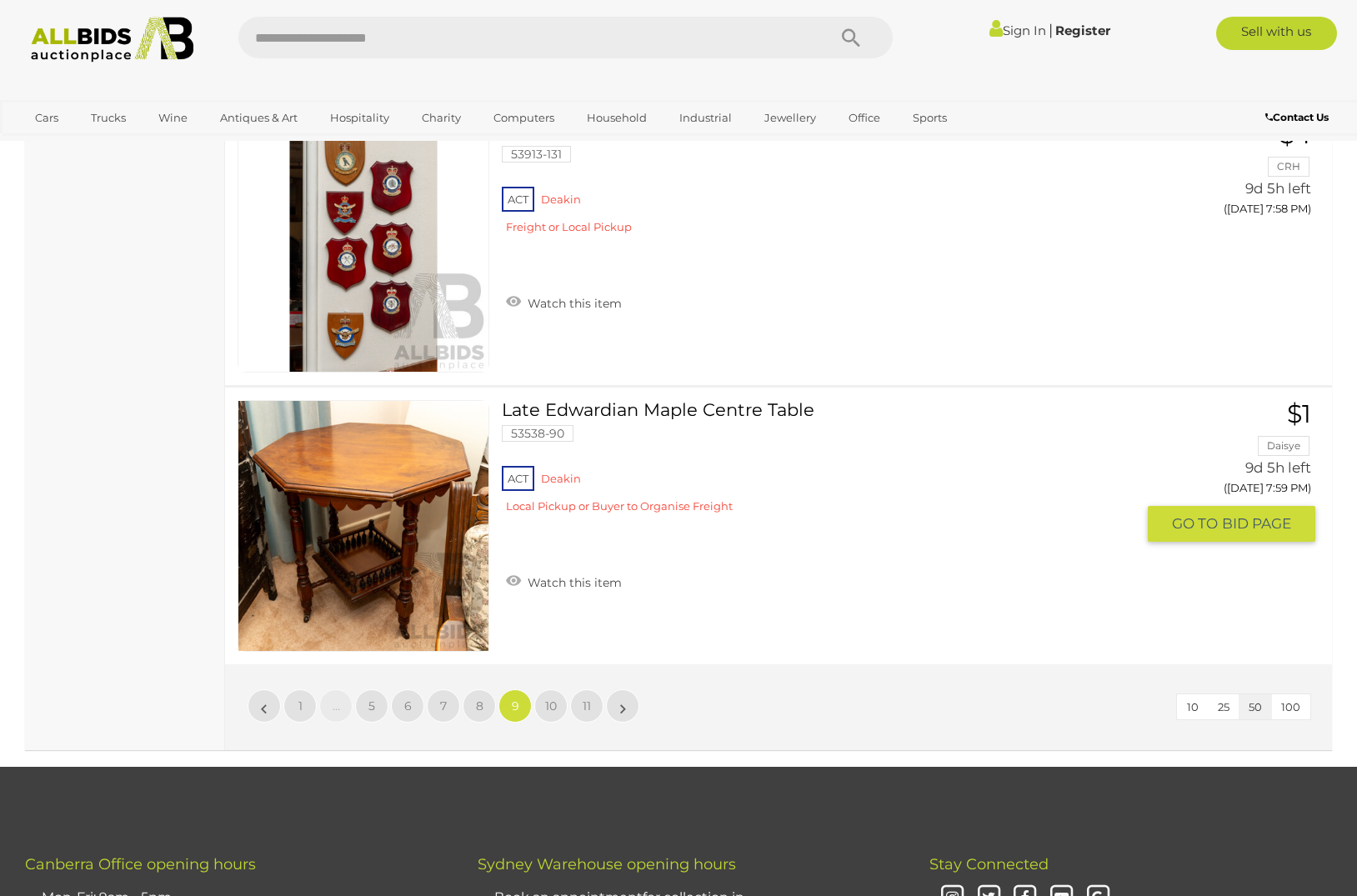
scroll to position [13671, 1]
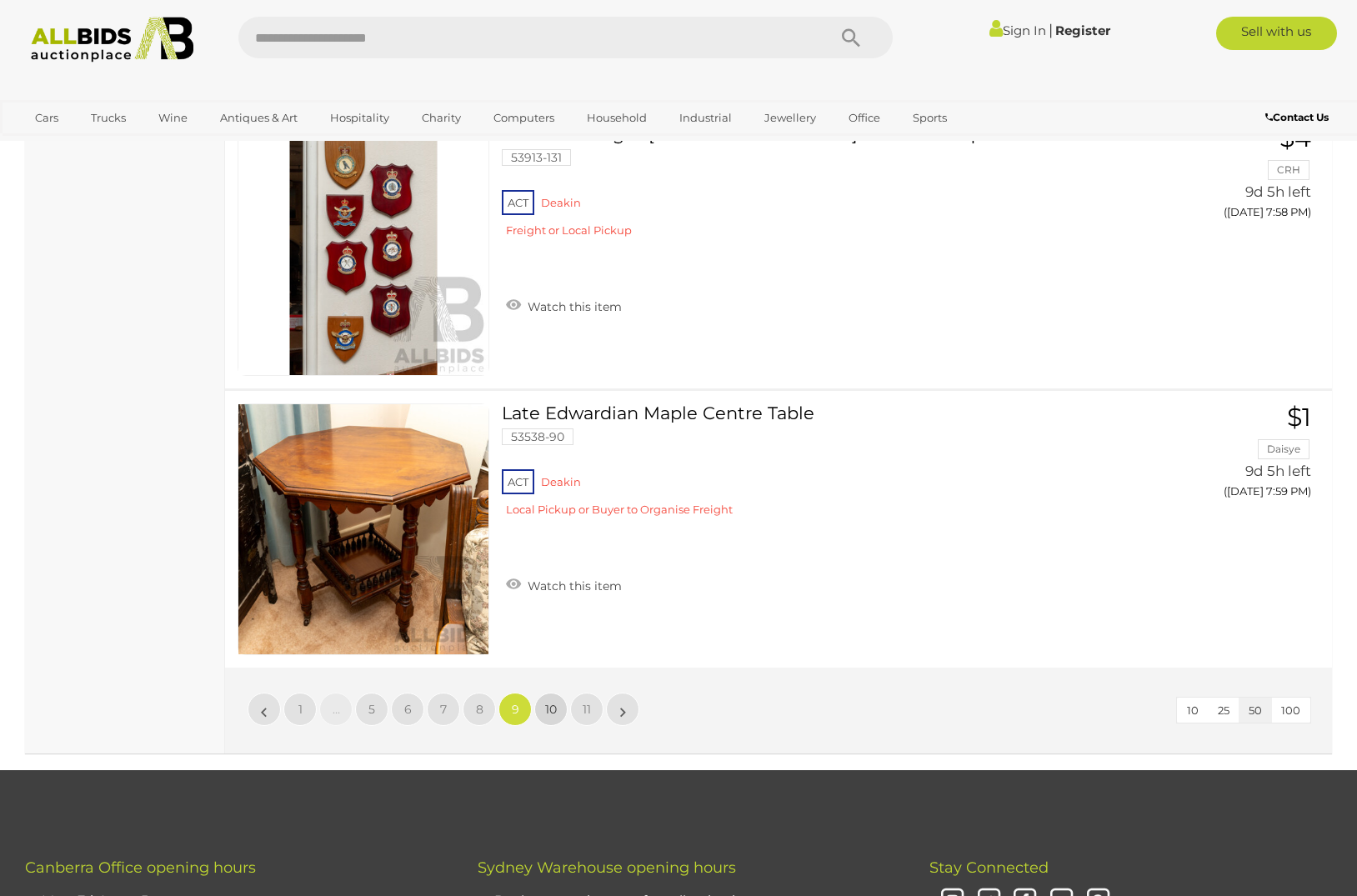
click at [557, 702] on span "10" at bounding box center [550, 710] width 12 height 15
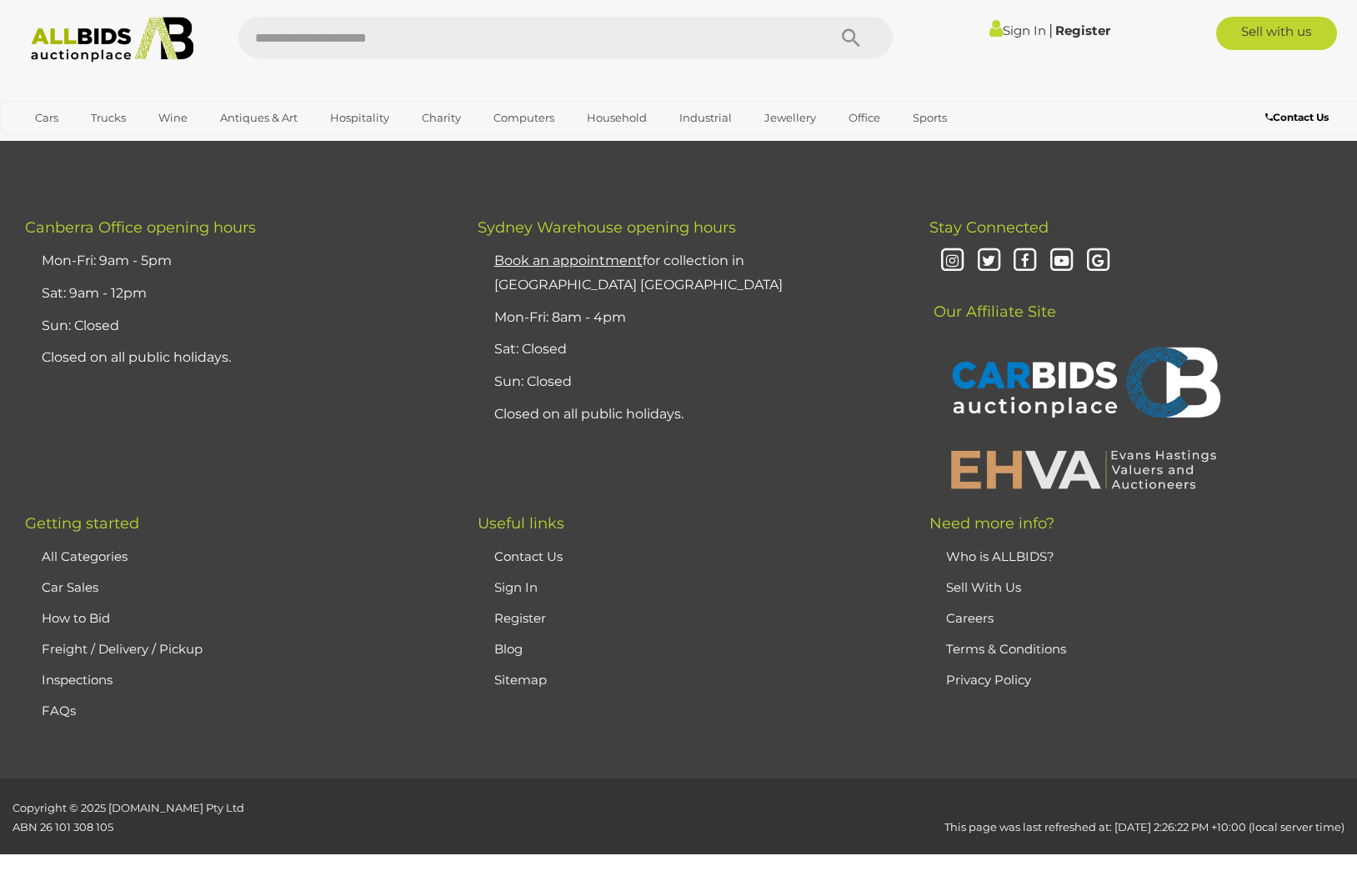
scroll to position [13673, 0]
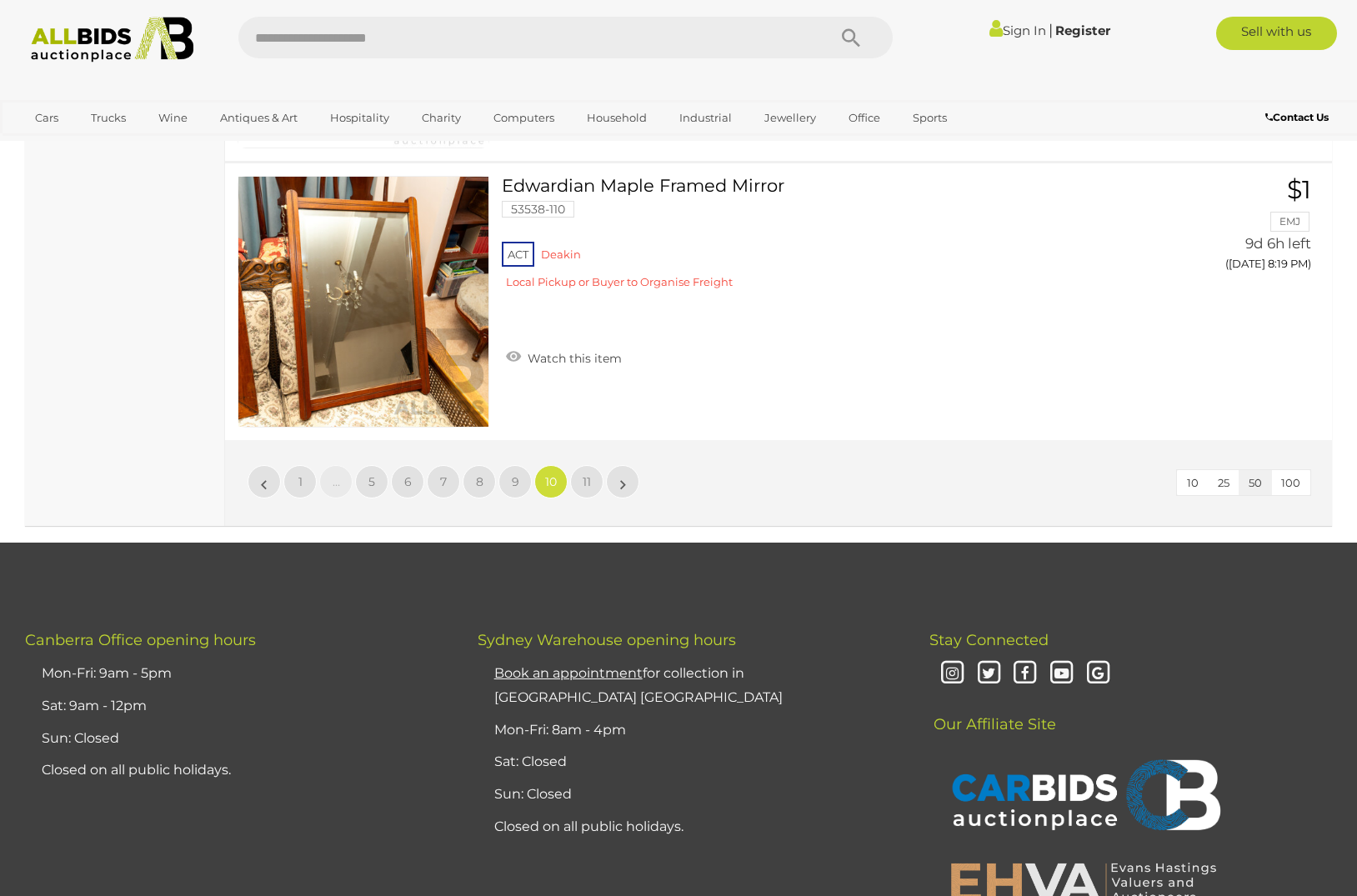
scroll to position [13893, 0]
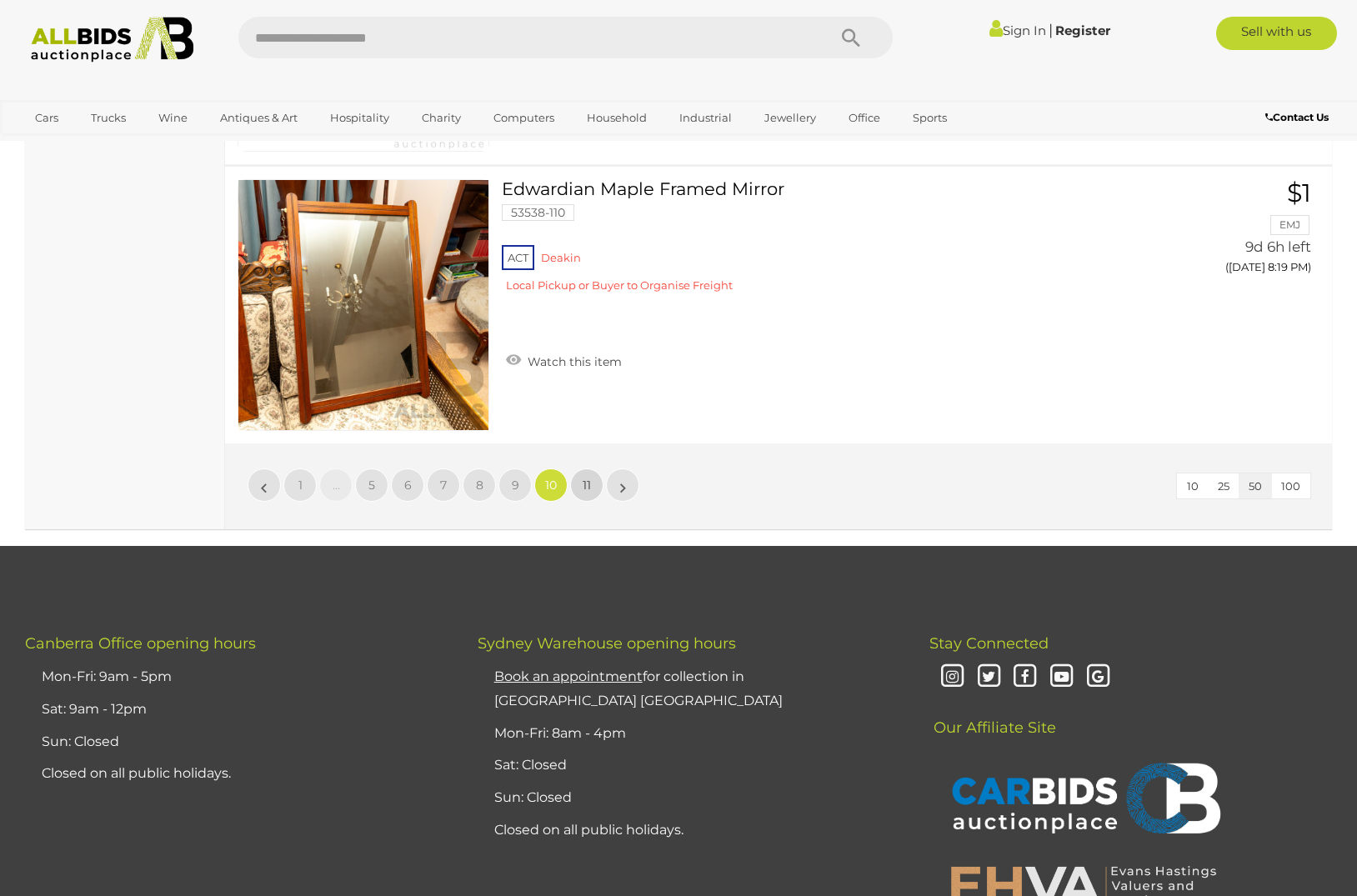
click at [587, 478] on span "11" at bounding box center [587, 485] width 8 height 15
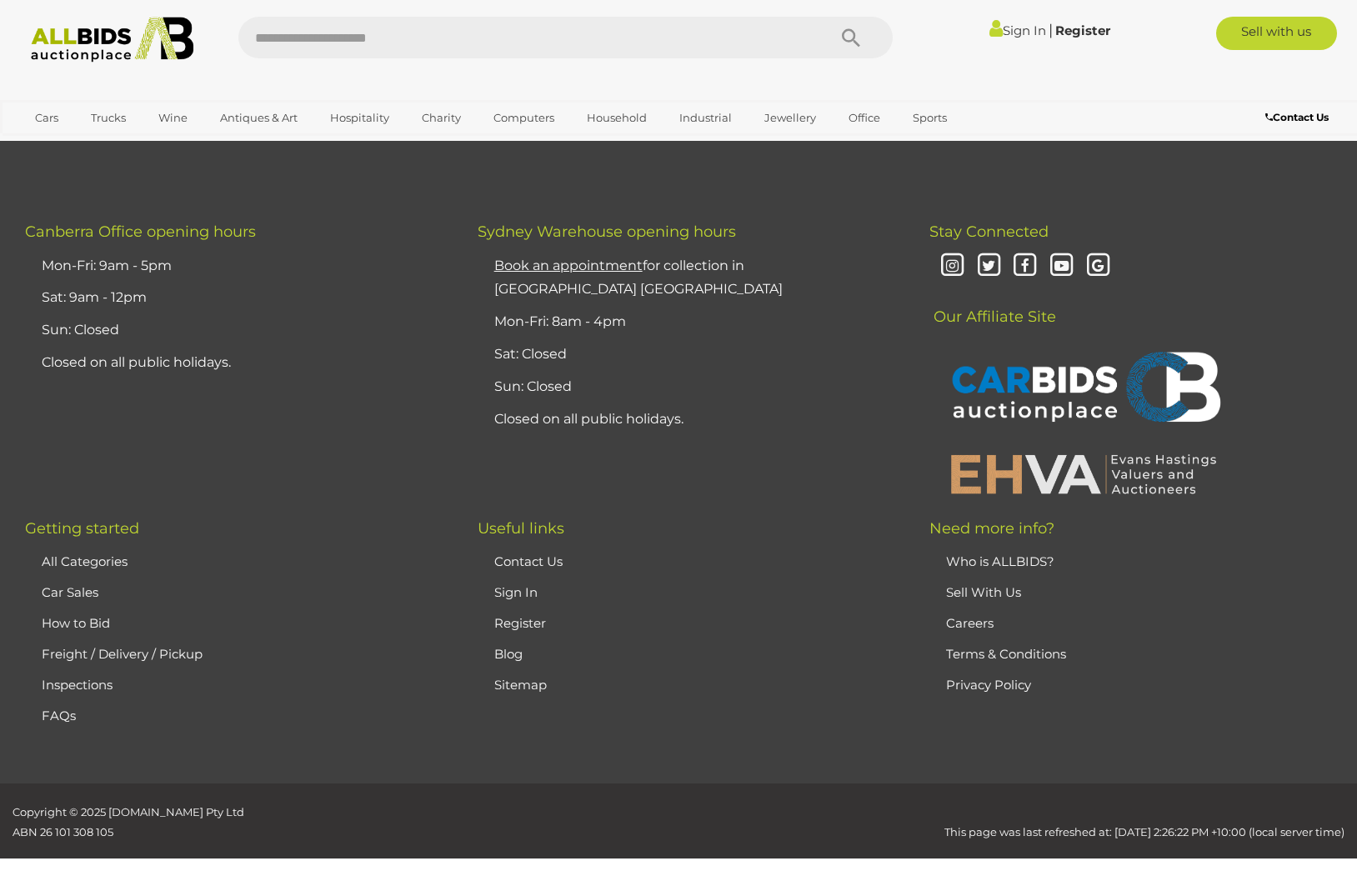
scroll to position [8409, 0]
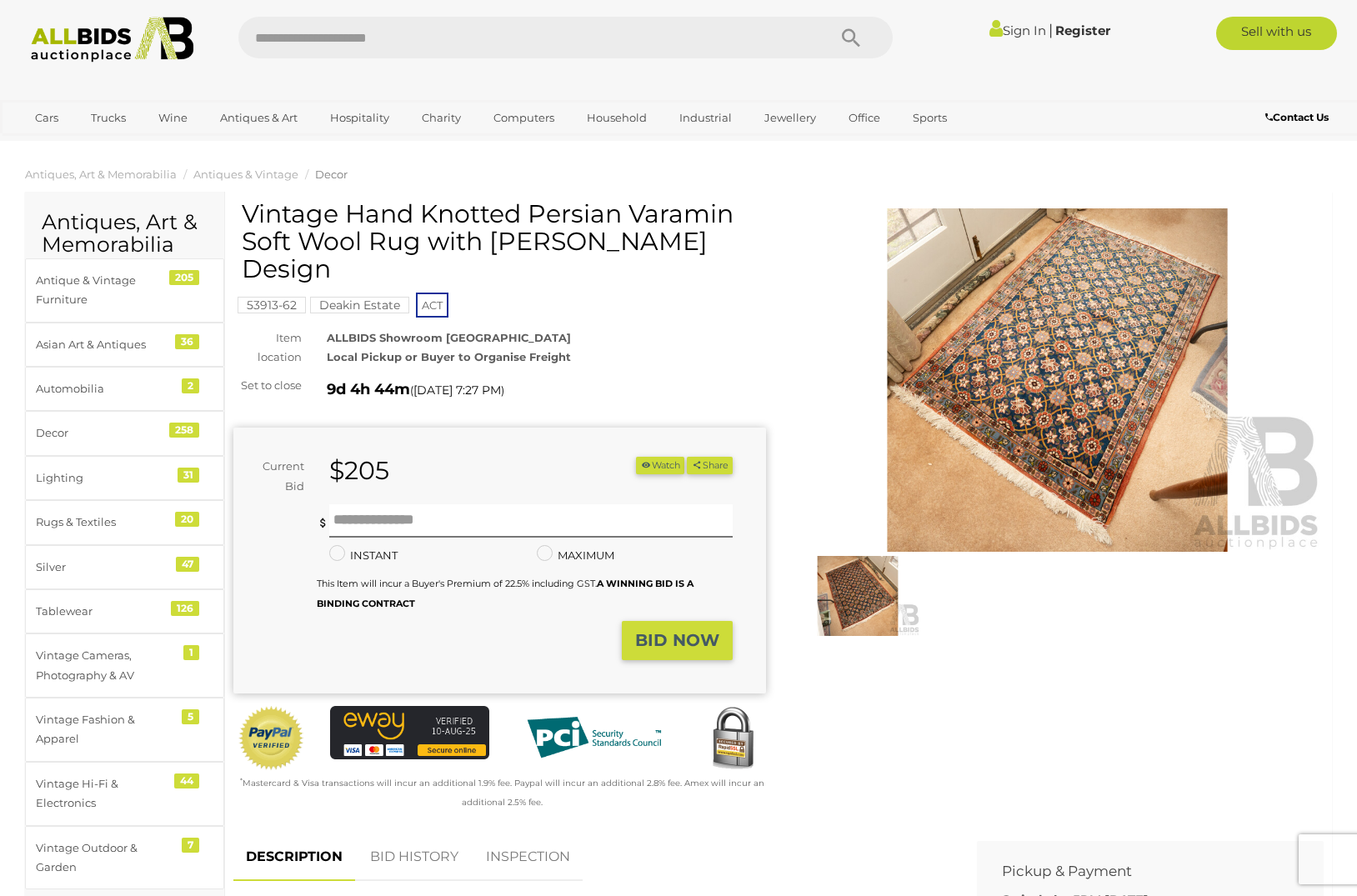
scroll to position [0, 1]
click at [1056, 376] on img at bounding box center [1057, 380] width 533 height 344
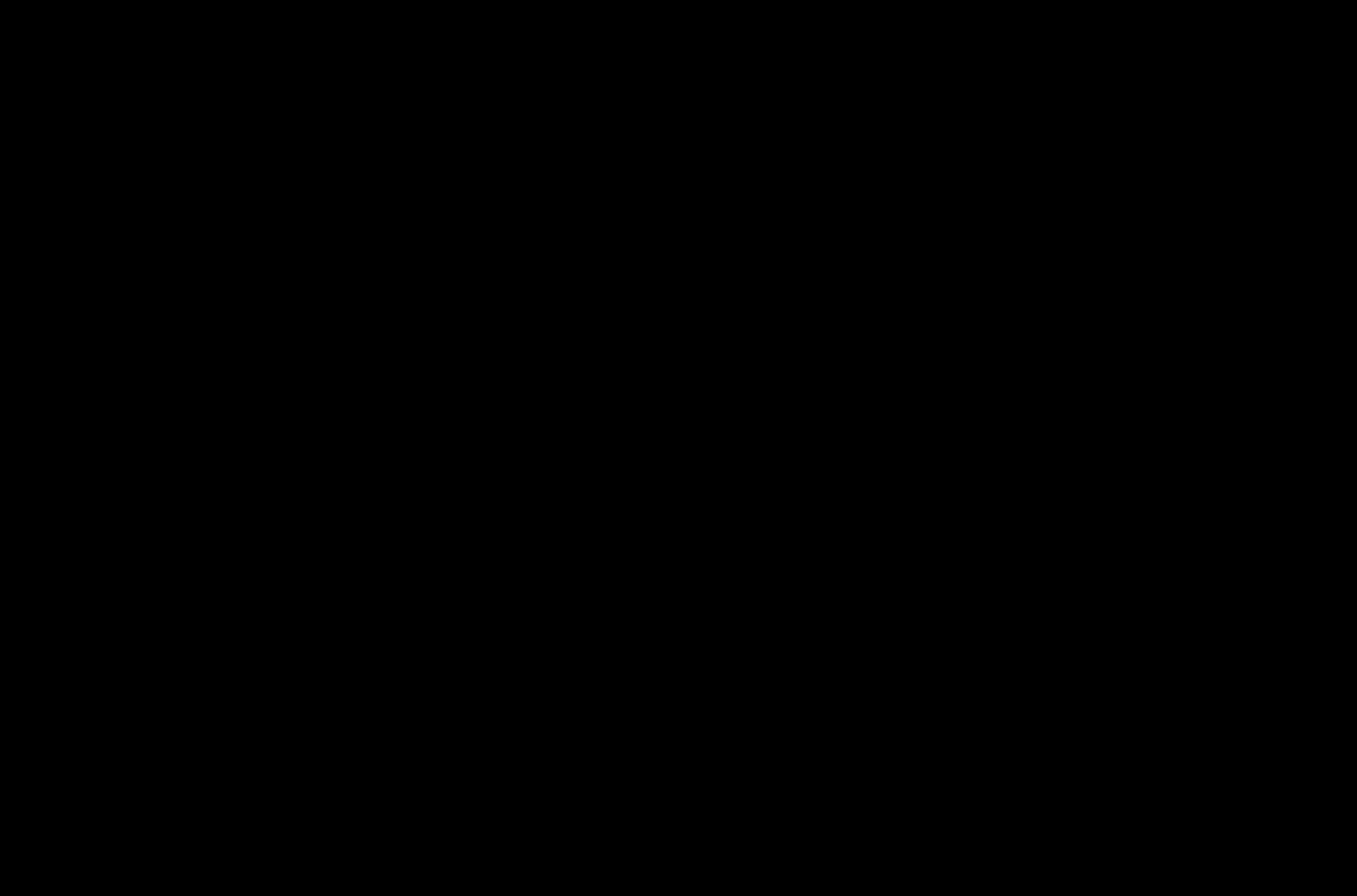
scroll to position [0, 0]
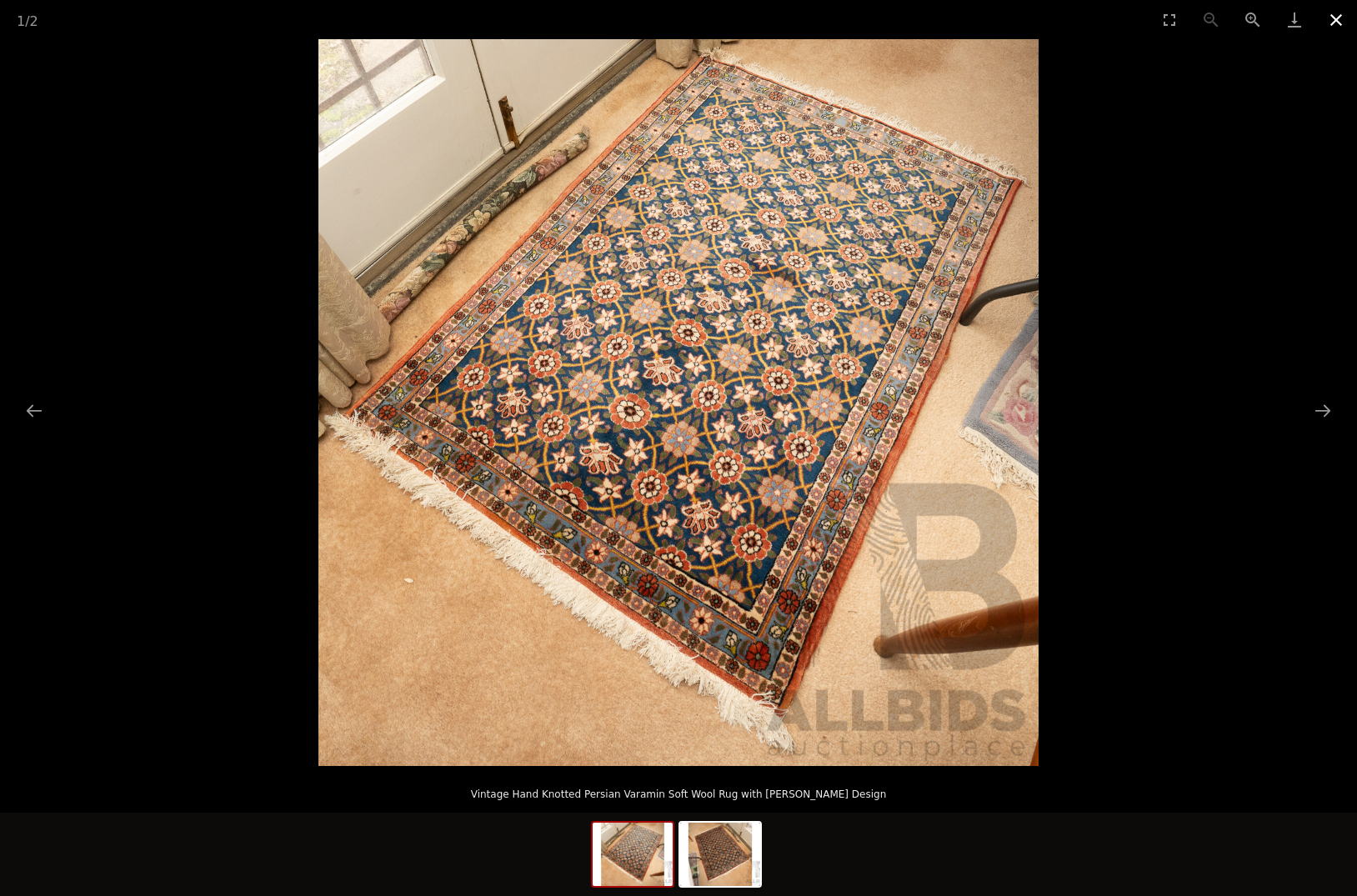
click at [1335, 18] on button "Close gallery" at bounding box center [1336, 20] width 42 height 39
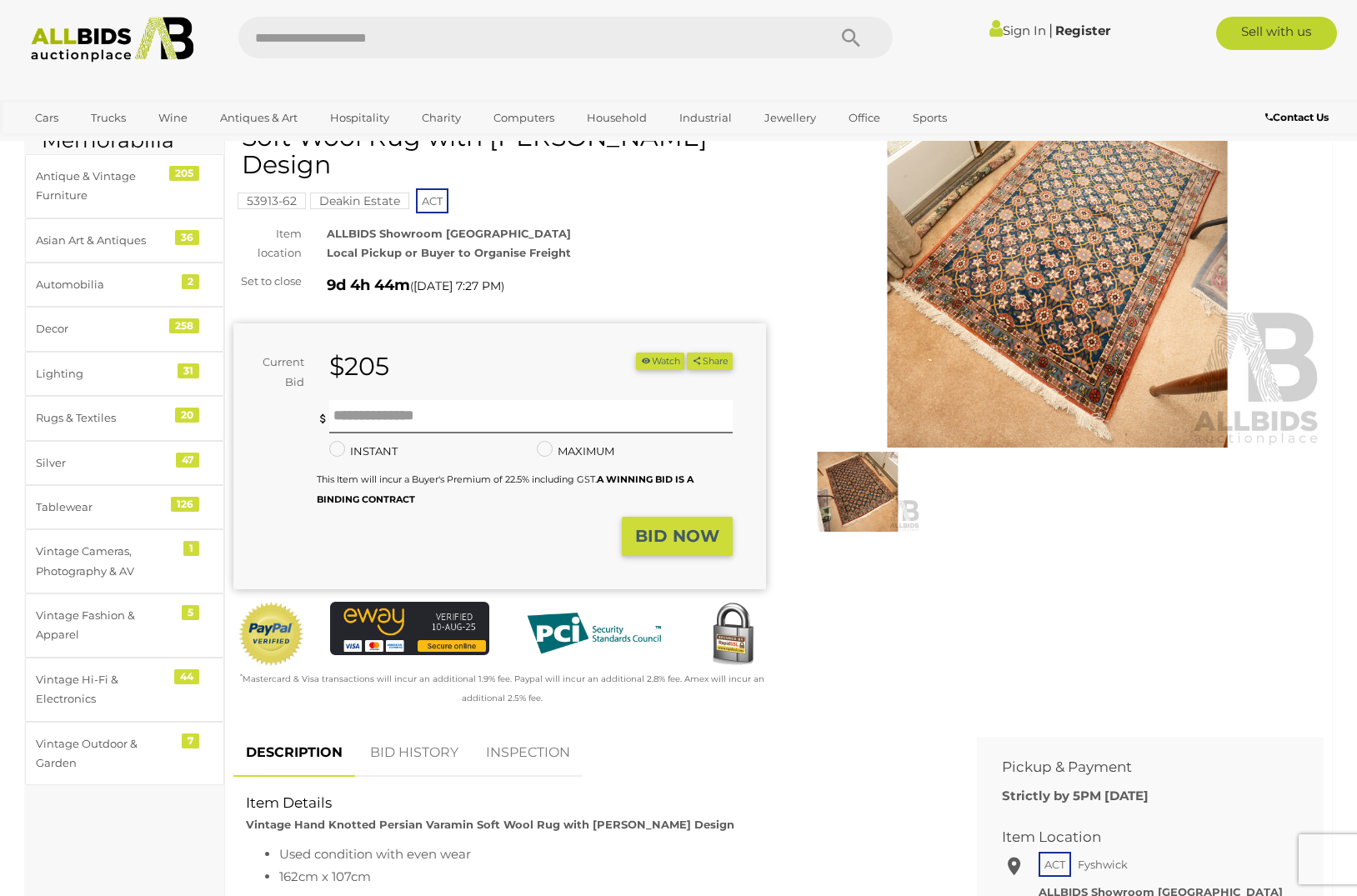
scroll to position [102, 0]
